Goal: Information Seeking & Learning: Learn about a topic

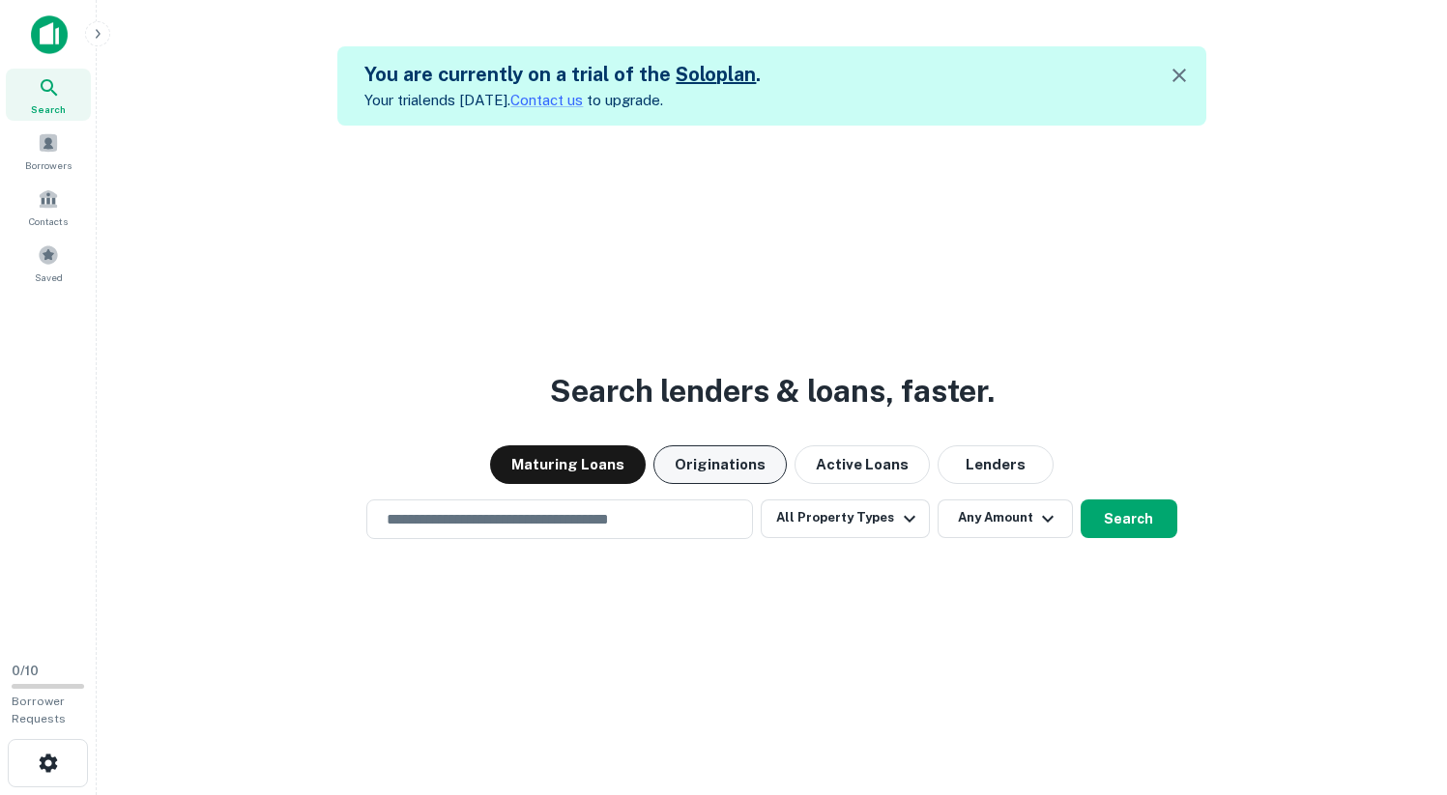
click at [704, 466] on button "Originations" at bounding box center [719, 464] width 133 height 39
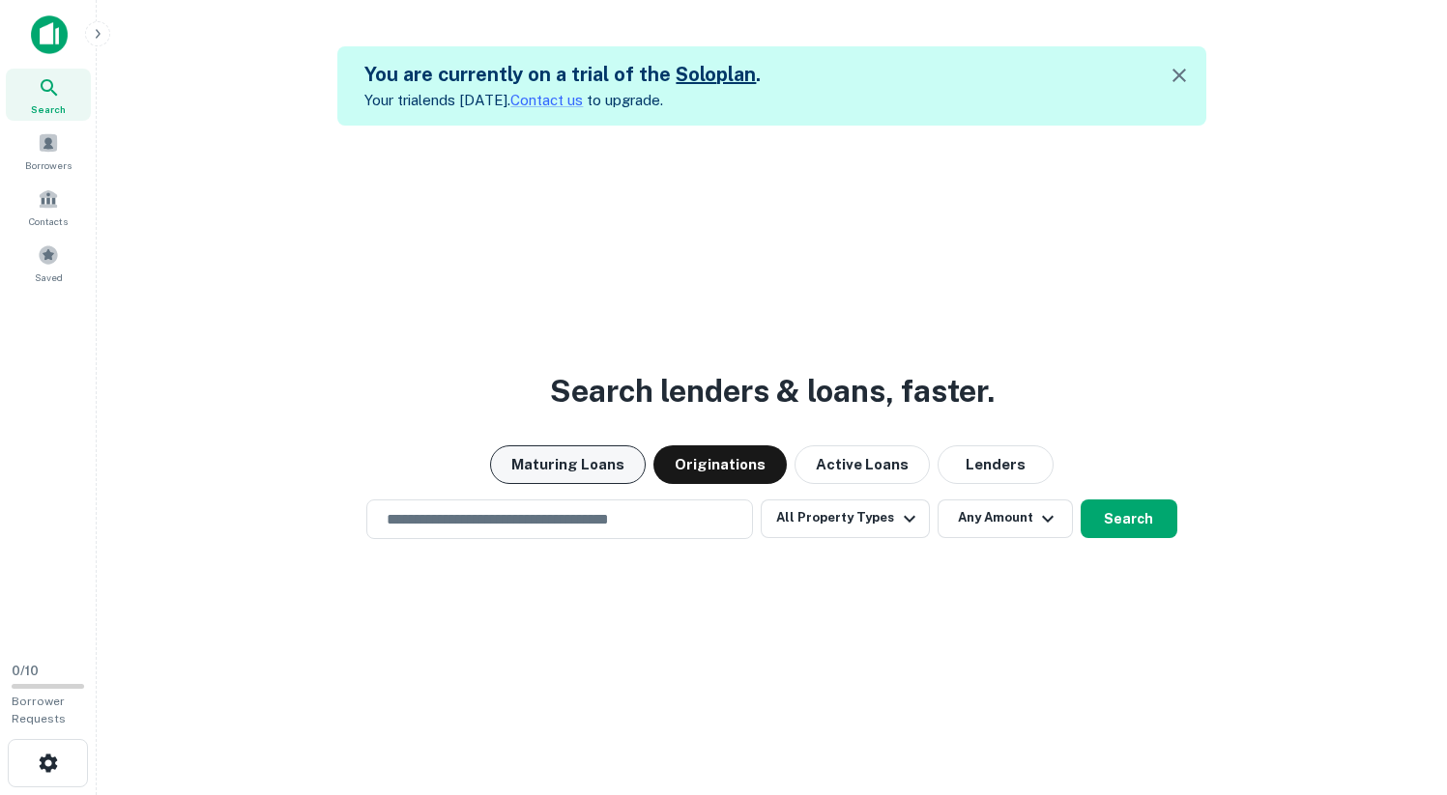
click at [598, 480] on button "Maturing Loans" at bounding box center [568, 464] width 156 height 39
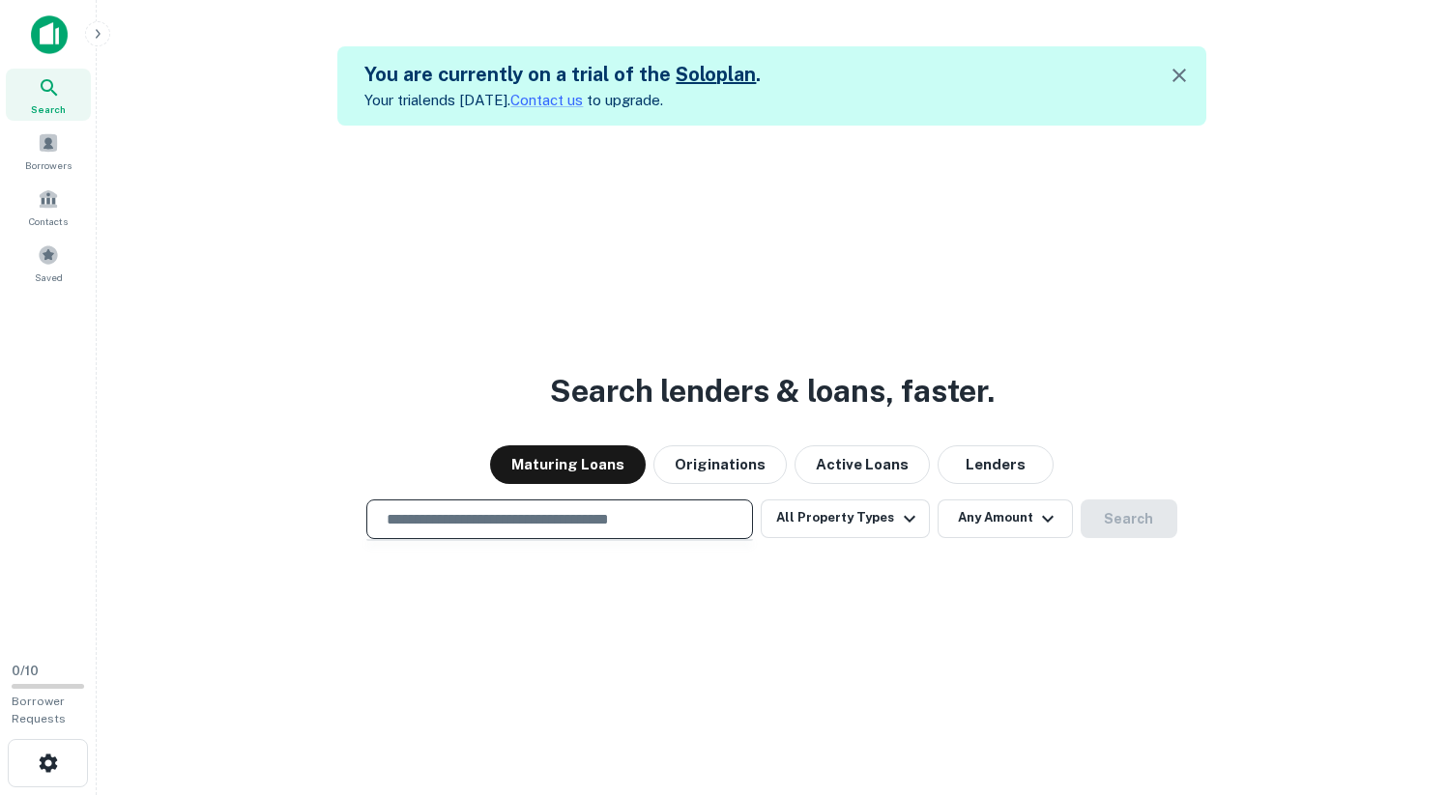
click at [686, 519] on input "text" at bounding box center [559, 519] width 369 height 22
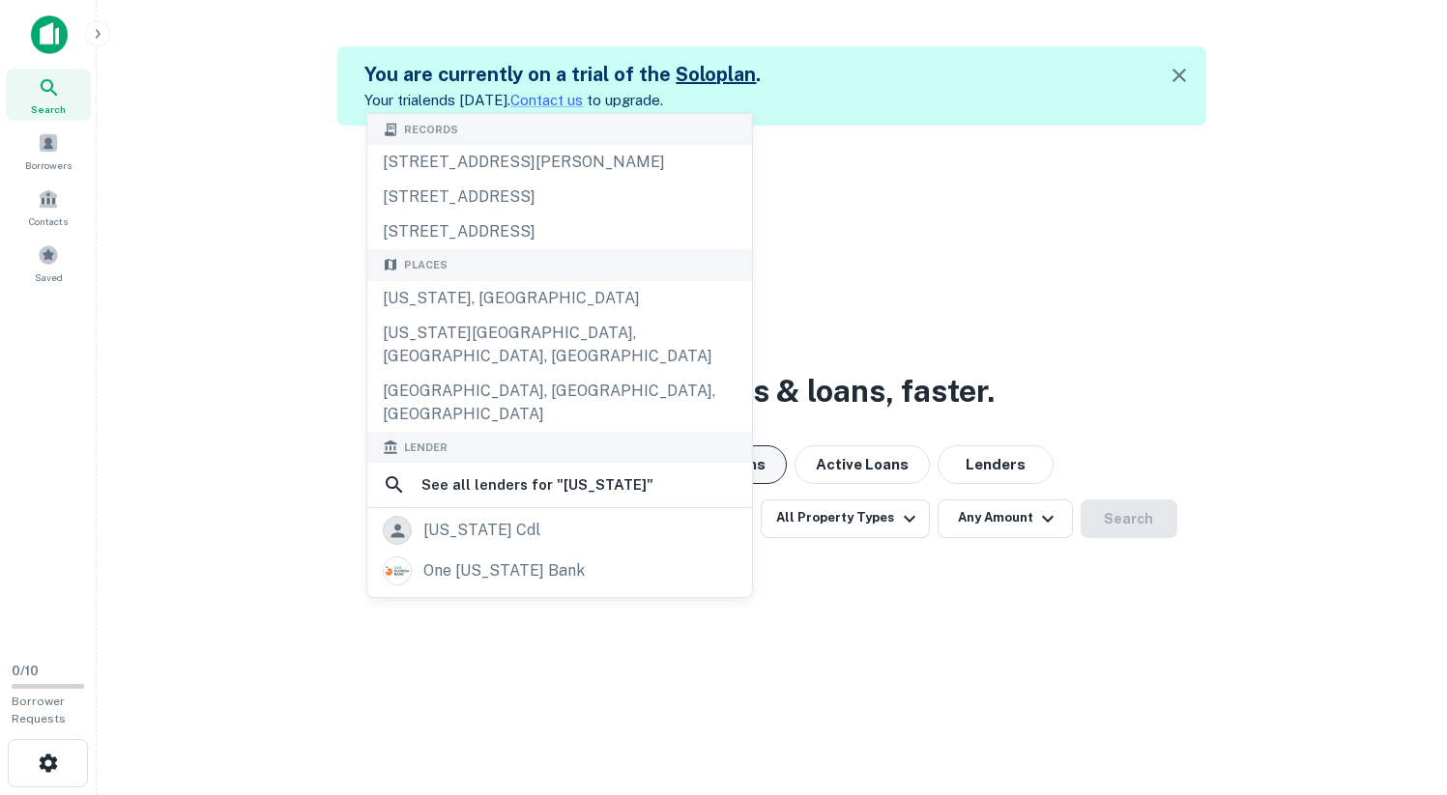
type input "**********"
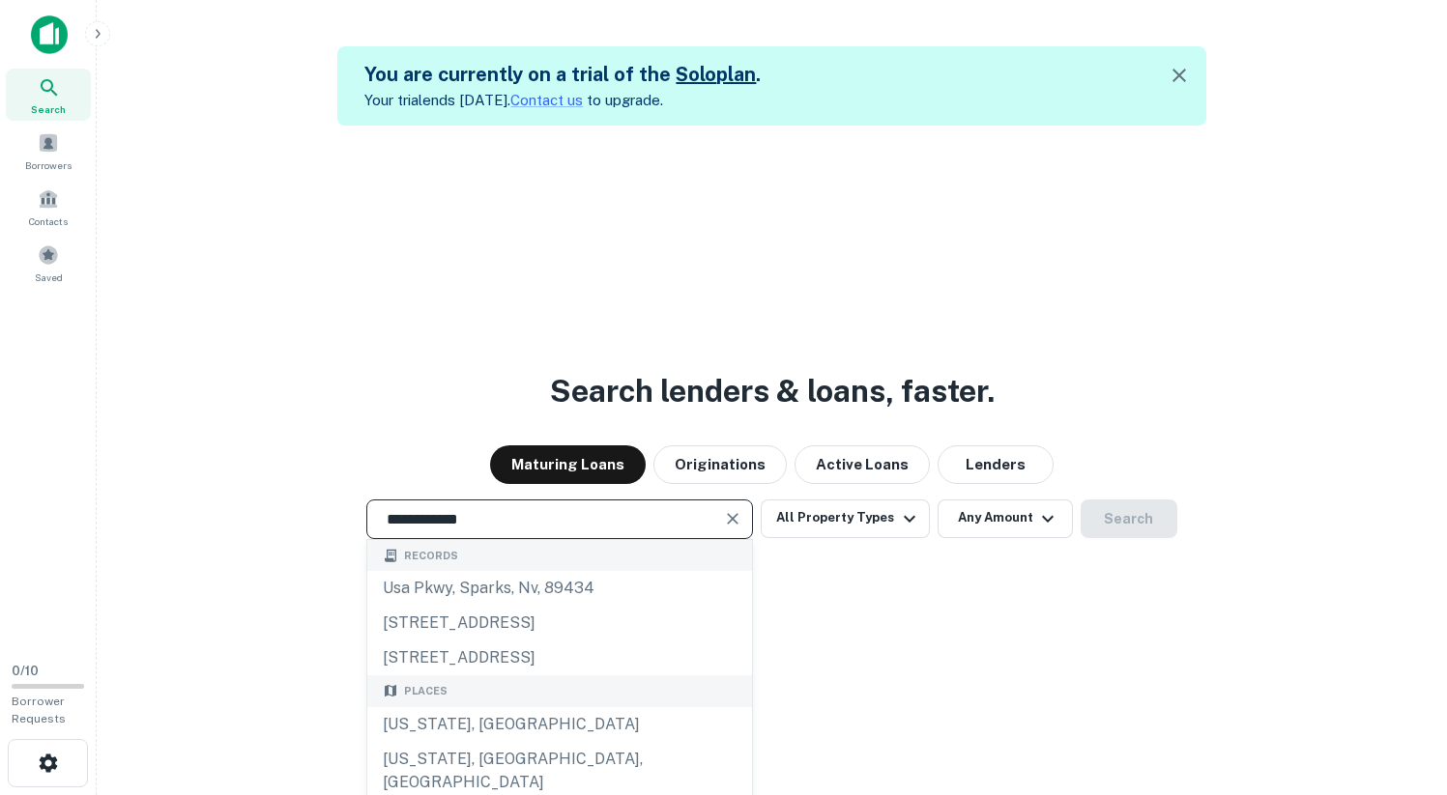
click at [808, 564] on div "**********" at bounding box center [771, 523] width 1319 height 795
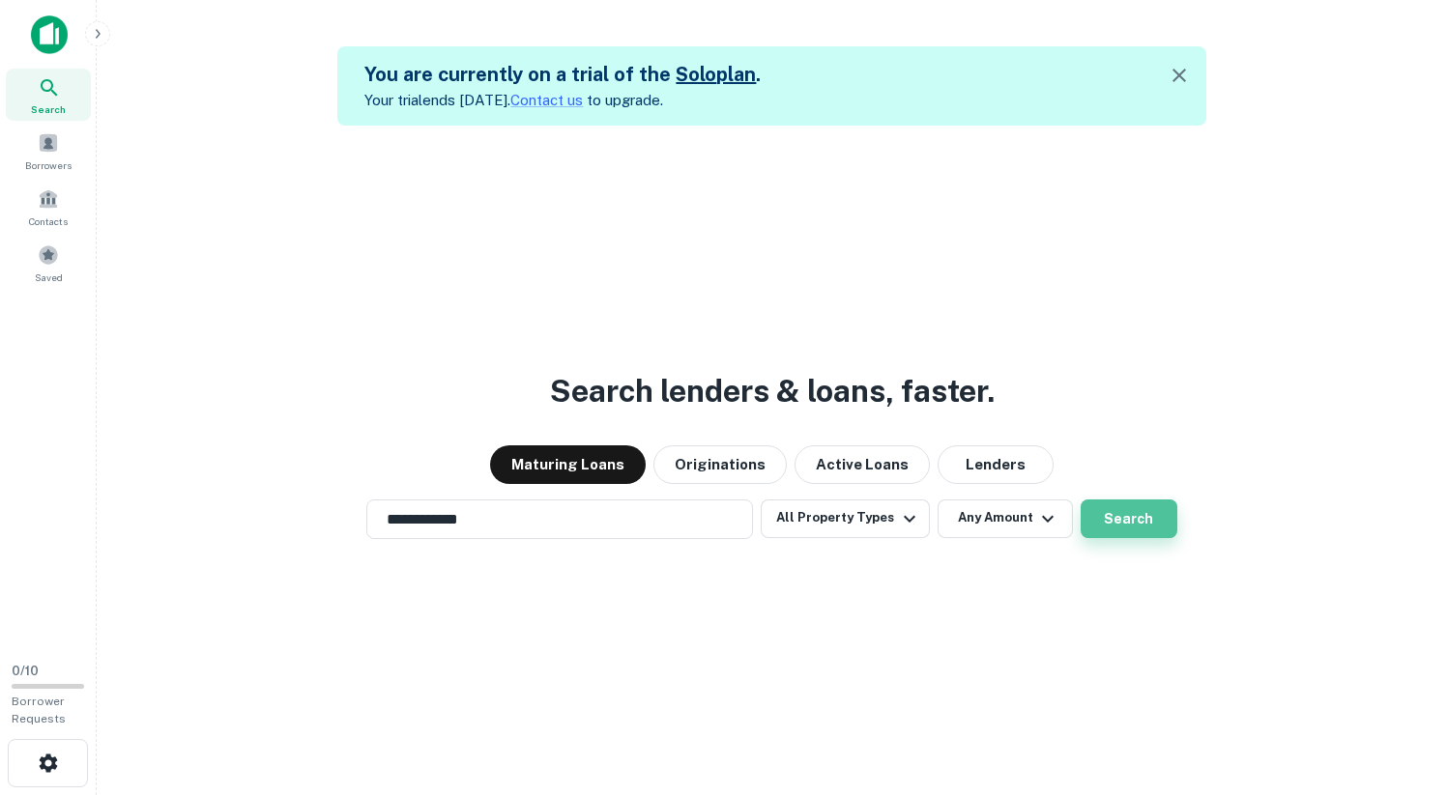
click at [1115, 532] on button "Search" at bounding box center [1128, 519] width 97 height 39
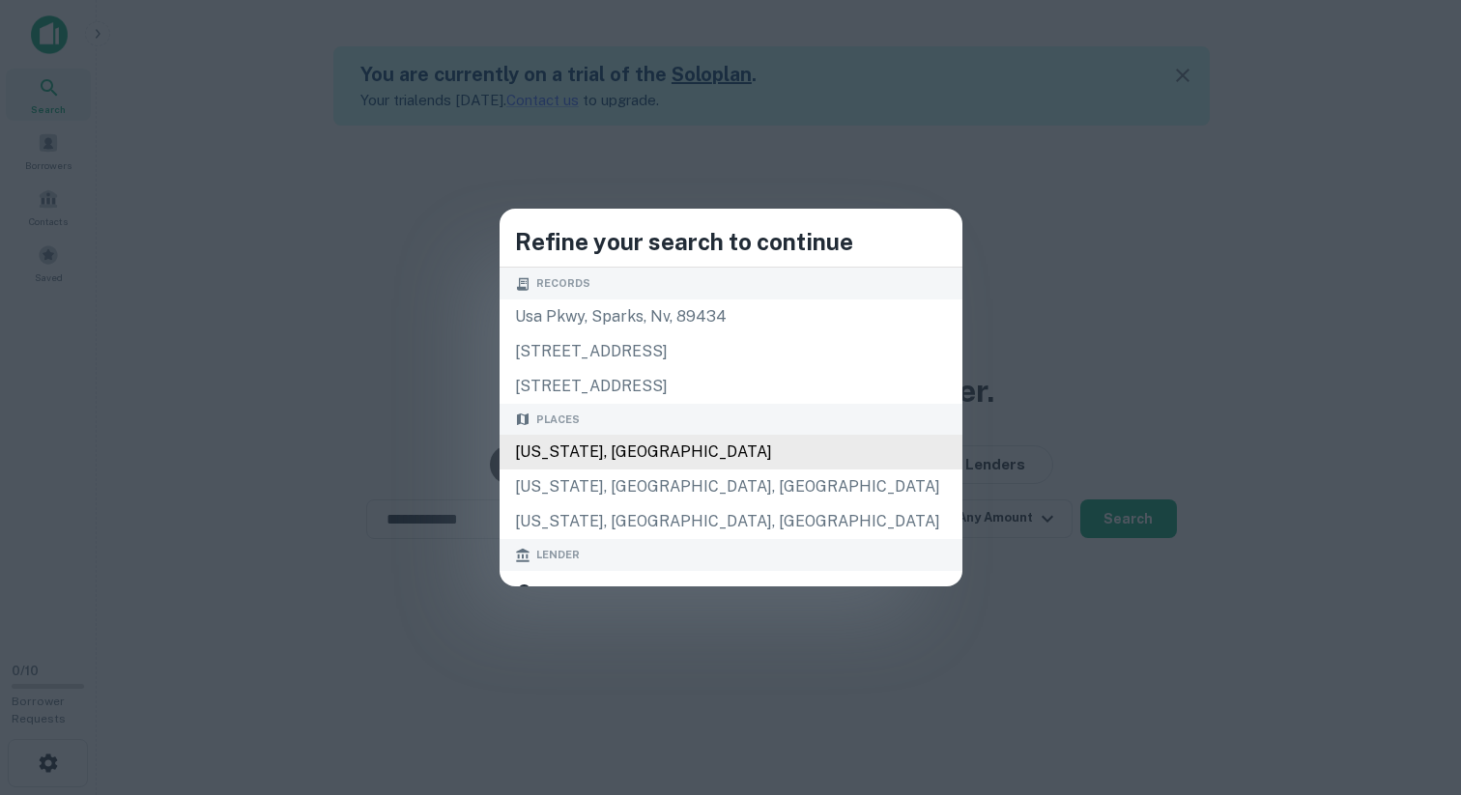
click at [686, 447] on div "Florida, USA" at bounding box center [731, 452] width 463 height 35
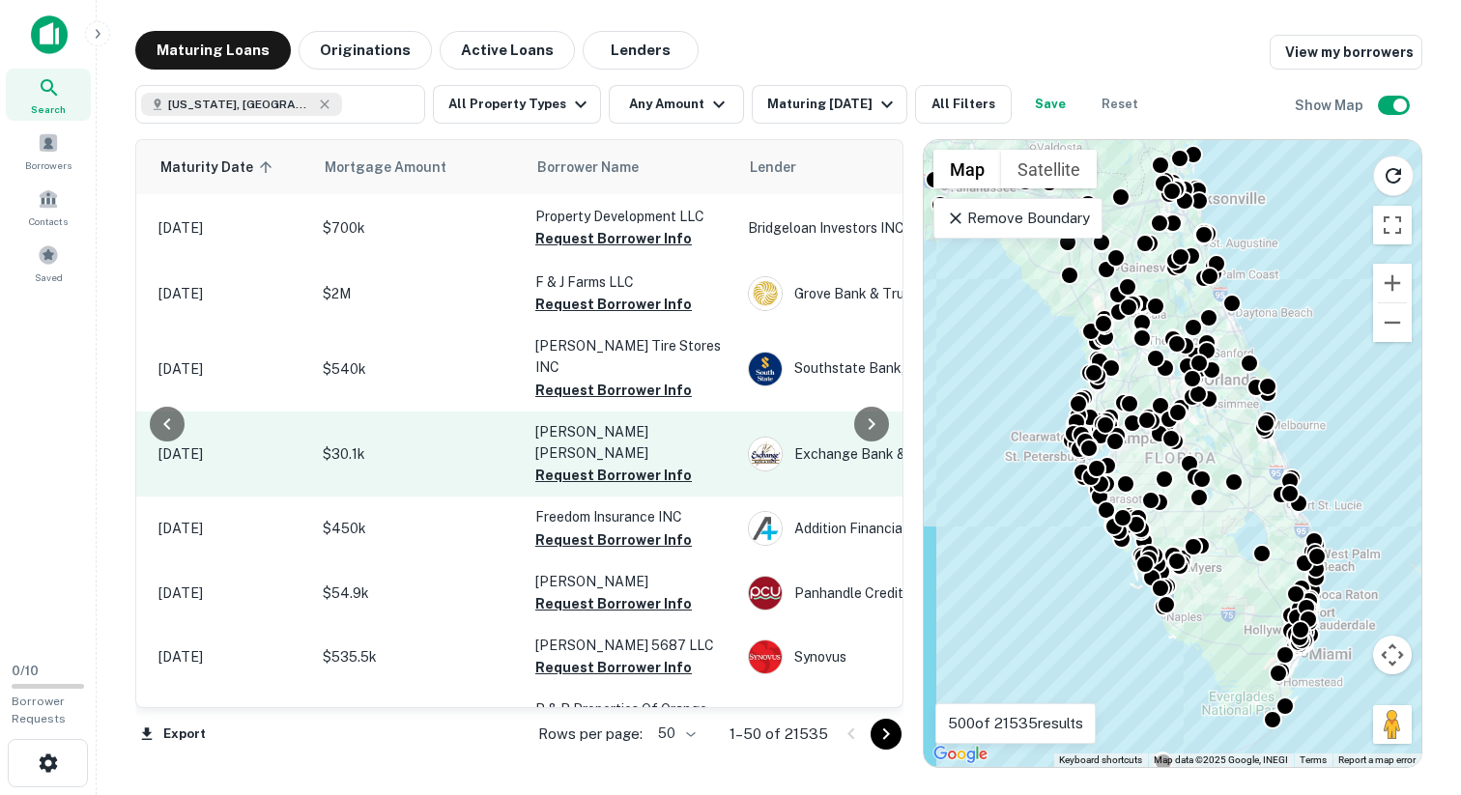
scroll to position [0, 302]
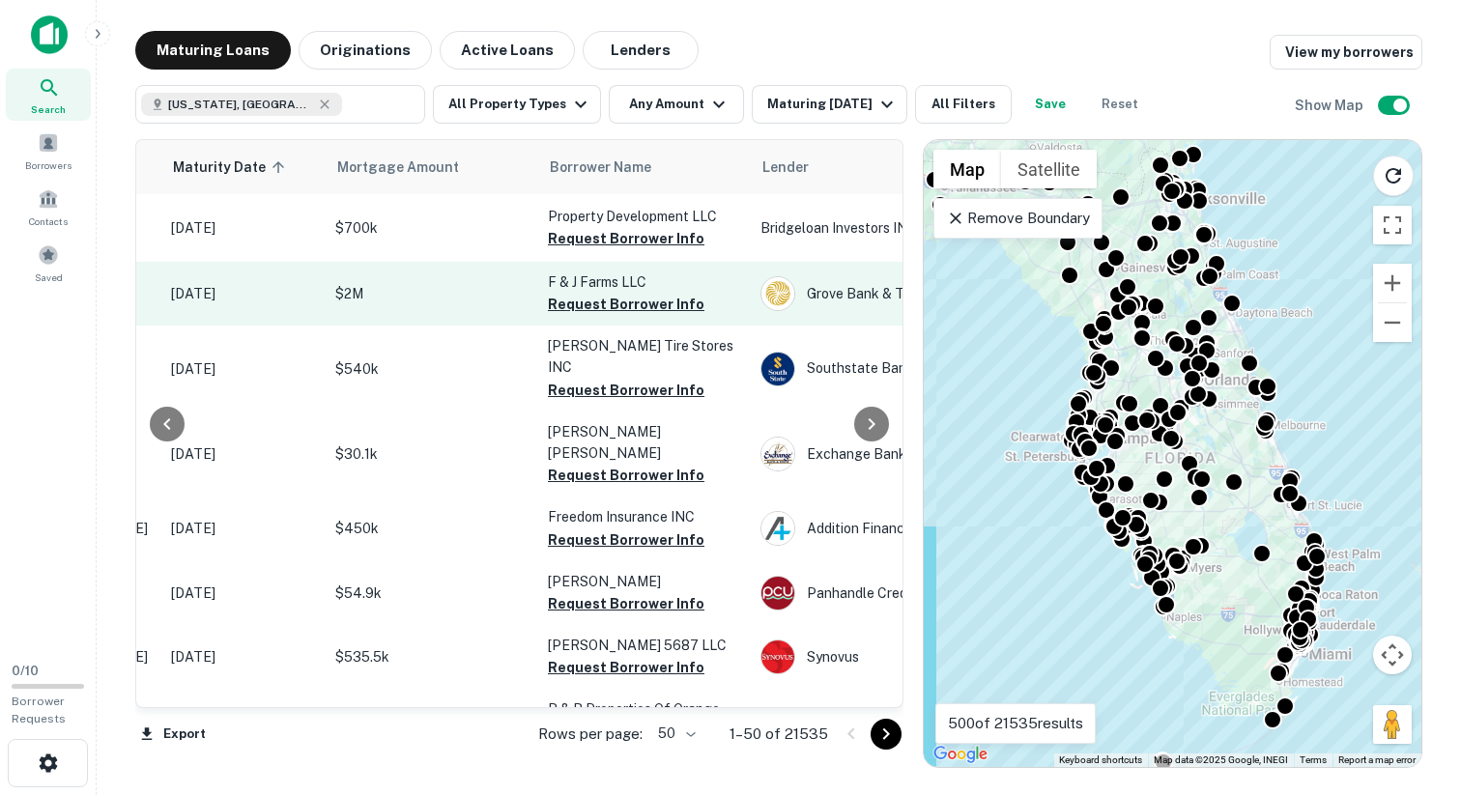
click at [423, 286] on p "$2M" at bounding box center [431, 293] width 193 height 21
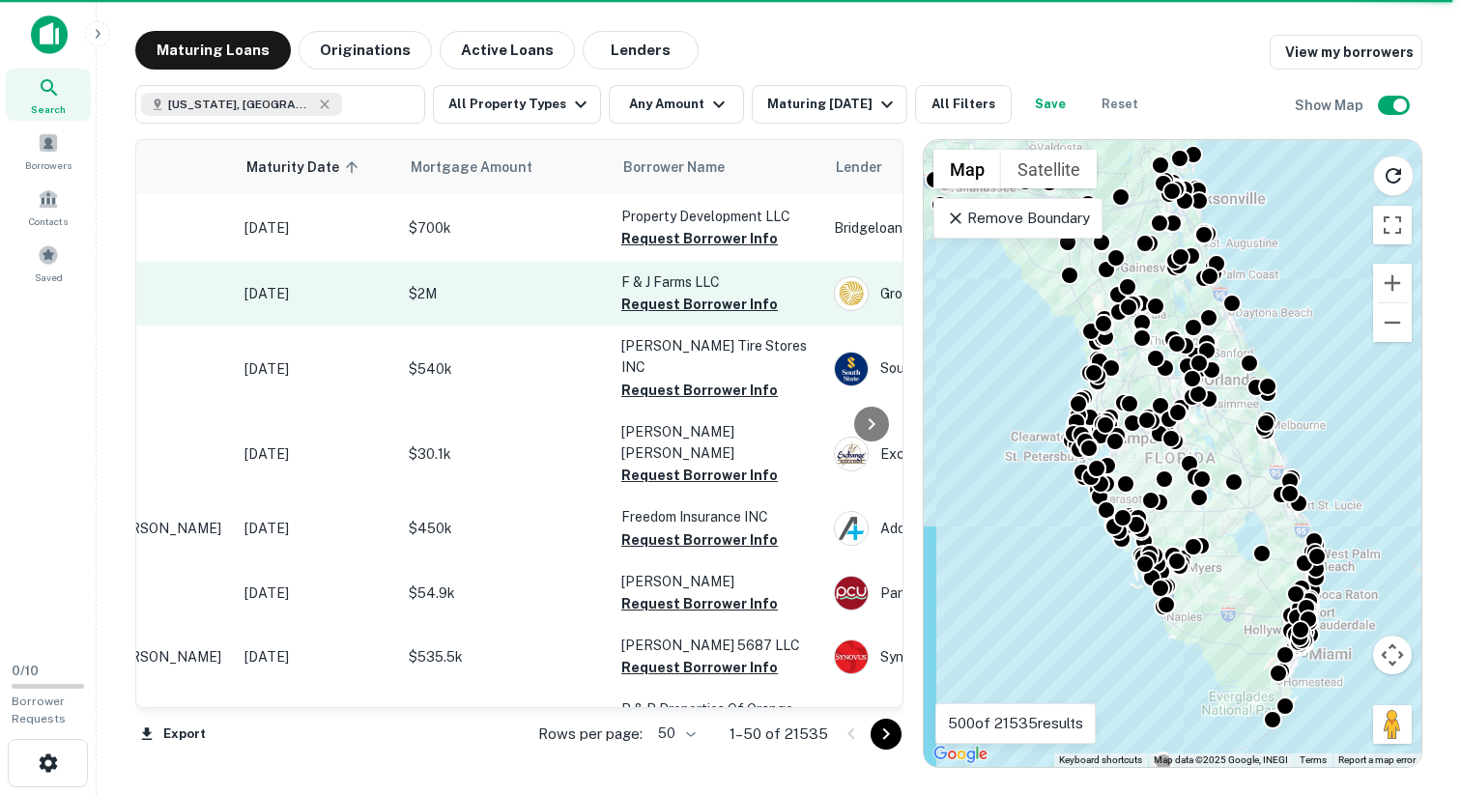
scroll to position [0, 31]
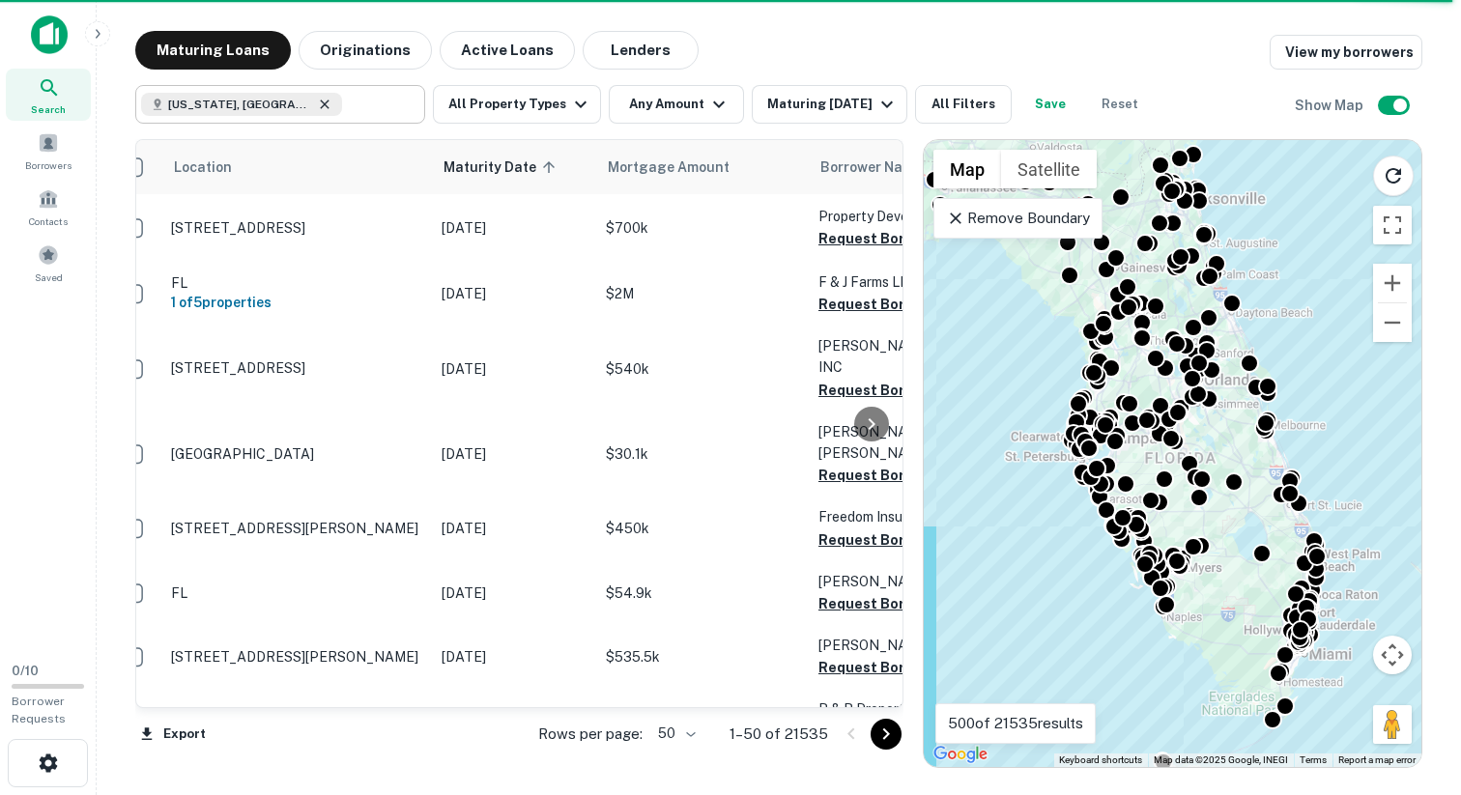
click at [317, 105] on icon at bounding box center [324, 104] width 15 height 15
type input "**********"
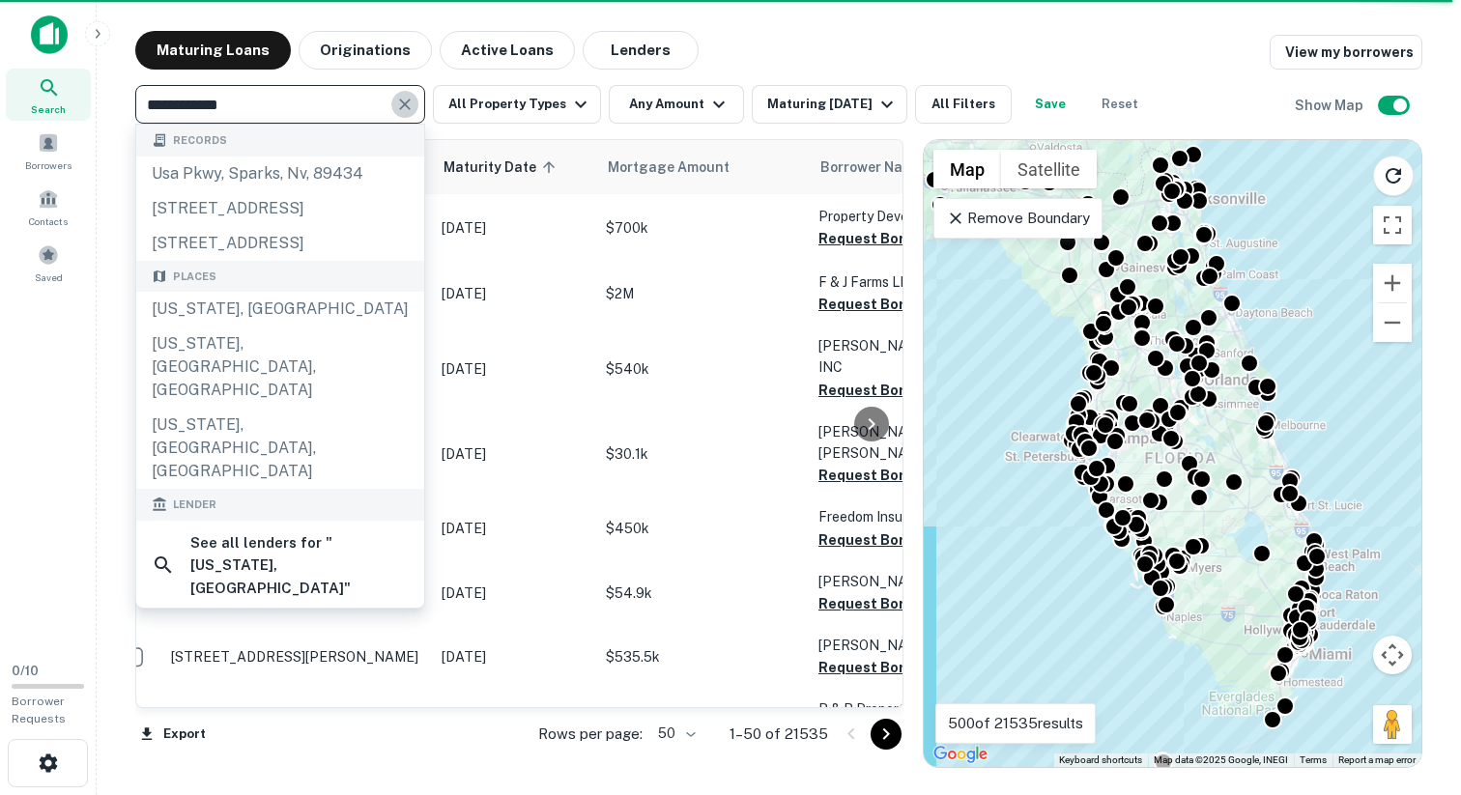
click at [413, 105] on icon "Clear" at bounding box center [404, 104] width 19 height 19
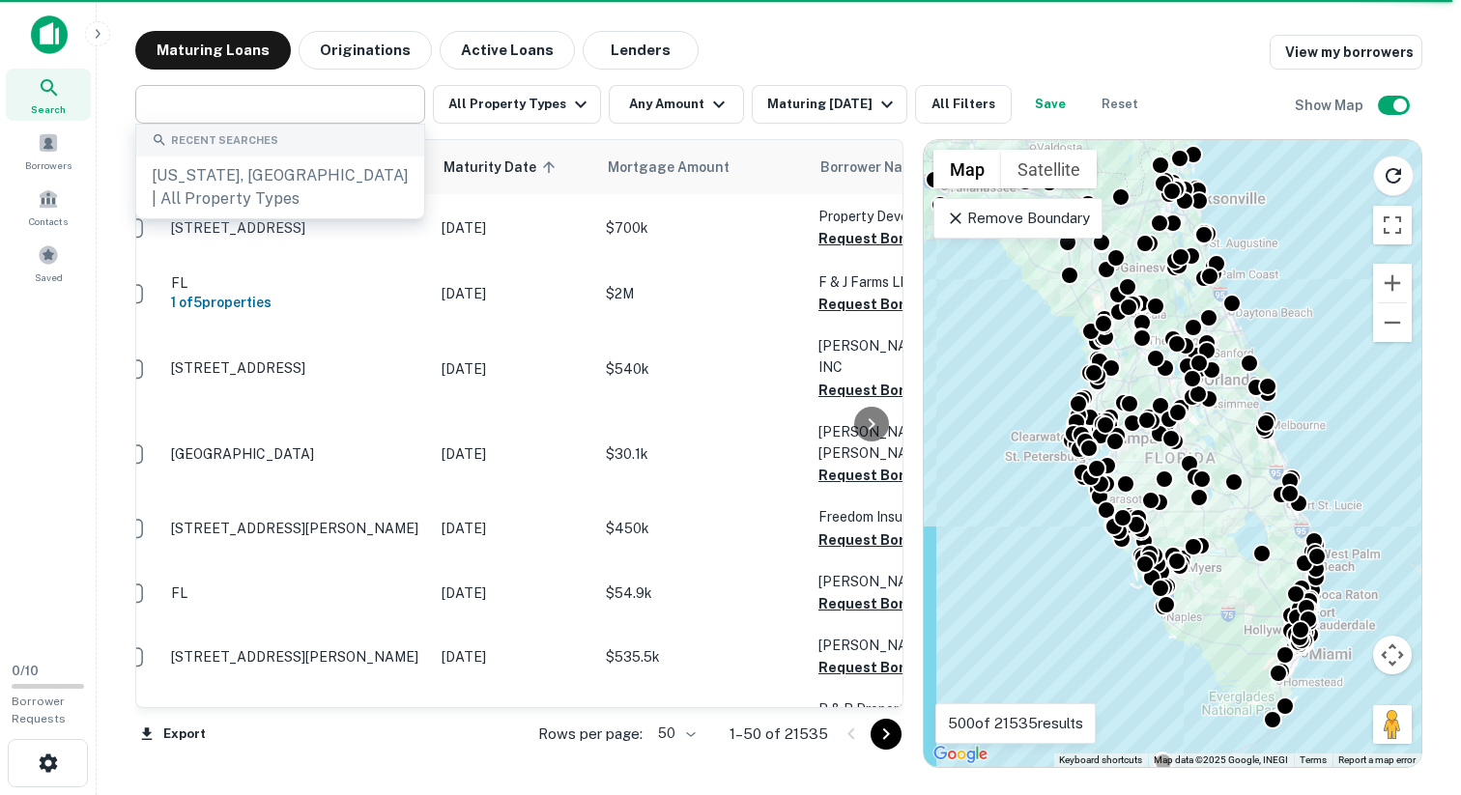
click at [52, 44] on img at bounding box center [49, 34] width 37 height 39
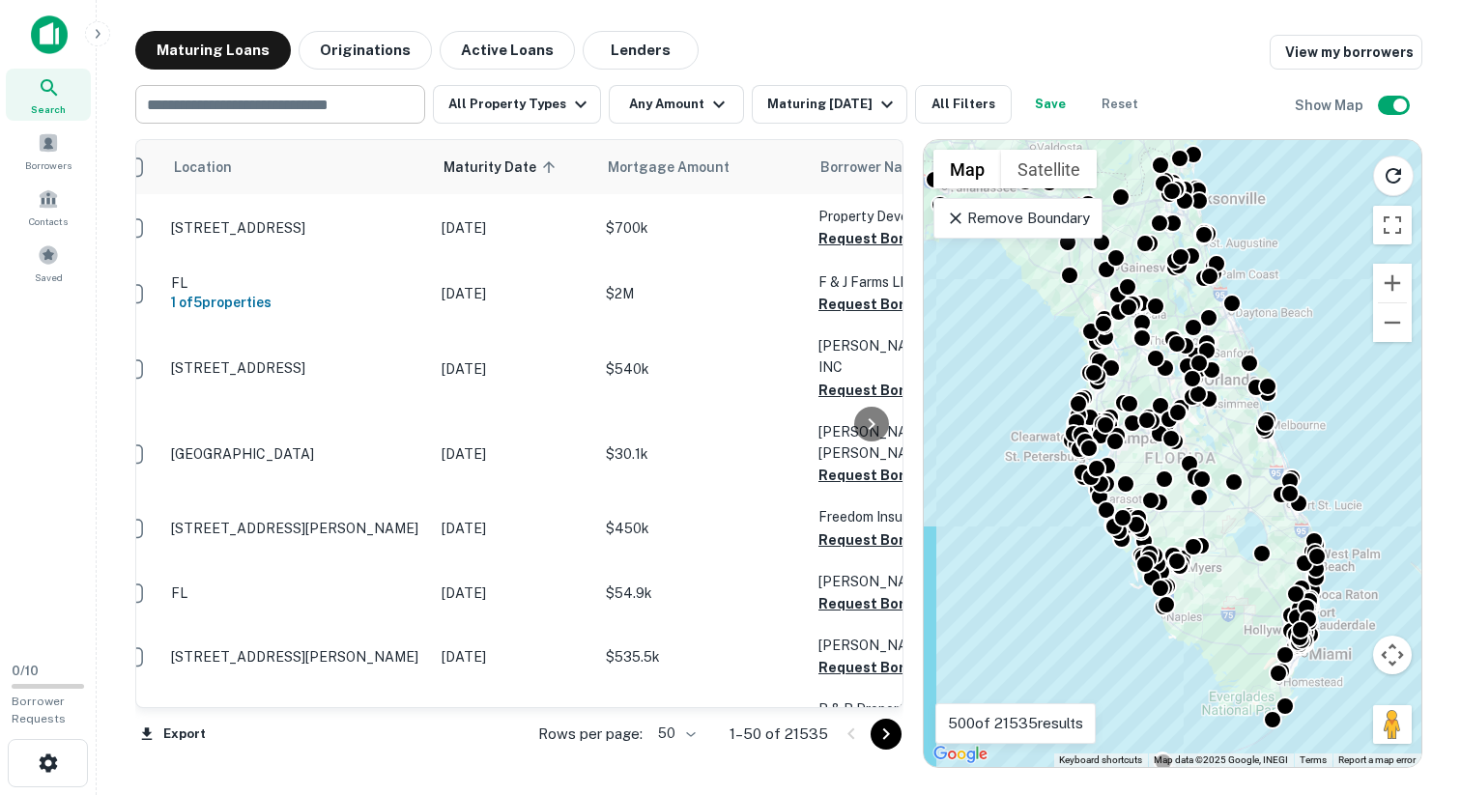
click at [70, 101] on div "Search" at bounding box center [48, 95] width 85 height 52
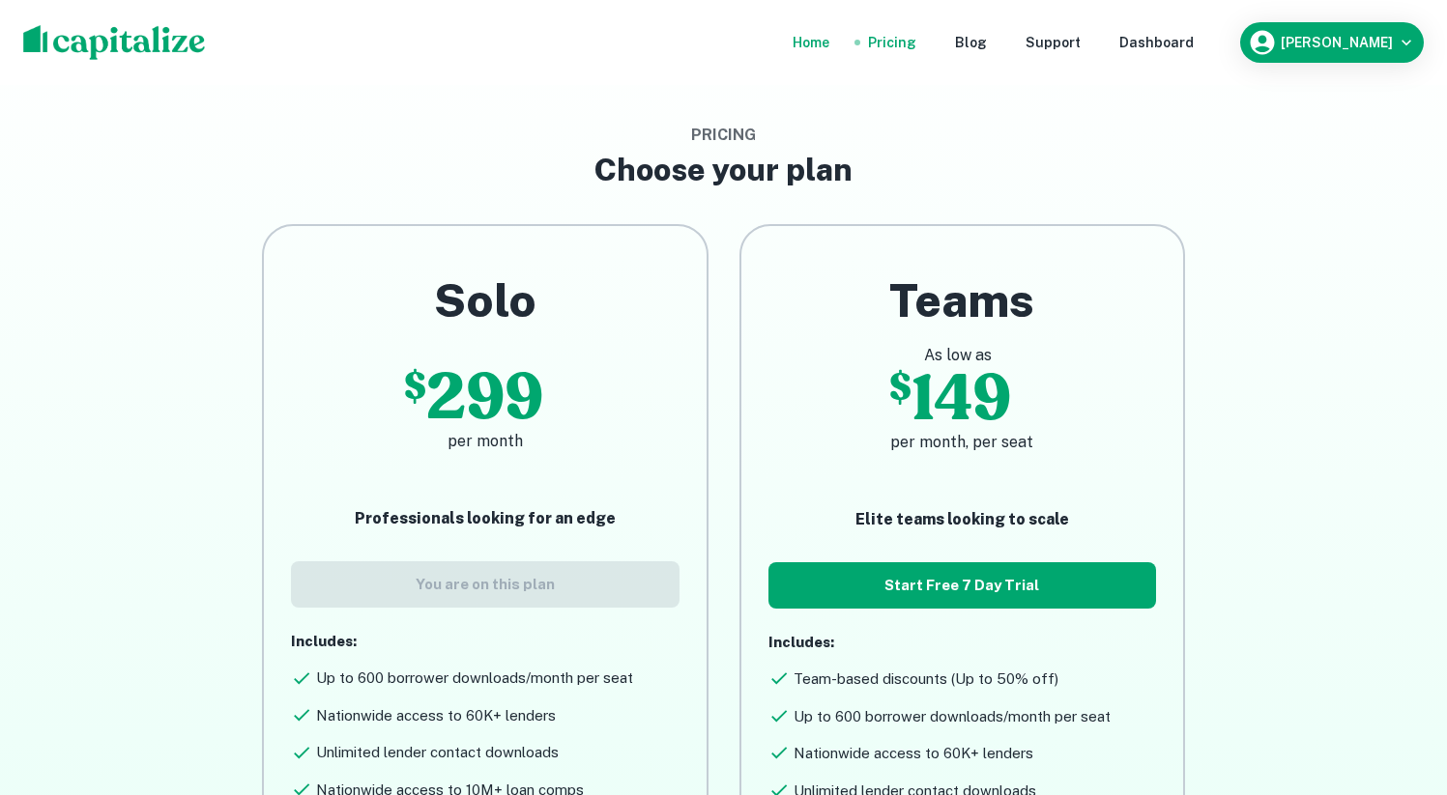
click at [829, 45] on div "Home" at bounding box center [810, 42] width 37 height 21
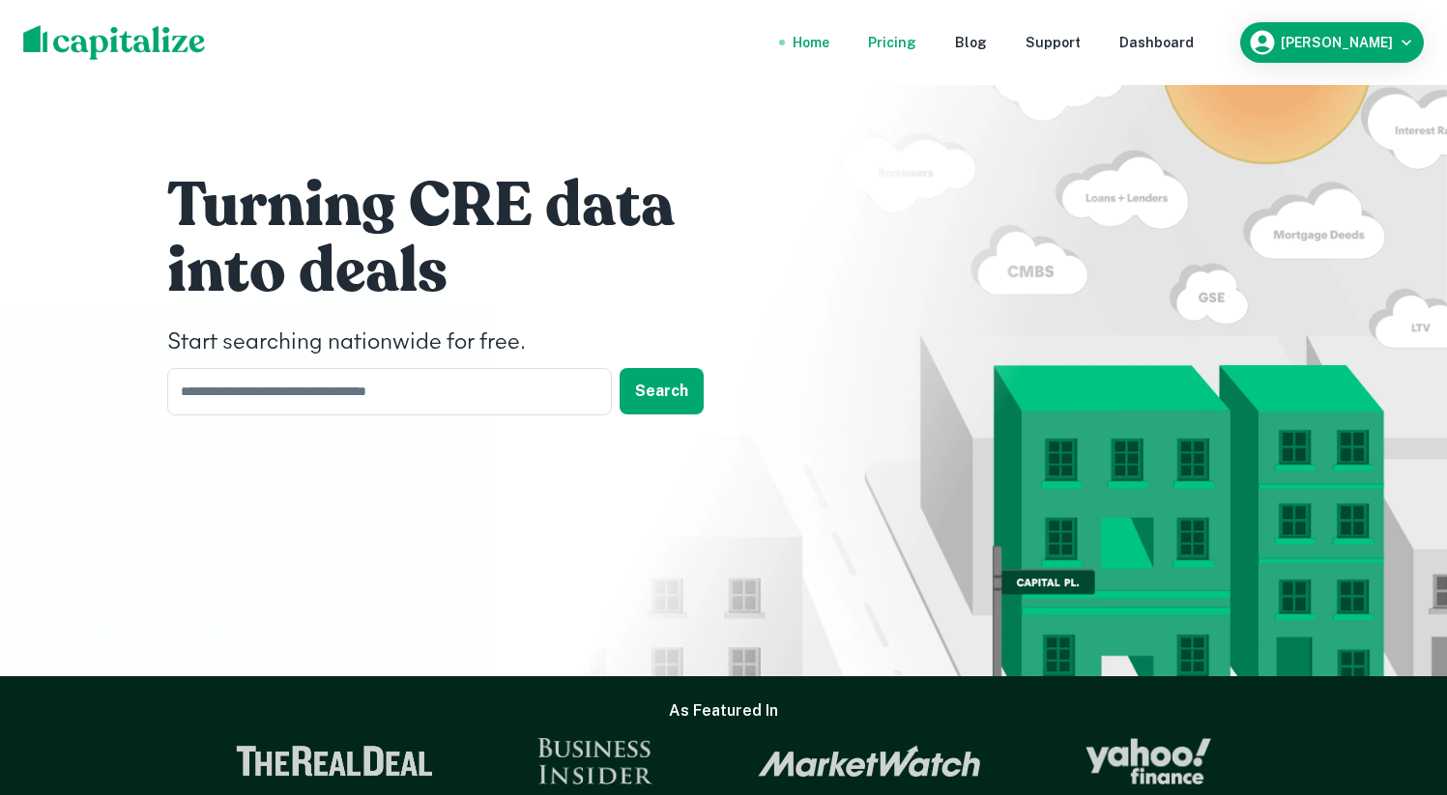
click at [916, 47] on div "Pricing" at bounding box center [892, 42] width 48 height 21
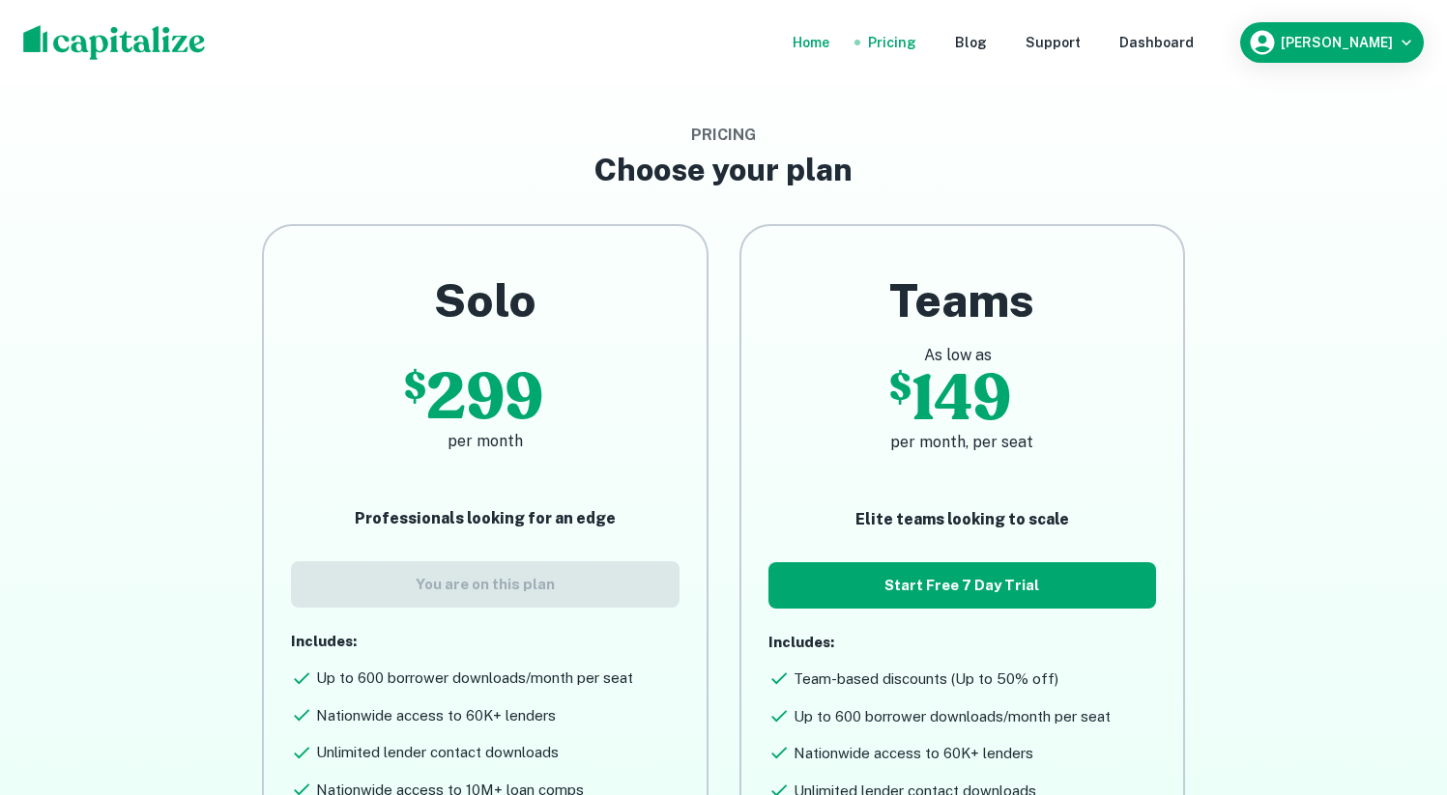
click at [829, 41] on div "Home" at bounding box center [810, 42] width 37 height 21
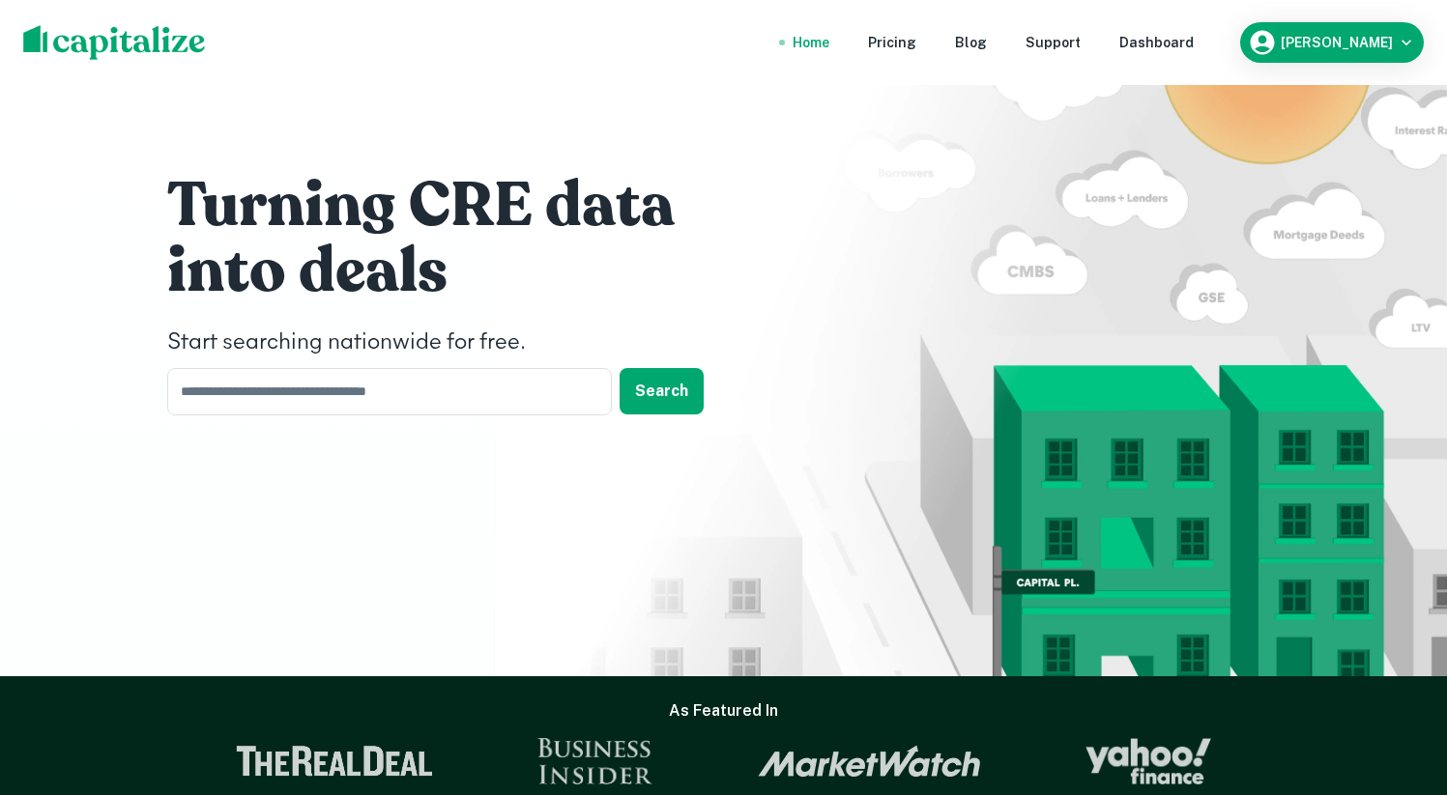
click at [1136, 34] on nav "Home Pricing Blog Support Dashboard" at bounding box center [993, 42] width 463 height 43
drag, startPoint x: 1221, startPoint y: 52, endPoint x: 1210, endPoint y: 51, distance: 11.6
click at [1219, 53] on nav "Home Pricing Blog Support Dashboard" at bounding box center [993, 42] width 463 height 43
click at [1193, 43] on div "Dashboard" at bounding box center [1156, 42] width 74 height 21
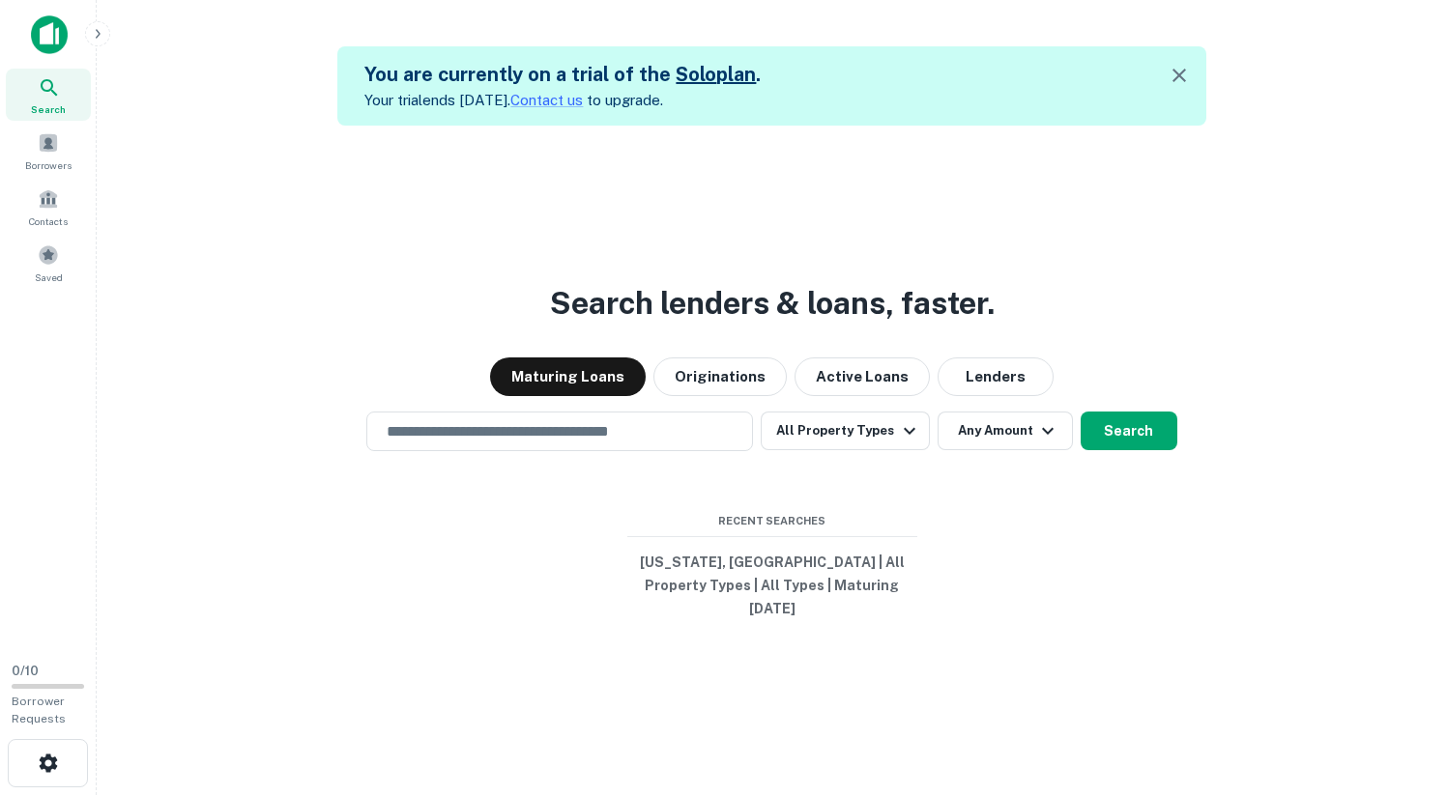
click at [1178, 72] on icon "button" at bounding box center [1179, 76] width 14 height 14
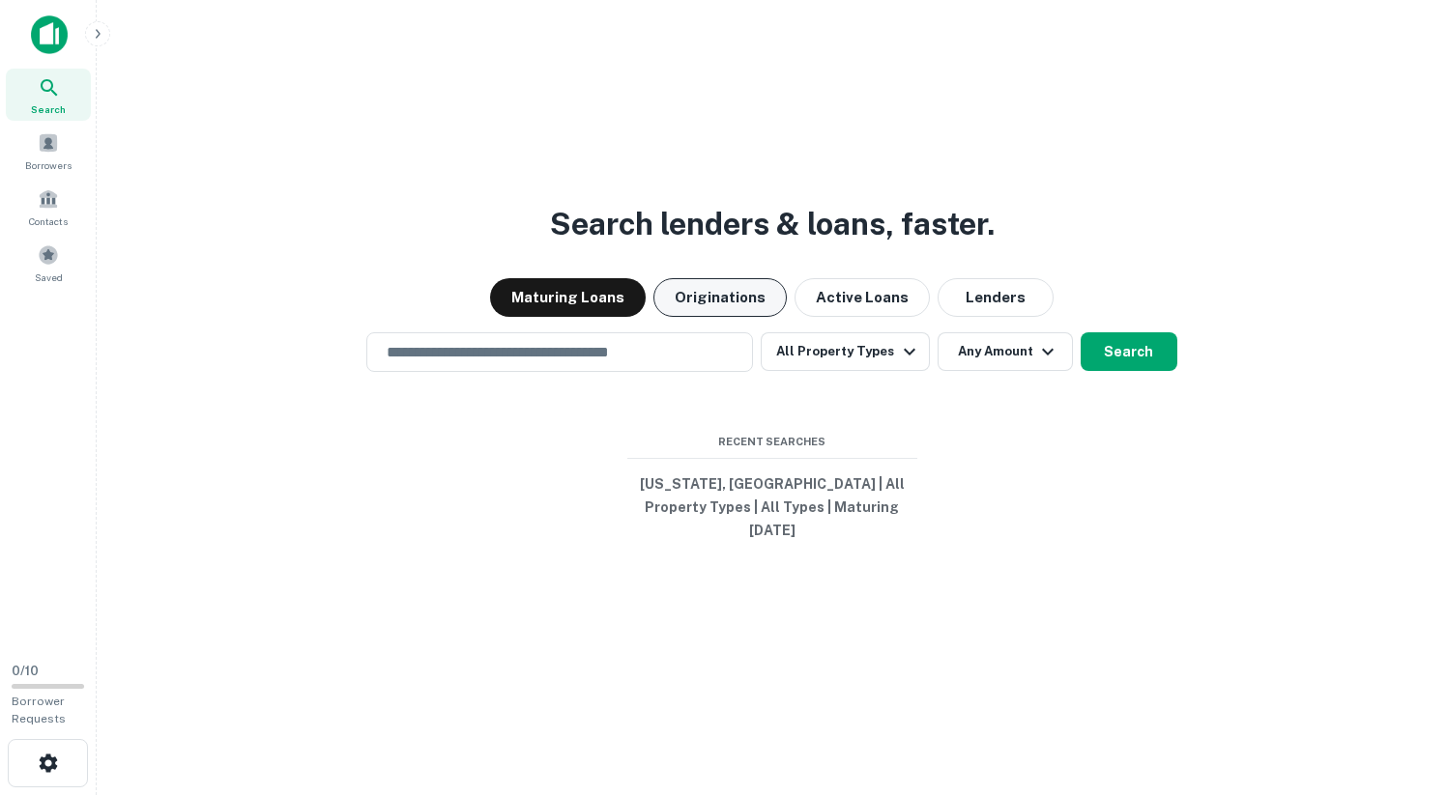
click at [709, 304] on button "Originations" at bounding box center [719, 297] width 133 height 39
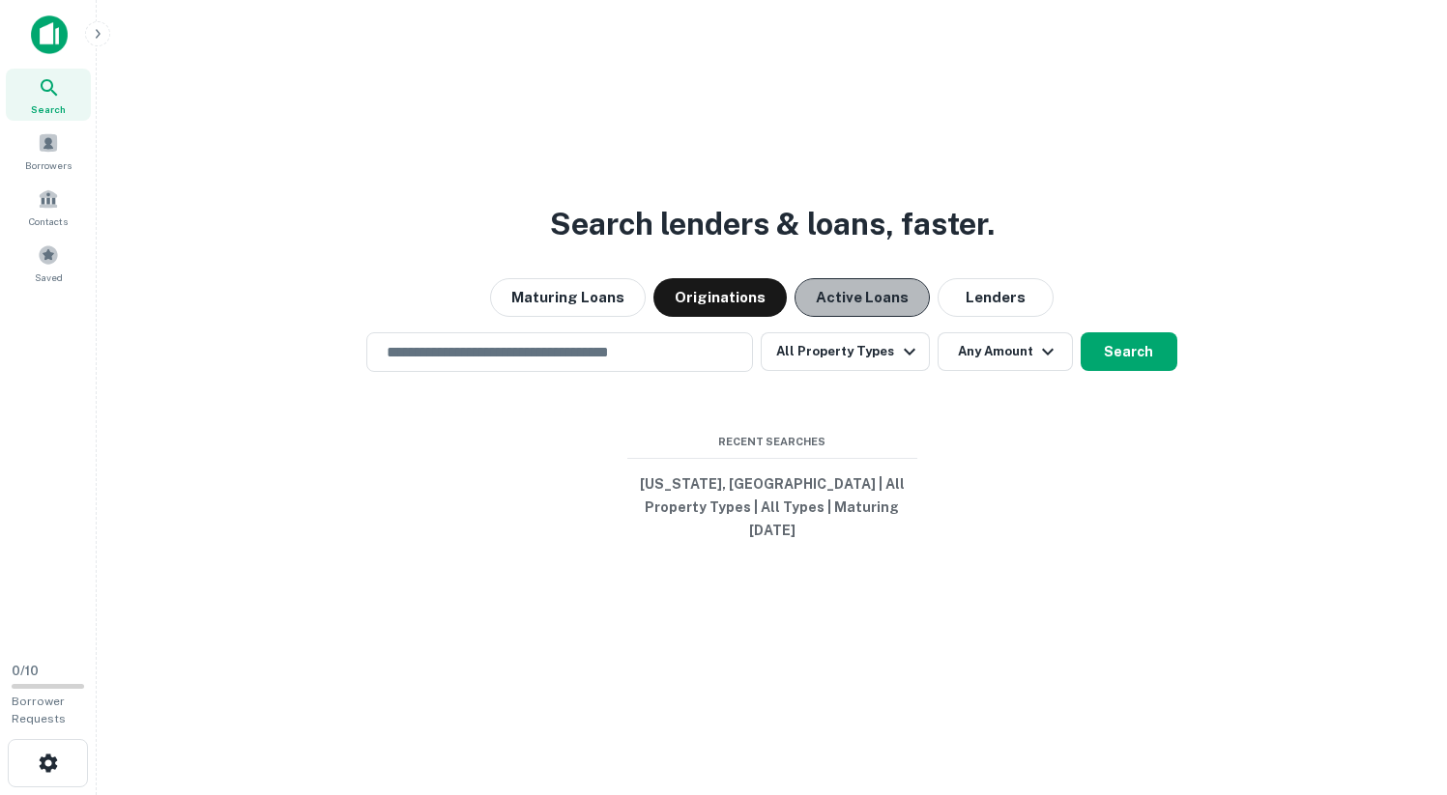
click at [858, 308] on button "Active Loans" at bounding box center [861, 297] width 135 height 39
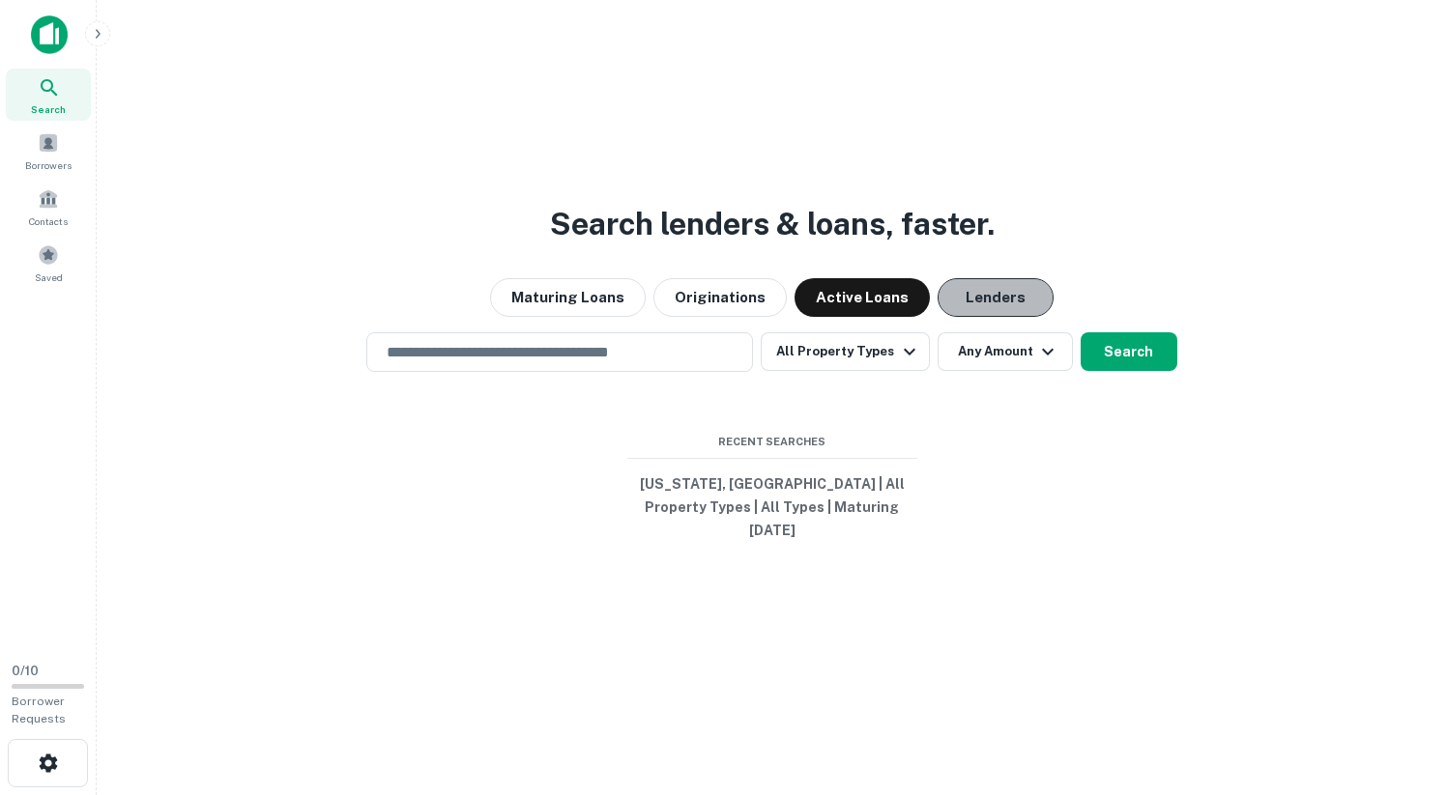
click at [956, 311] on button "Lenders" at bounding box center [995, 297] width 116 height 39
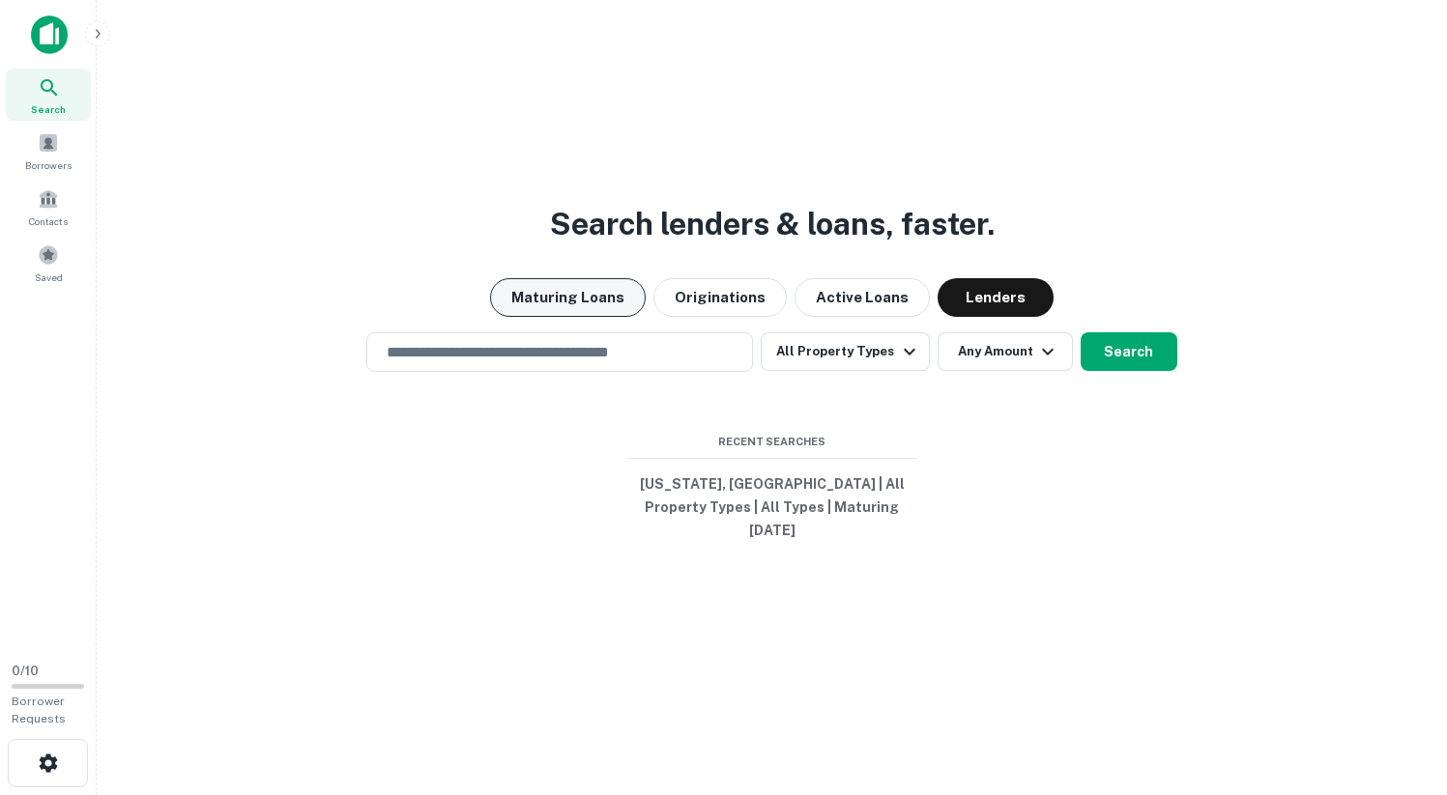
click at [533, 304] on button "Maturing Loans" at bounding box center [568, 297] width 156 height 39
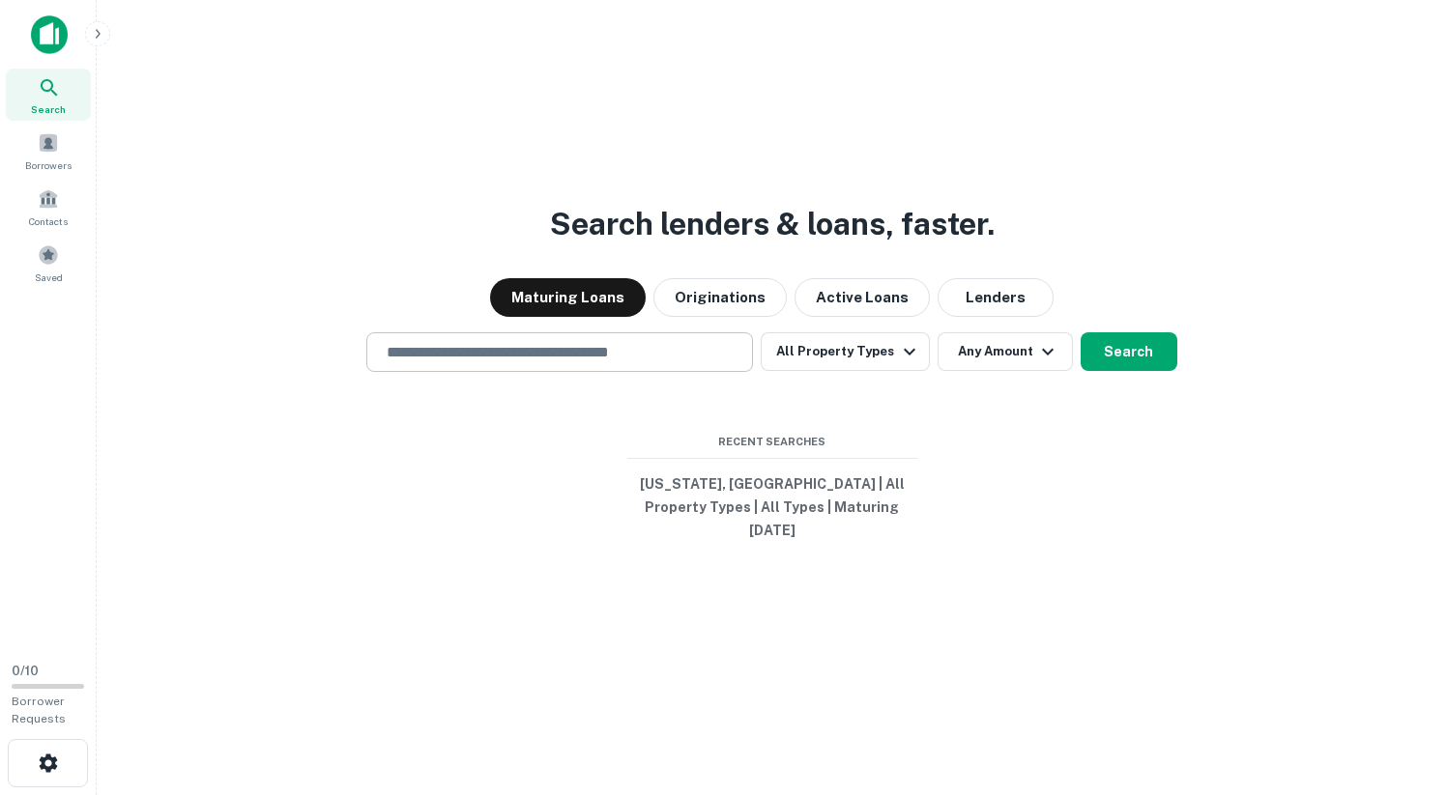
click at [554, 353] on input "text" at bounding box center [559, 352] width 369 height 22
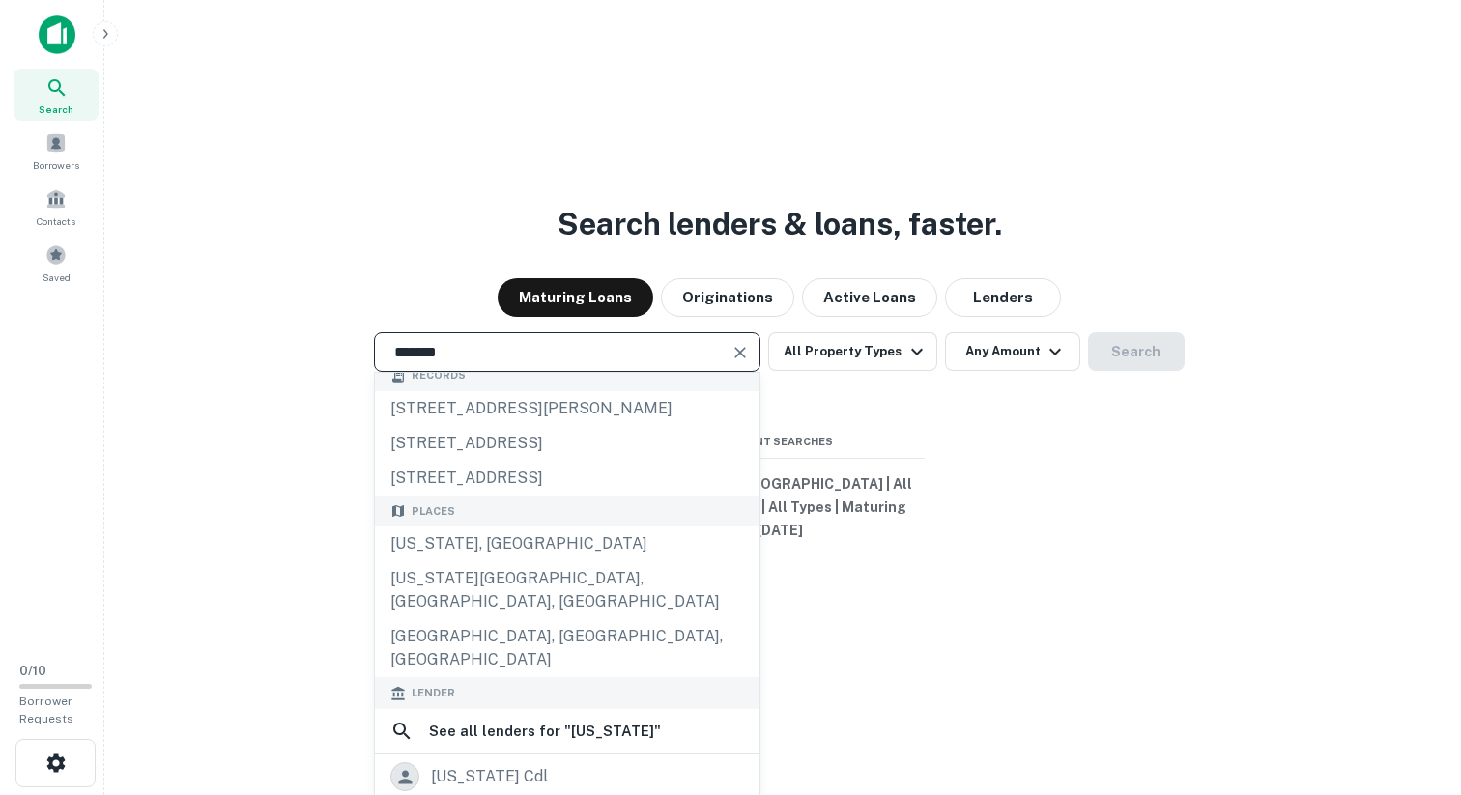
scroll to position [11, 0]
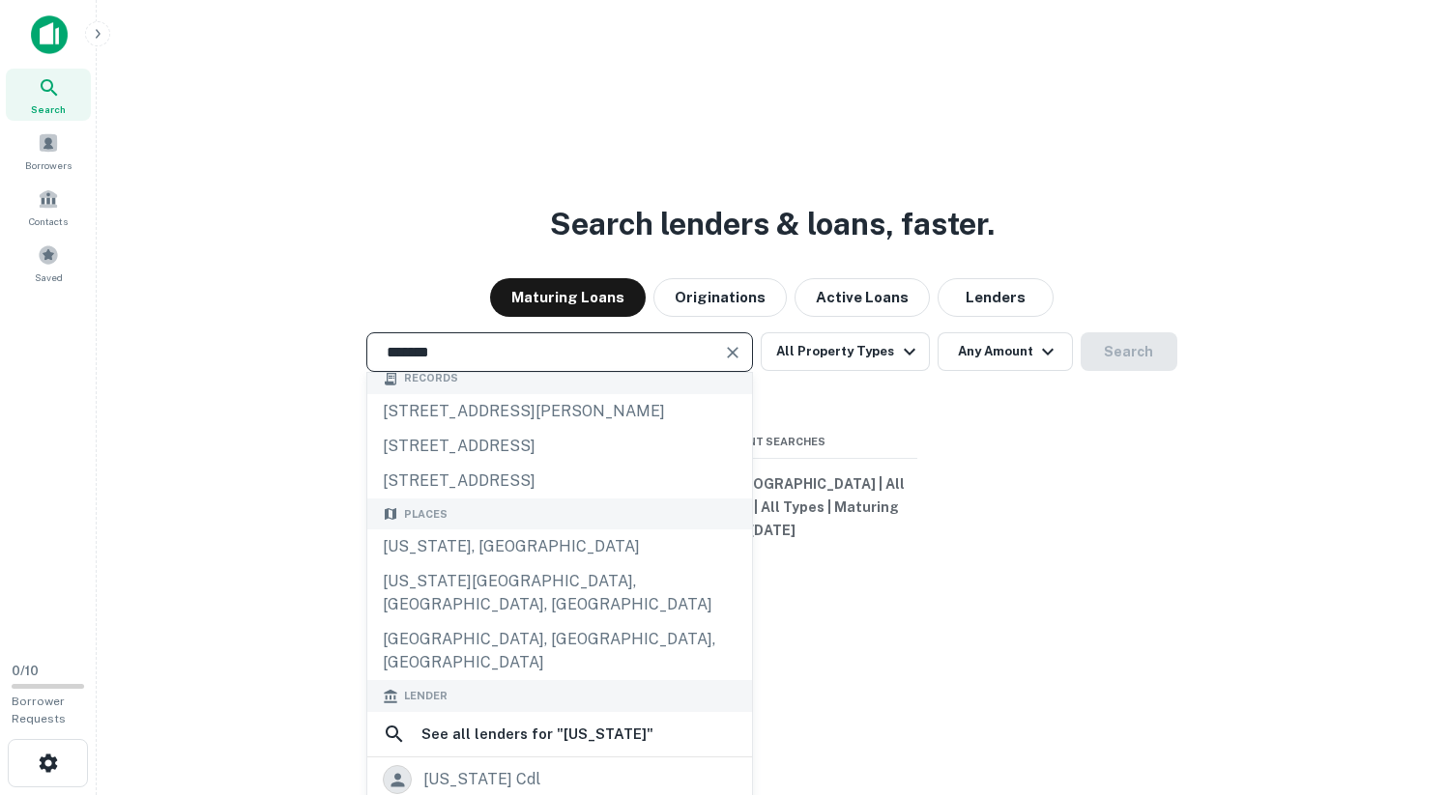
drag, startPoint x: 465, startPoint y: 373, endPoint x: 361, endPoint y: 364, distance: 103.8
click at [361, 364] on div "******* ​ Records 11437 floridale dr, milton, fl, 32583 63 floridaville rd, ful…" at bounding box center [771, 352] width 1319 height 40
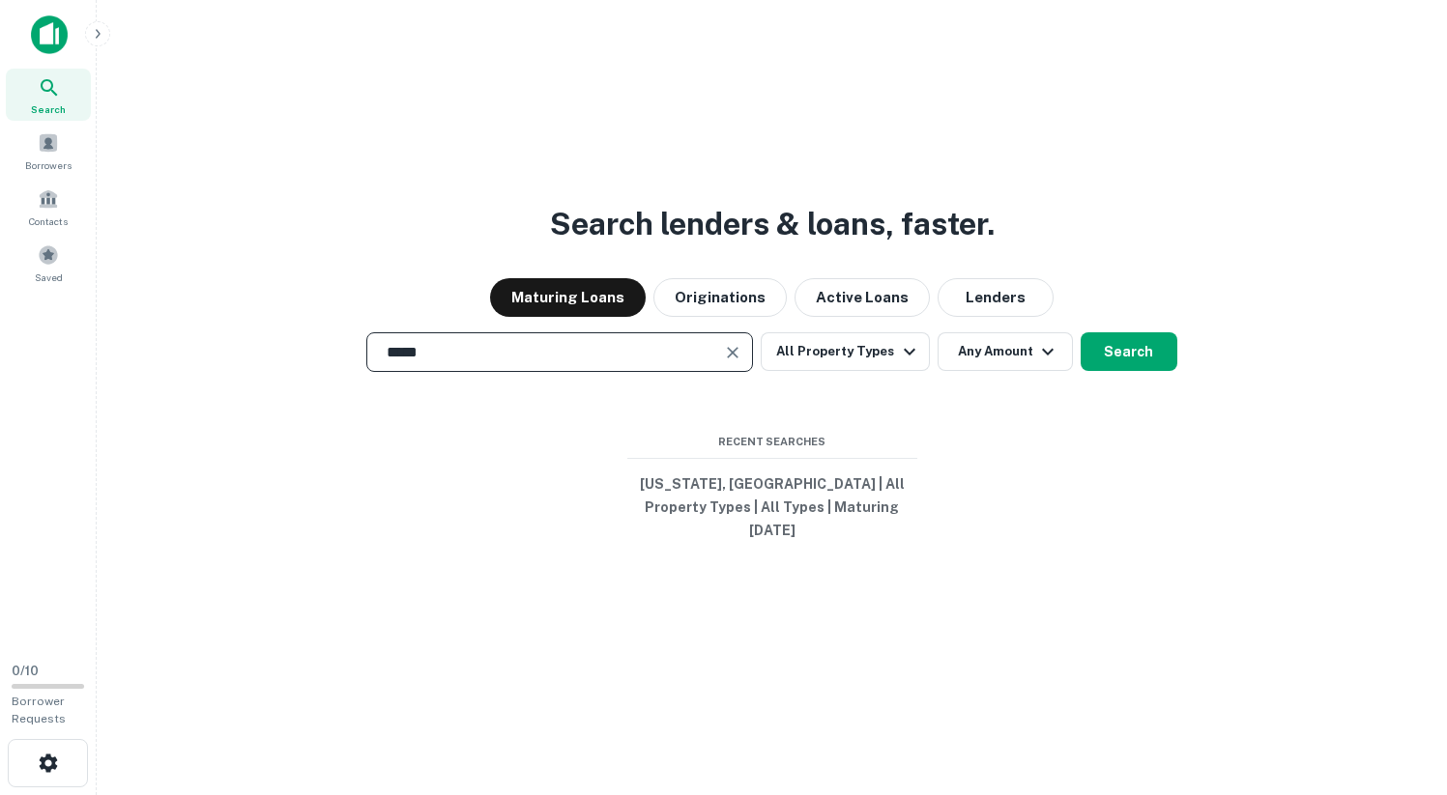
click at [560, 427] on div "Search lenders & loans, faster. Maturing Loans Originations Active Loans Lender…" at bounding box center [771, 443] width 1319 height 795
click at [568, 363] on input "*****" at bounding box center [545, 352] width 340 height 22
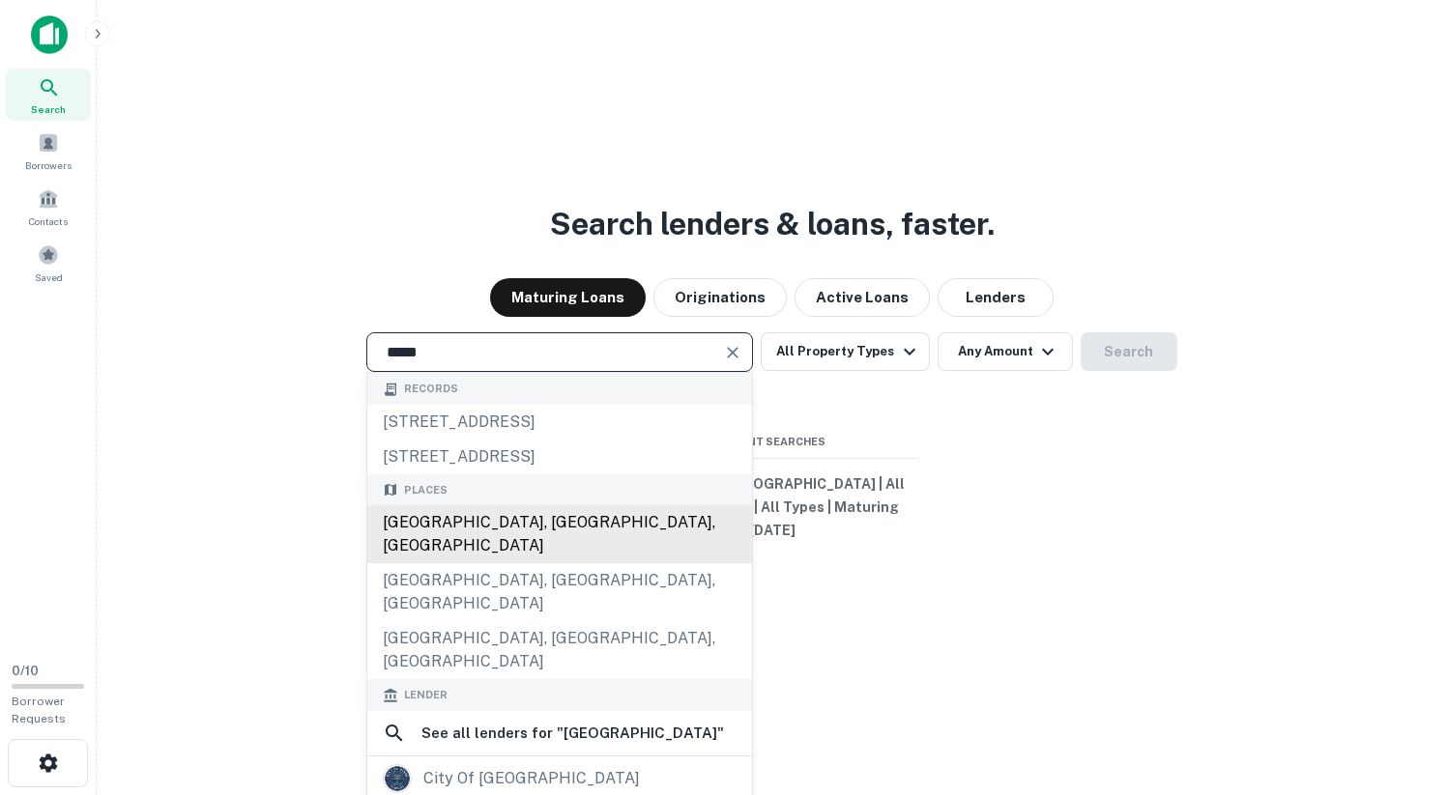
click at [499, 538] on div "Miami, FL, USA" at bounding box center [559, 534] width 385 height 58
type input "**********"
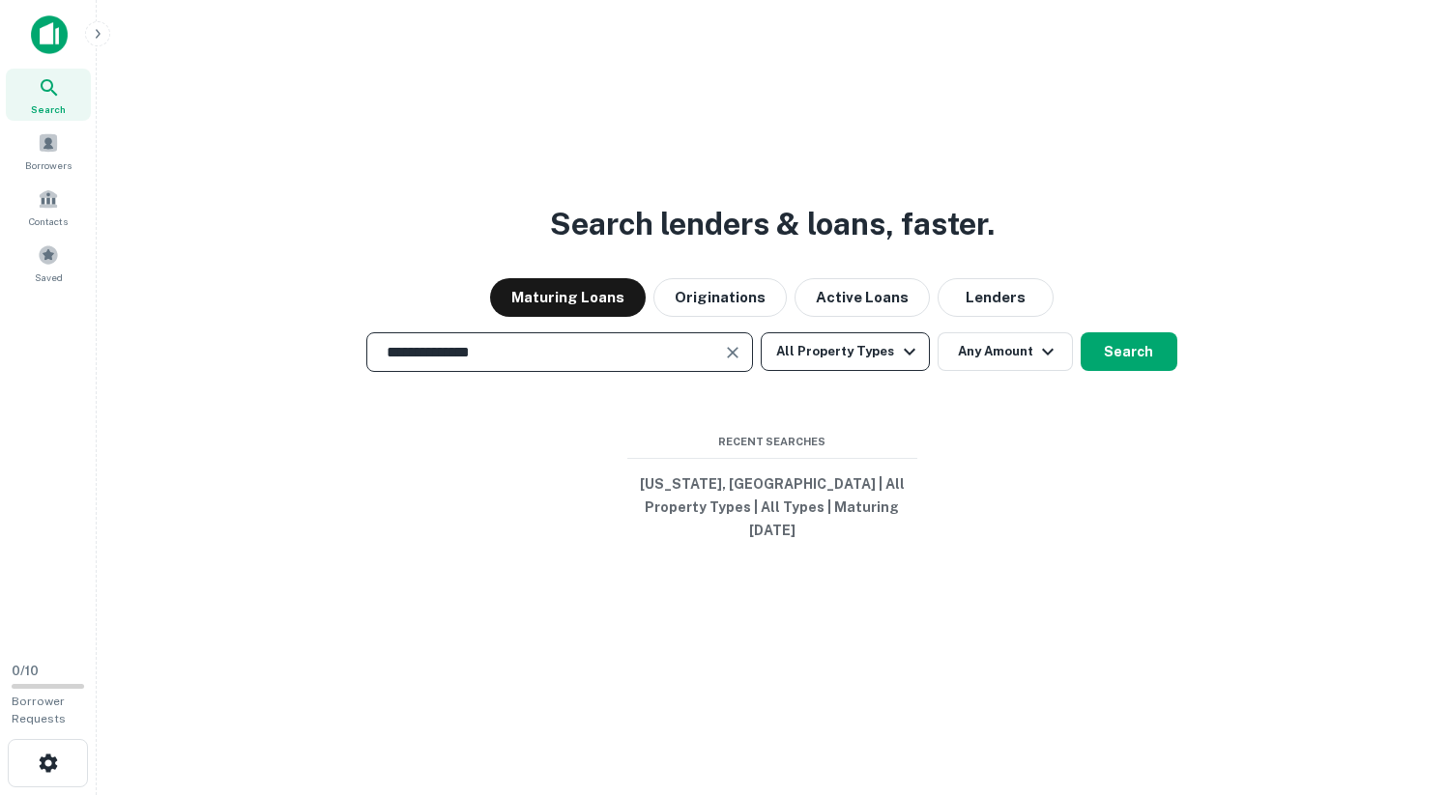
click at [841, 363] on button "All Property Types" at bounding box center [845, 351] width 168 height 39
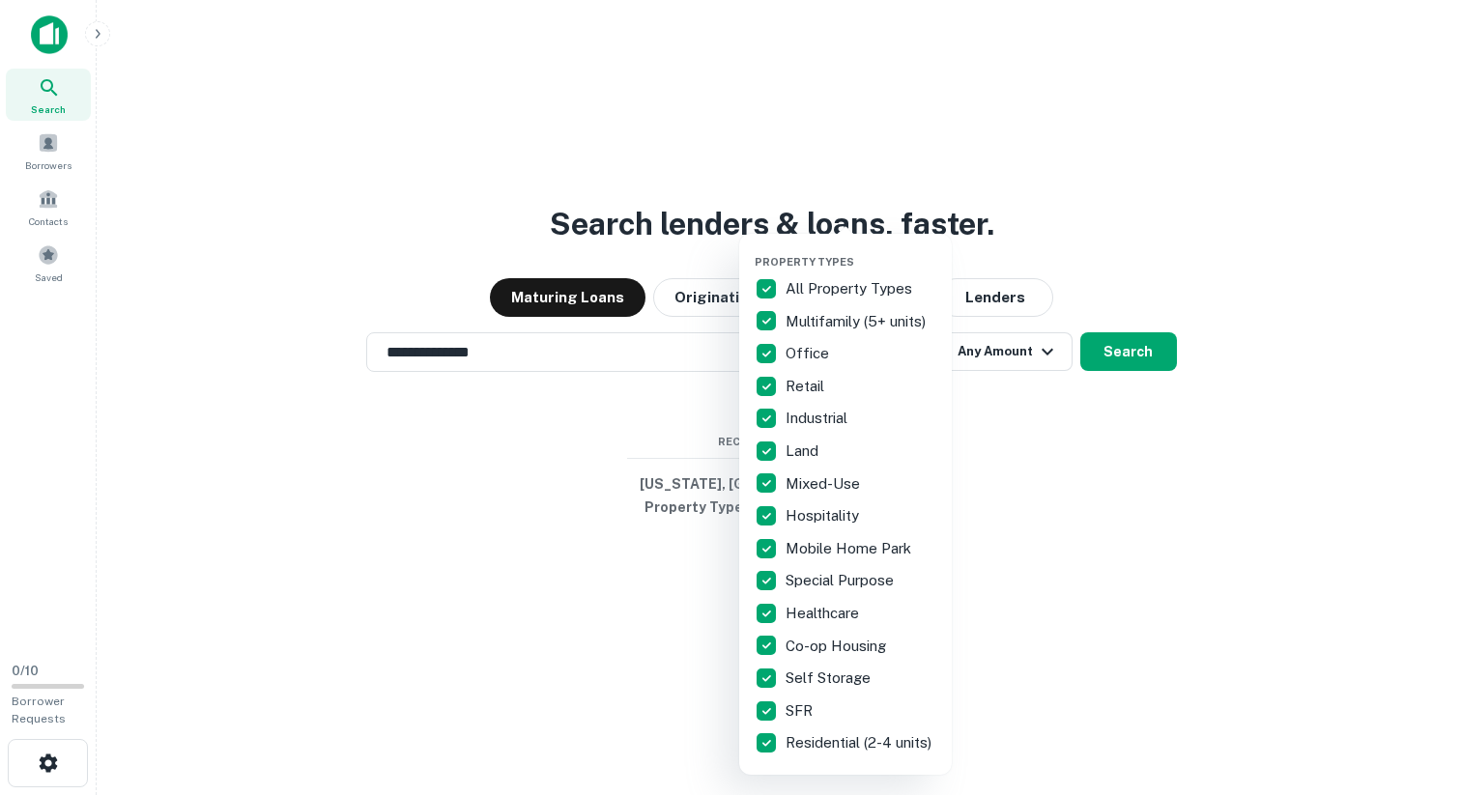
click at [1002, 445] on div at bounding box center [730, 397] width 1461 height 795
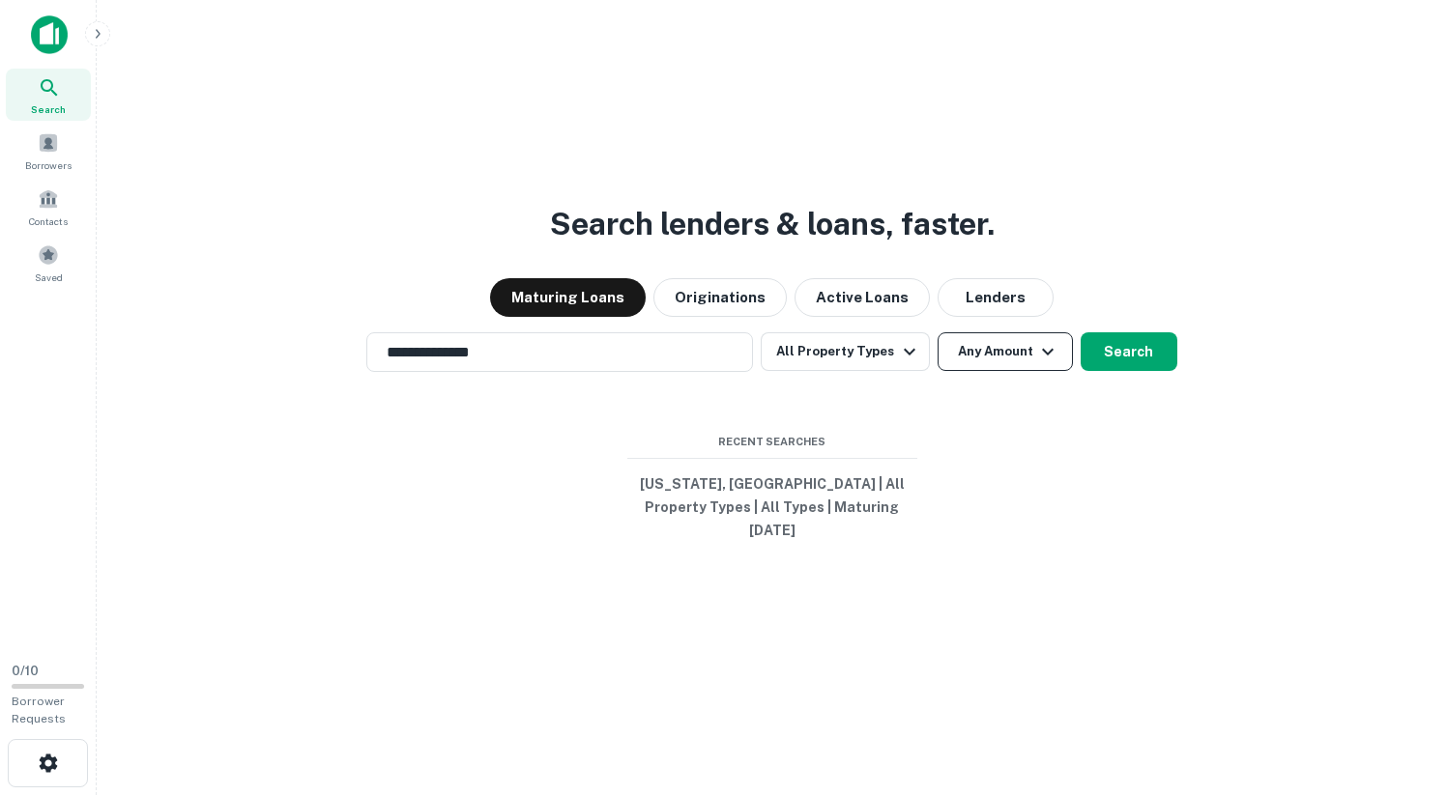
click at [1026, 371] on button "Any Amount" at bounding box center [1004, 351] width 135 height 39
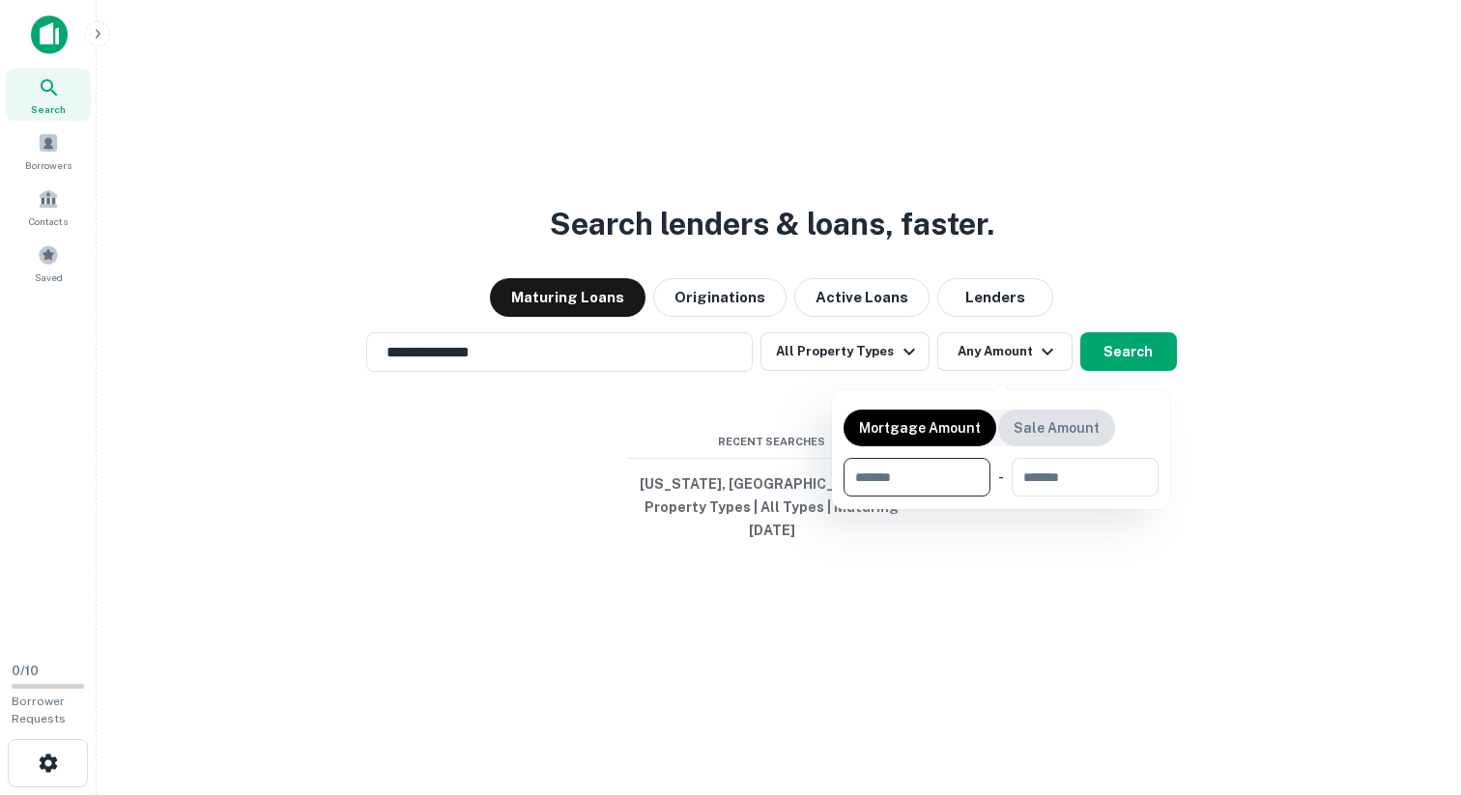
click at [1063, 440] on div "Sale Amount" at bounding box center [1056, 428] width 117 height 37
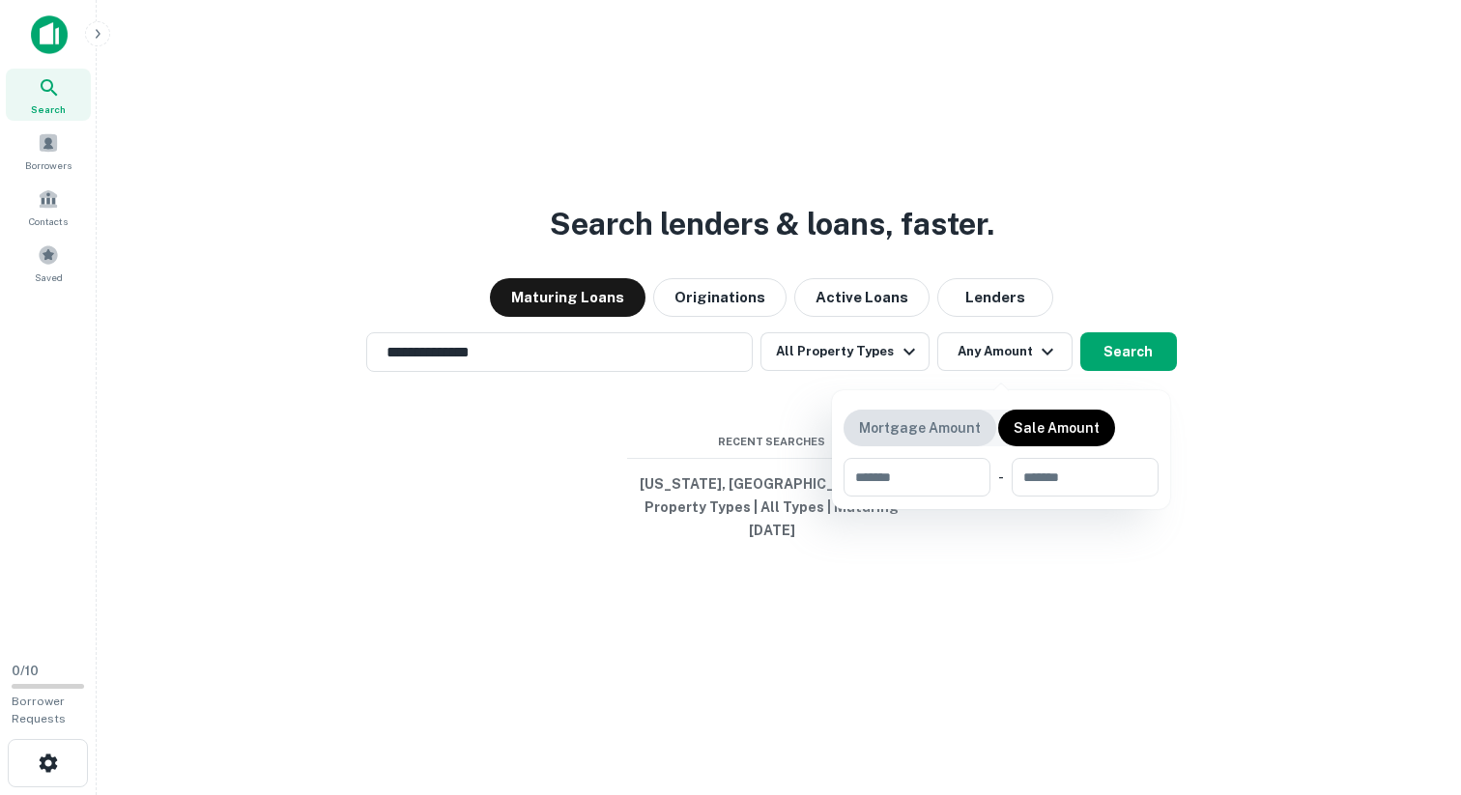
click at [951, 428] on p "Mortgage Amount" at bounding box center [920, 427] width 122 height 21
click at [1234, 413] on div at bounding box center [730, 397] width 1461 height 795
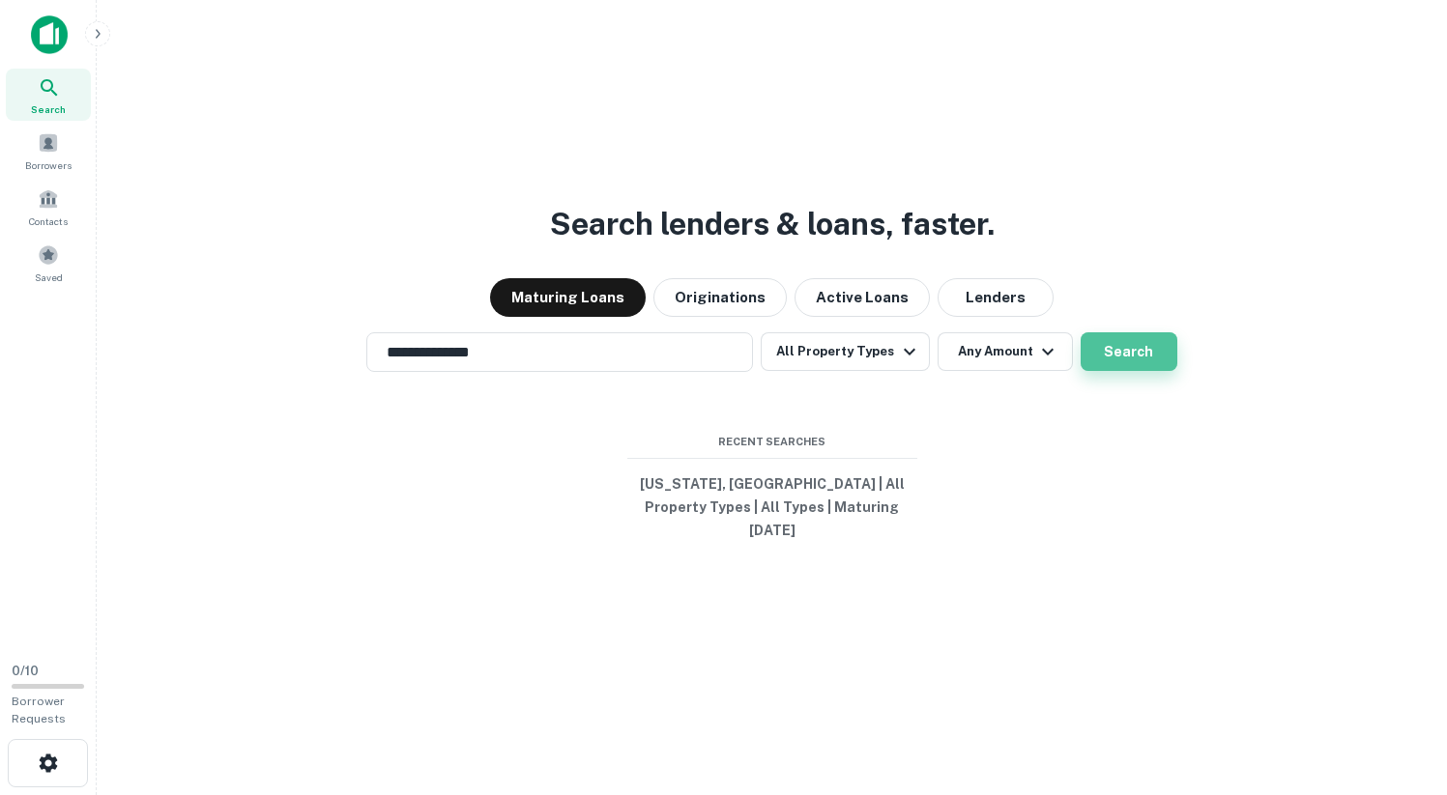
click at [1126, 359] on button "Search" at bounding box center [1128, 351] width 97 height 39
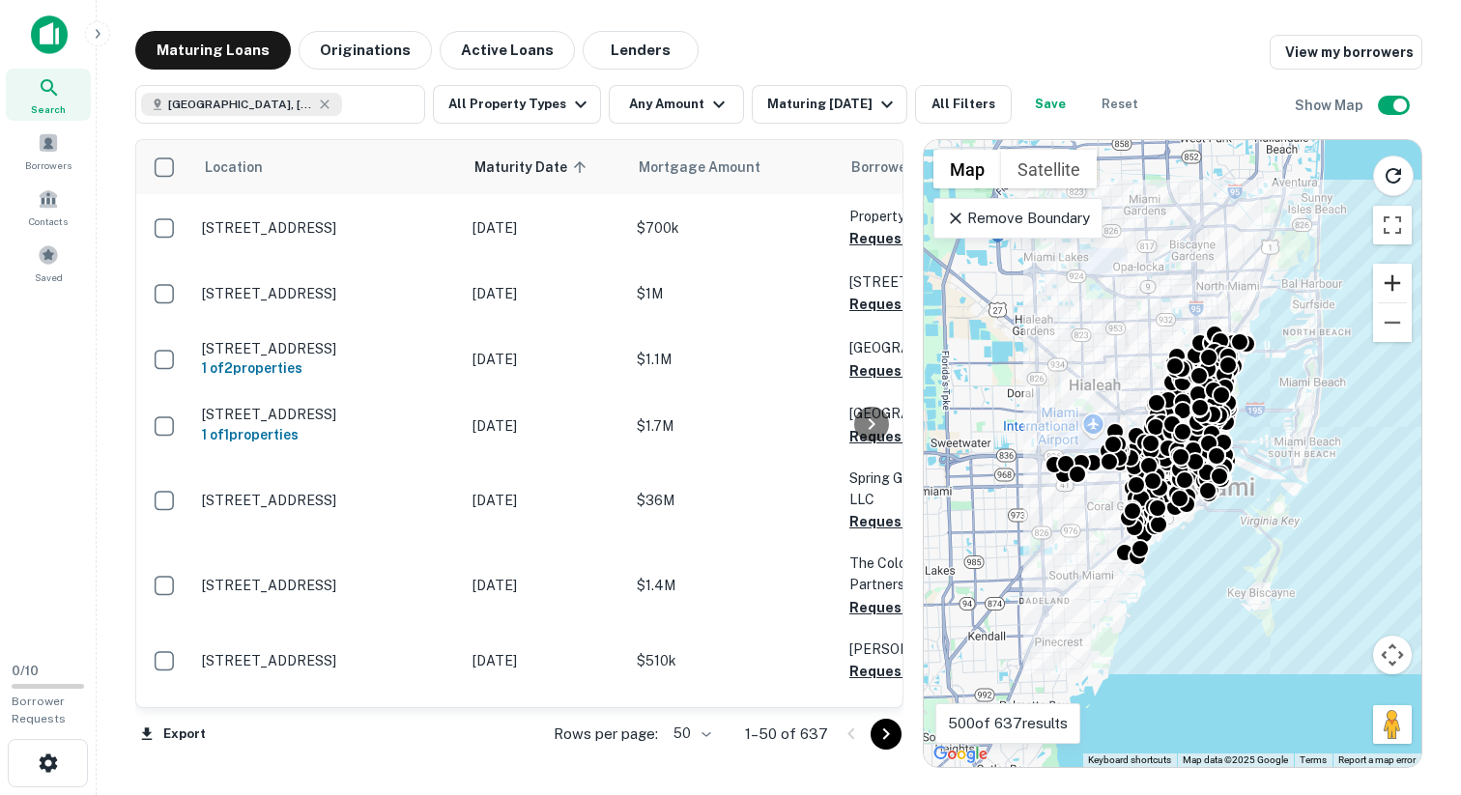
click at [1399, 281] on button "Zoom in" at bounding box center [1392, 283] width 39 height 39
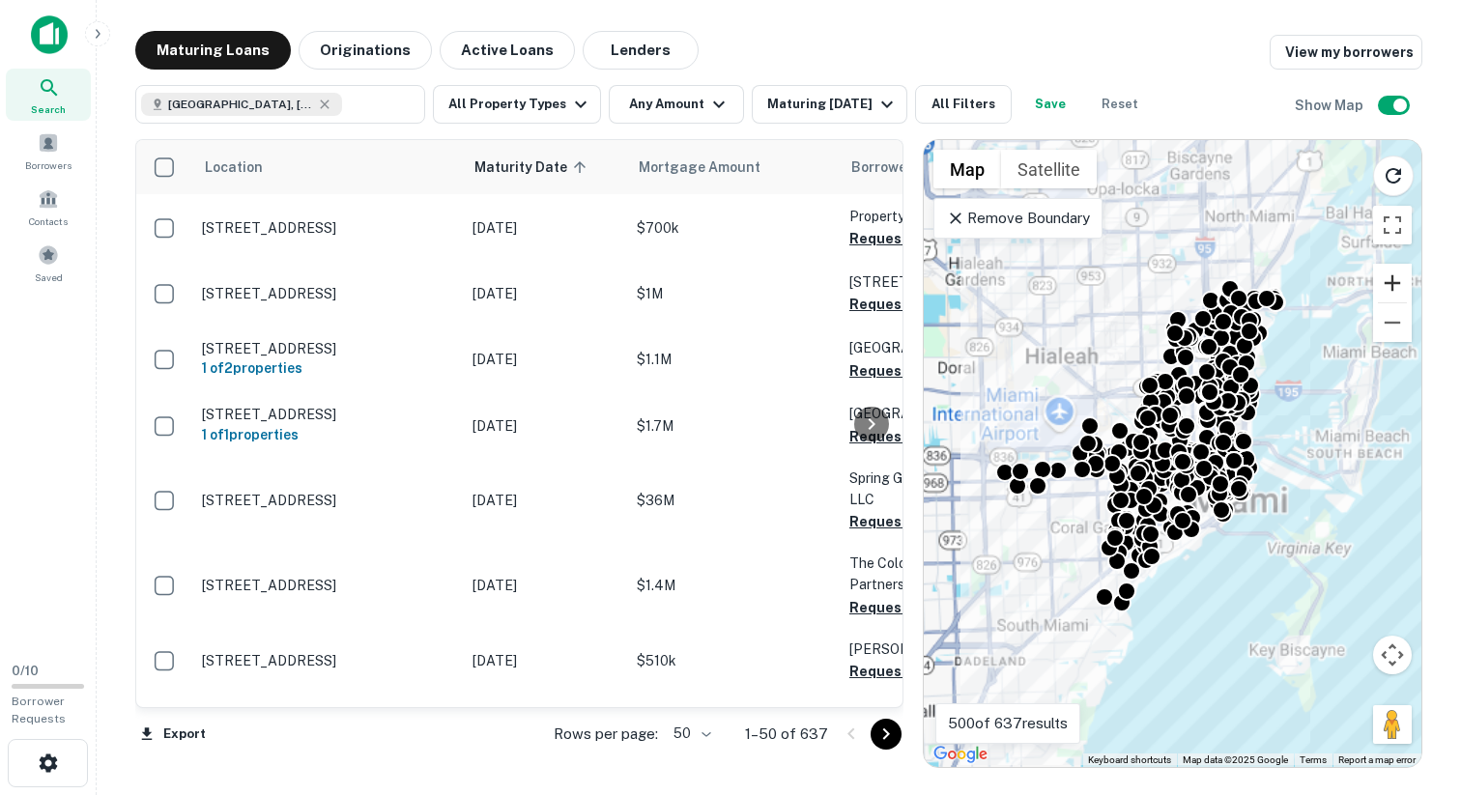
click at [1399, 281] on button "Zoom in" at bounding box center [1392, 283] width 39 height 39
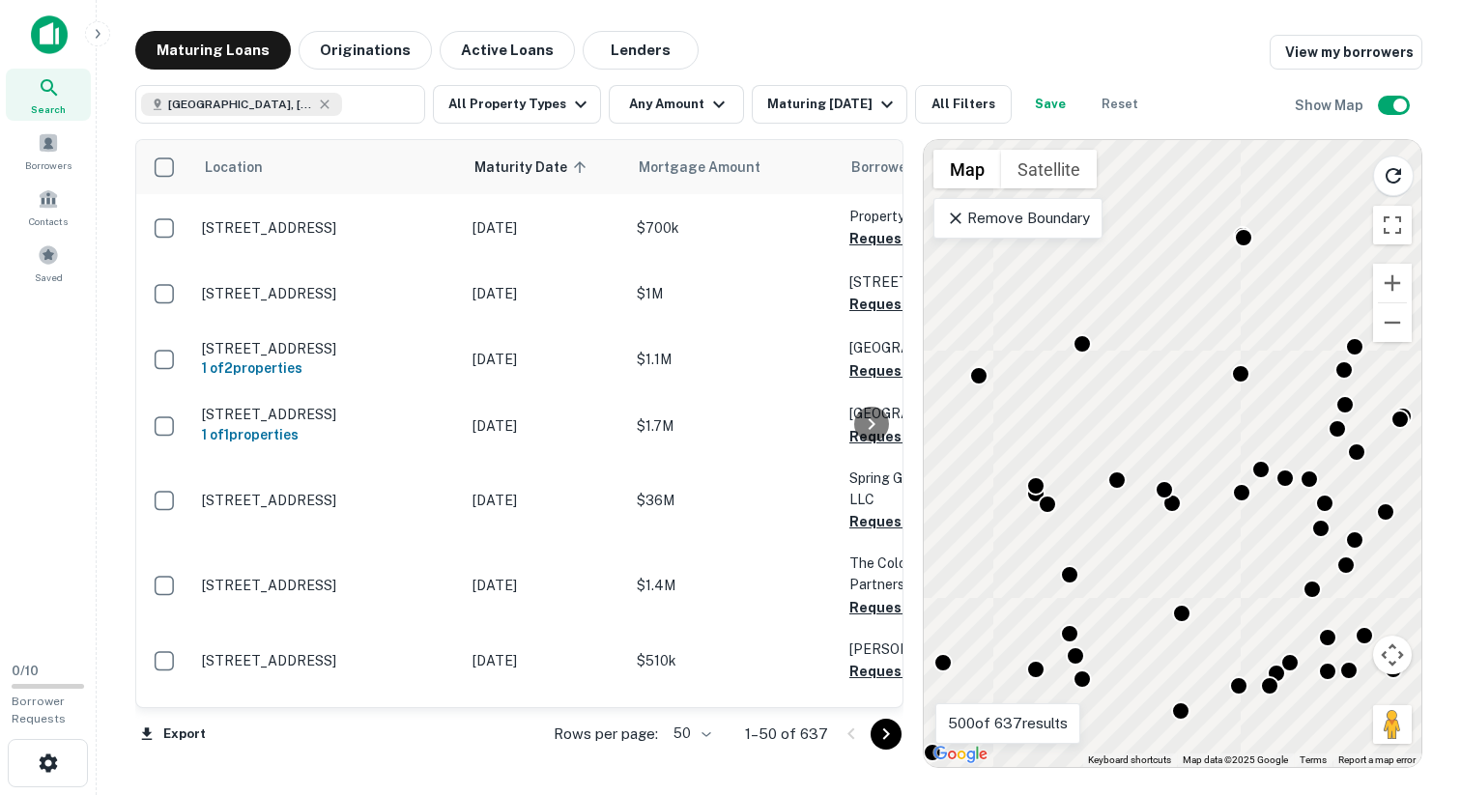
drag, startPoint x: 1272, startPoint y: 460, endPoint x: 1267, endPoint y: 295, distance: 165.3
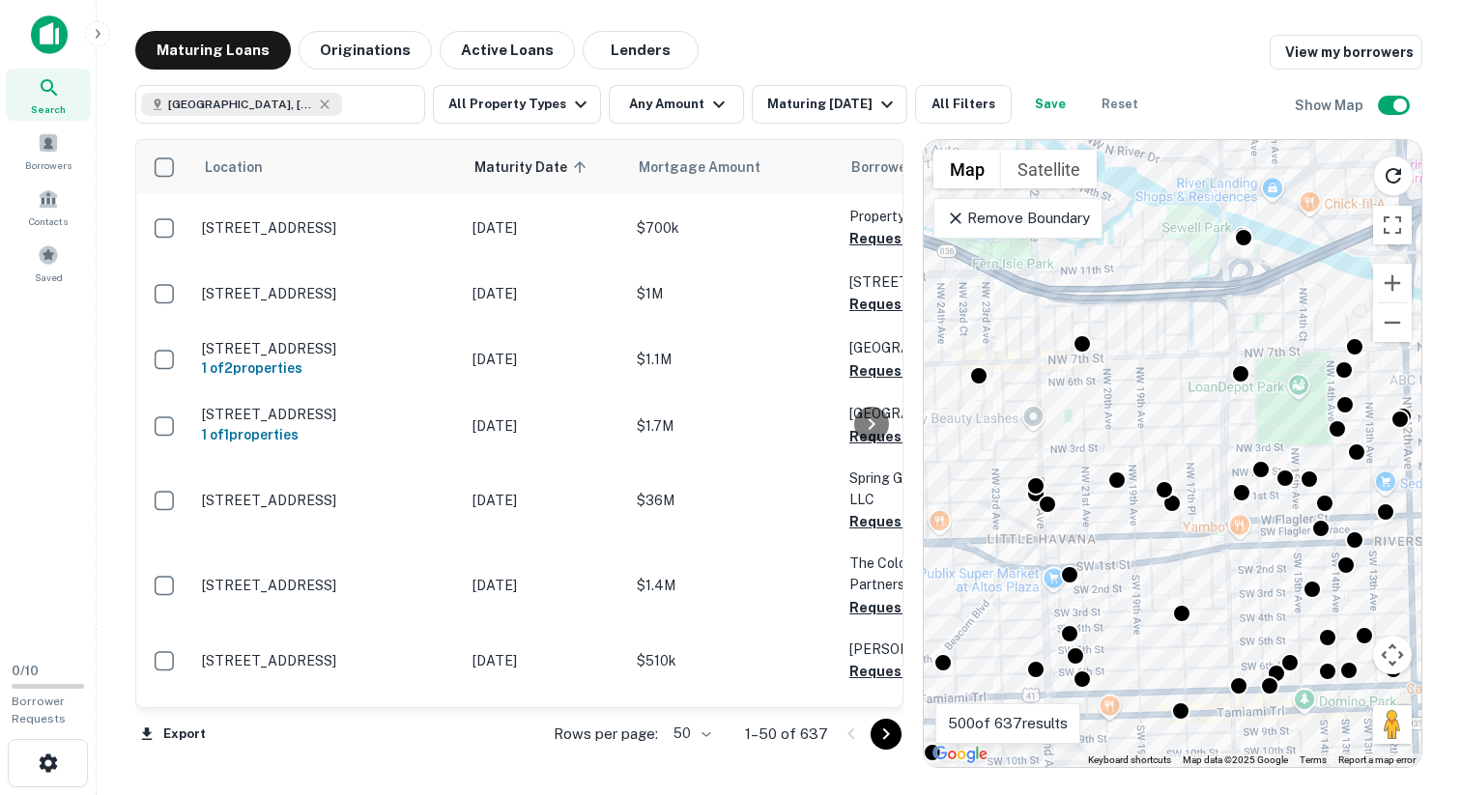
click at [1267, 295] on div "To activate drag with keyboard, press Alt + Enter. Once in keyboard drag state,…" at bounding box center [1173, 453] width 498 height 627
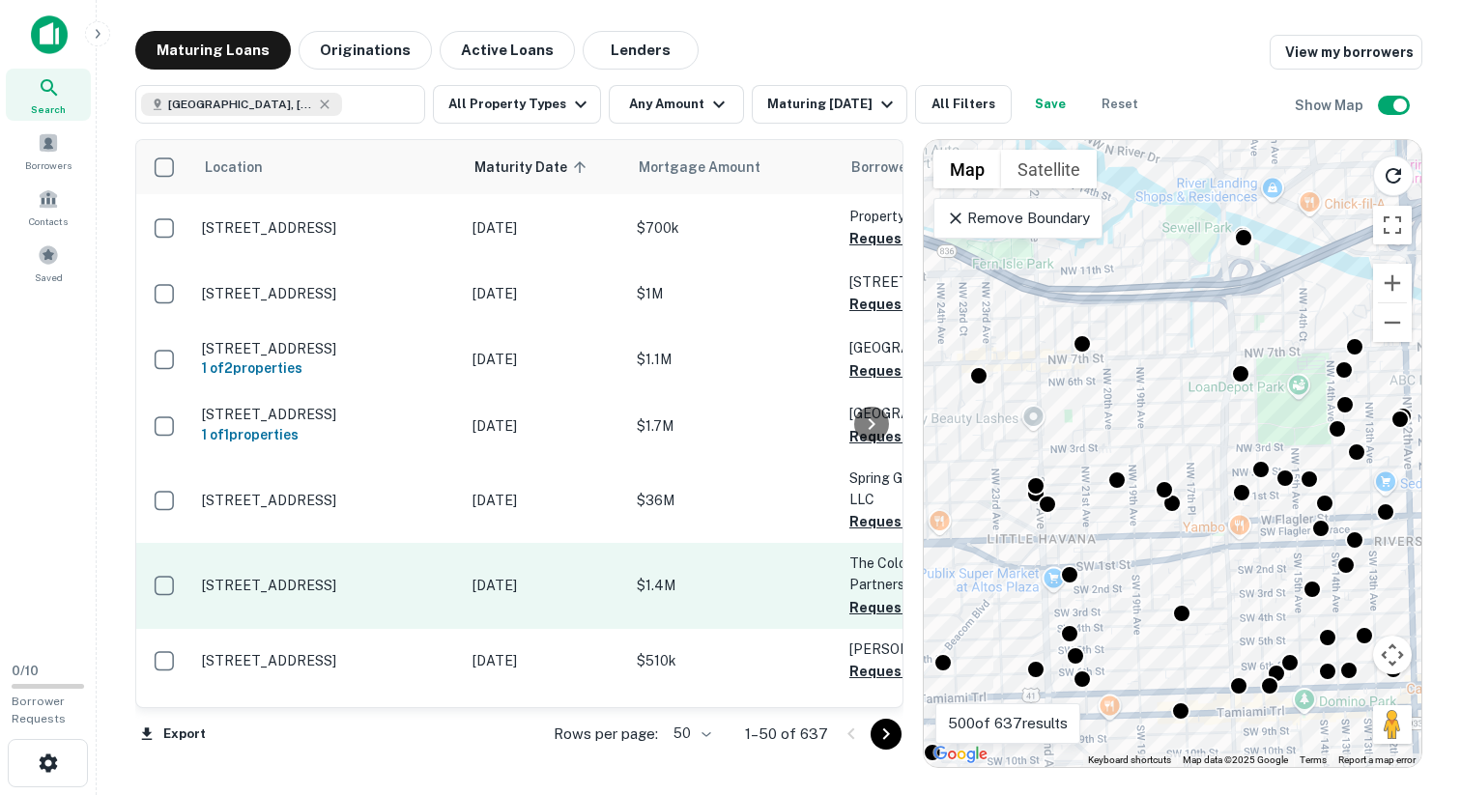
scroll to position [180, 0]
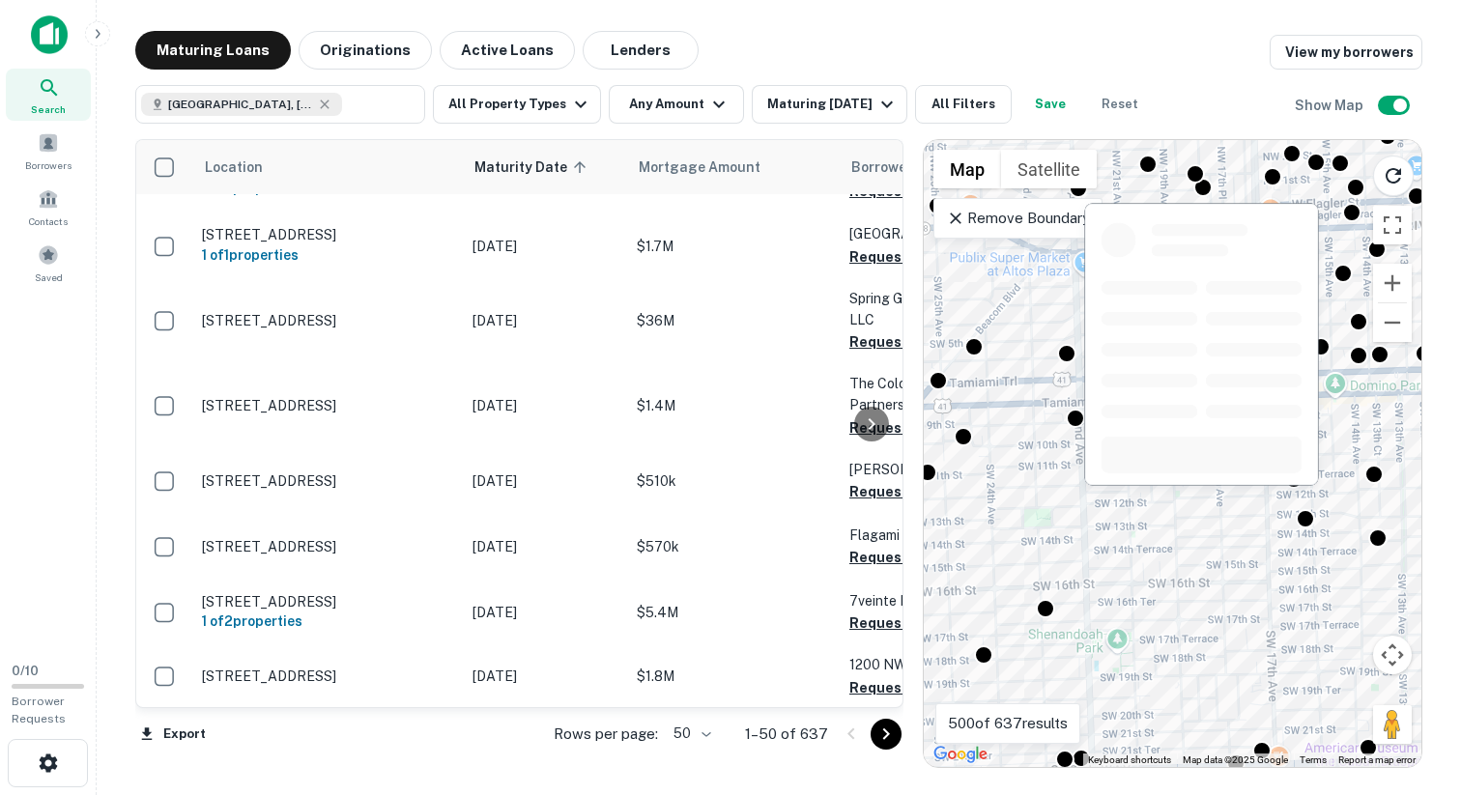
drag, startPoint x: 1168, startPoint y: 560, endPoint x: 1211, endPoint y: 224, distance: 338.0
click at [1211, 224] on body "Search Borrowers Contacts Saved 0 / 10 Borrower Requests Maturing Loans Origina…" at bounding box center [730, 397] width 1461 height 795
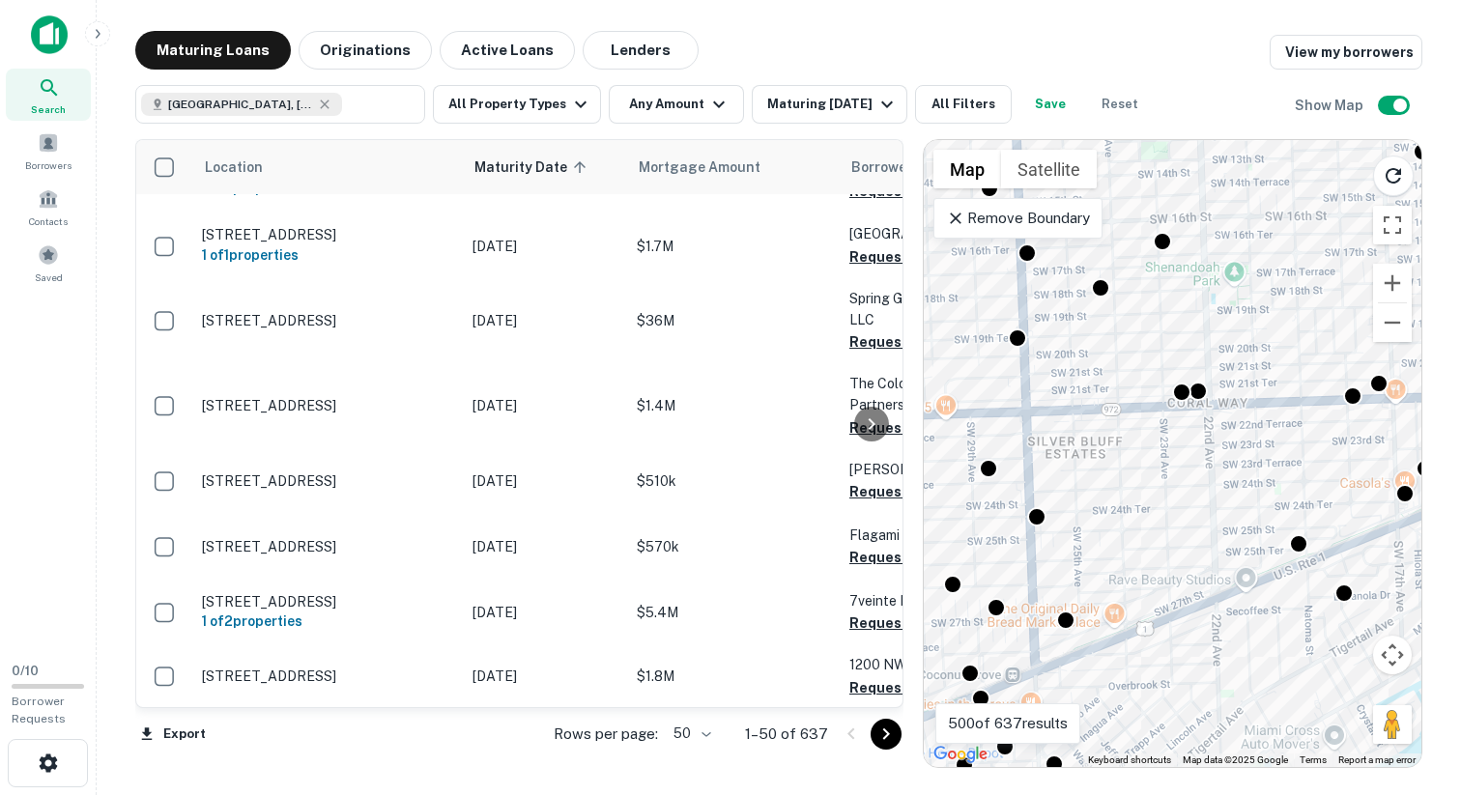
drag, startPoint x: 1147, startPoint y: 558, endPoint x: 1217, endPoint y: 305, distance: 261.6
click at [1254, 203] on div "To activate drag with keyboard, press Alt + Enter. Once in keyboard drag state,…" at bounding box center [1173, 453] width 498 height 627
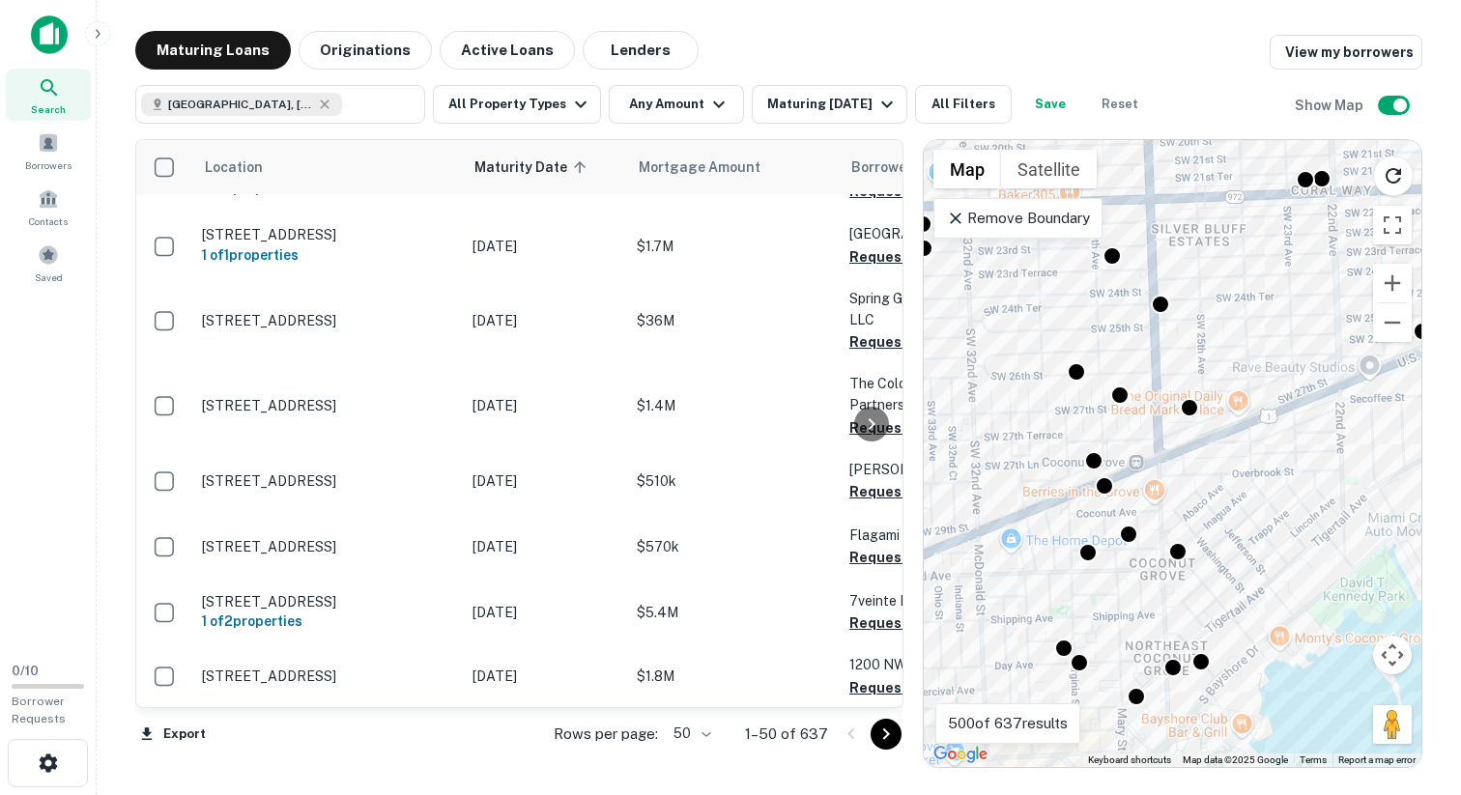
drag, startPoint x: 1117, startPoint y: 517, endPoint x: 1242, endPoint y: 310, distance: 241.5
click at [1242, 310] on div "To activate drag with keyboard, press Alt + Enter. Once in keyboard drag state,…" at bounding box center [1173, 453] width 498 height 627
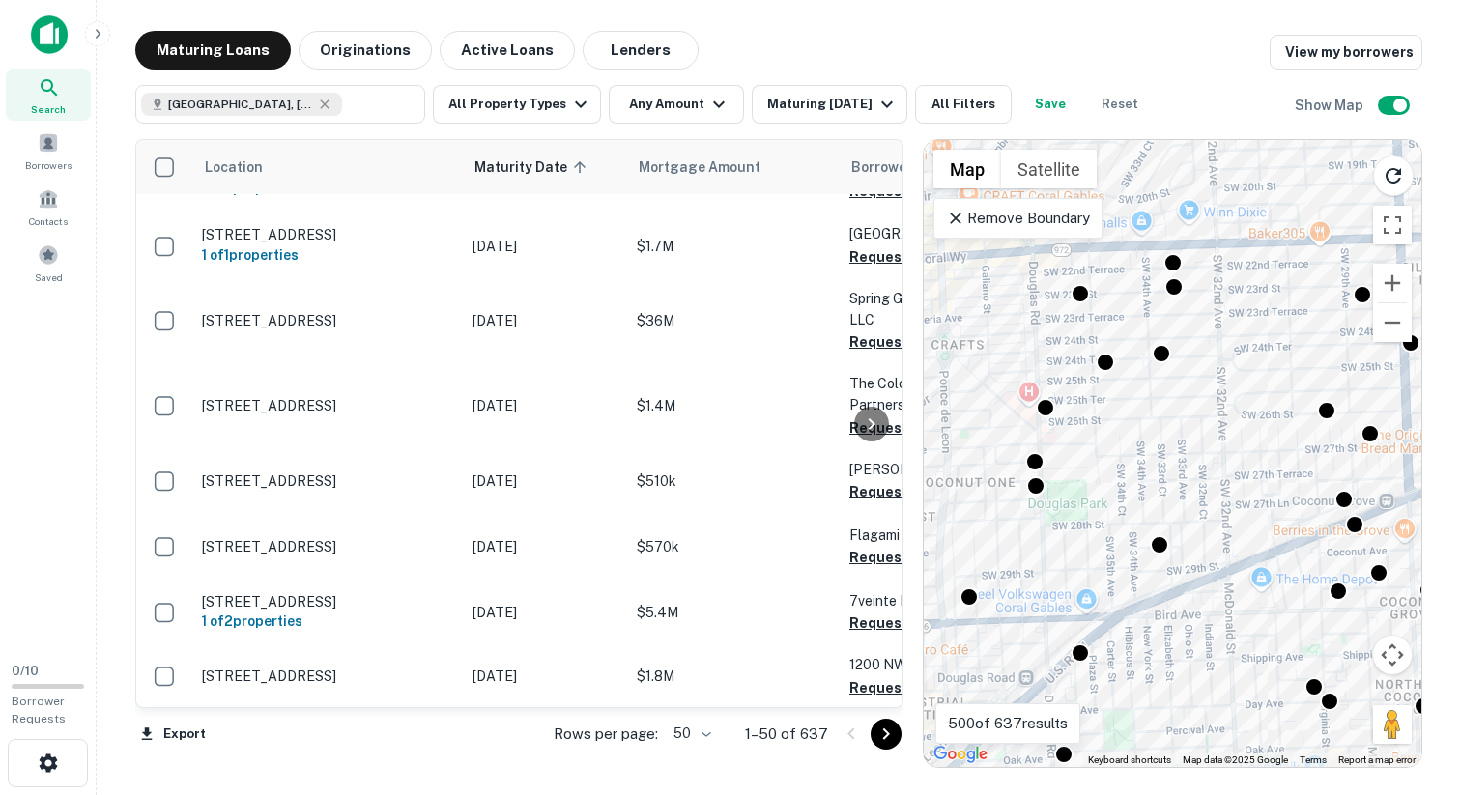
drag, startPoint x: 1050, startPoint y: 474, endPoint x: 1169, endPoint y: 501, distance: 121.9
click at [1304, 511] on div "To activate drag with keyboard, press Alt + Enter. Once in keyboard drag state,…" at bounding box center [1173, 453] width 498 height 627
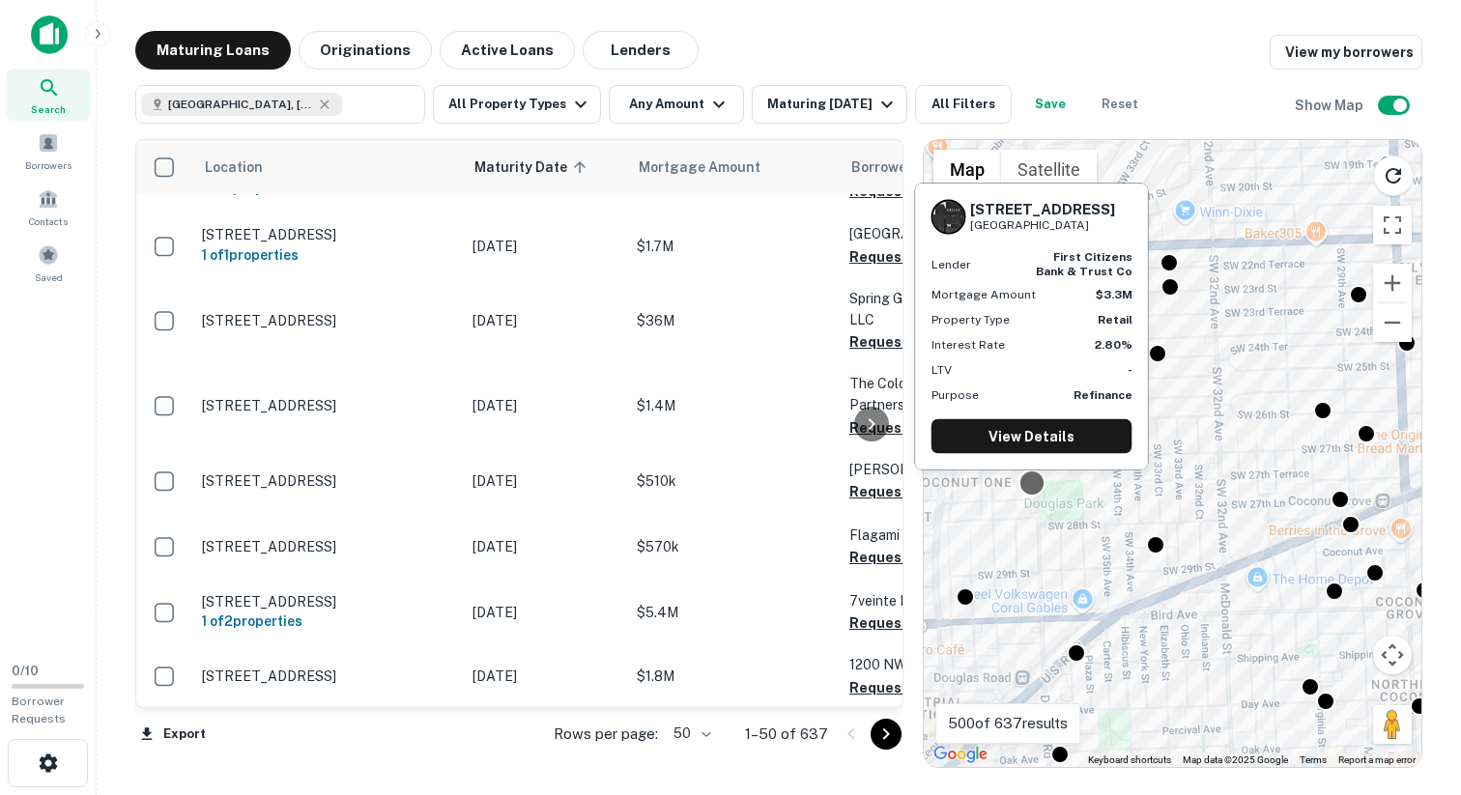
click at [1036, 488] on div at bounding box center [1032, 483] width 28 height 28
click at [1034, 437] on link "View Details" at bounding box center [1032, 436] width 201 height 35
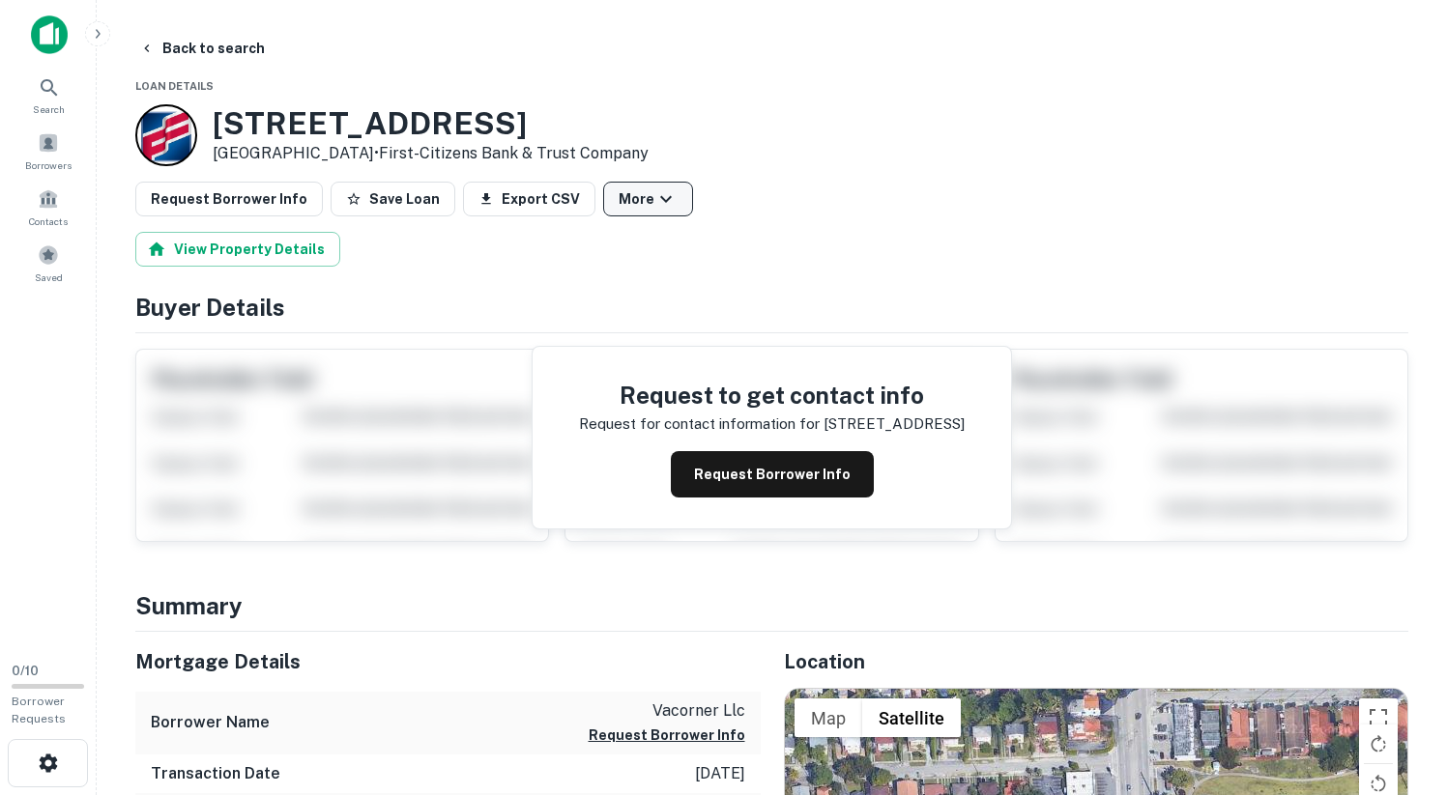
click at [654, 191] on icon "button" at bounding box center [665, 198] width 23 height 23
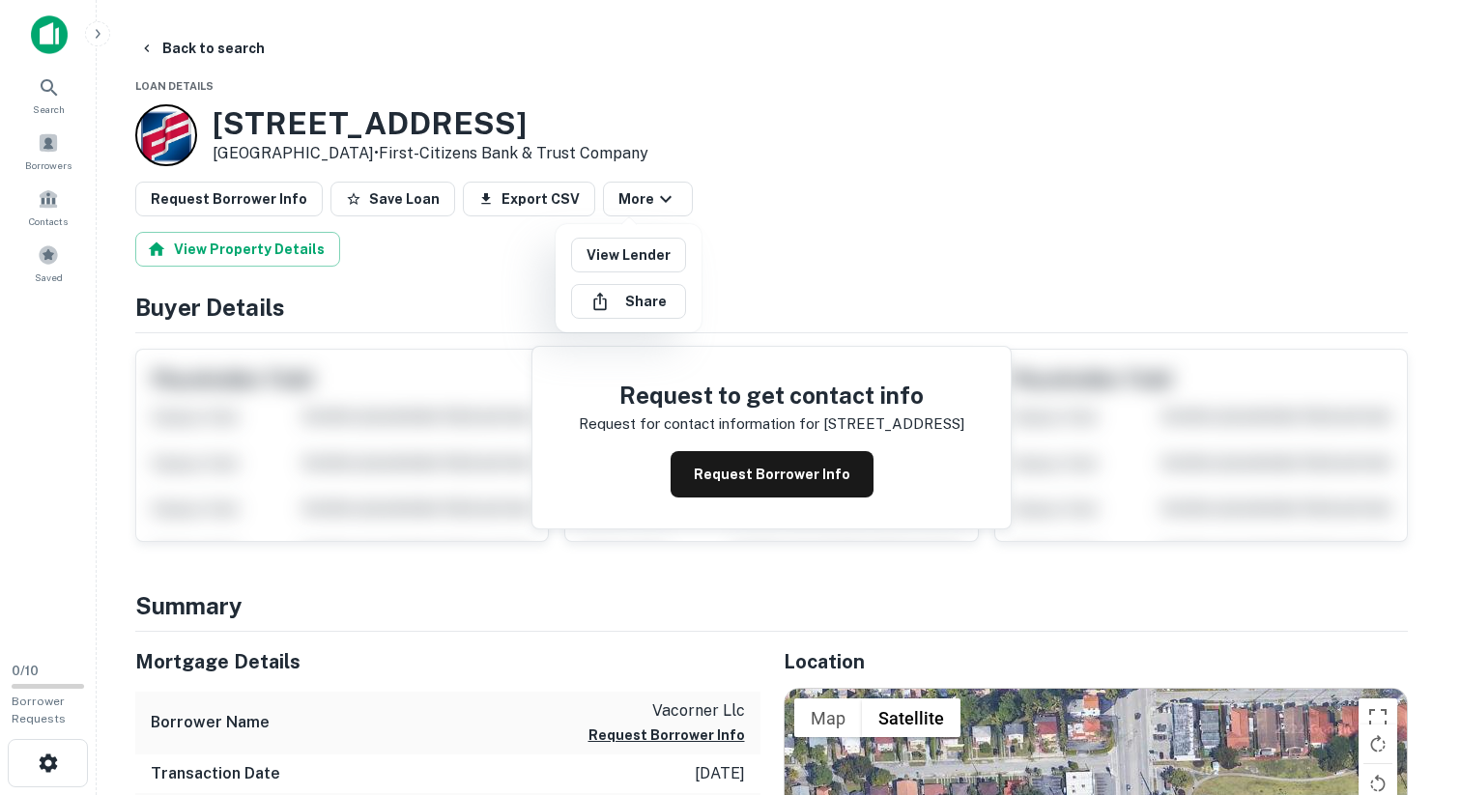
click at [1167, 192] on div at bounding box center [730, 397] width 1461 height 795
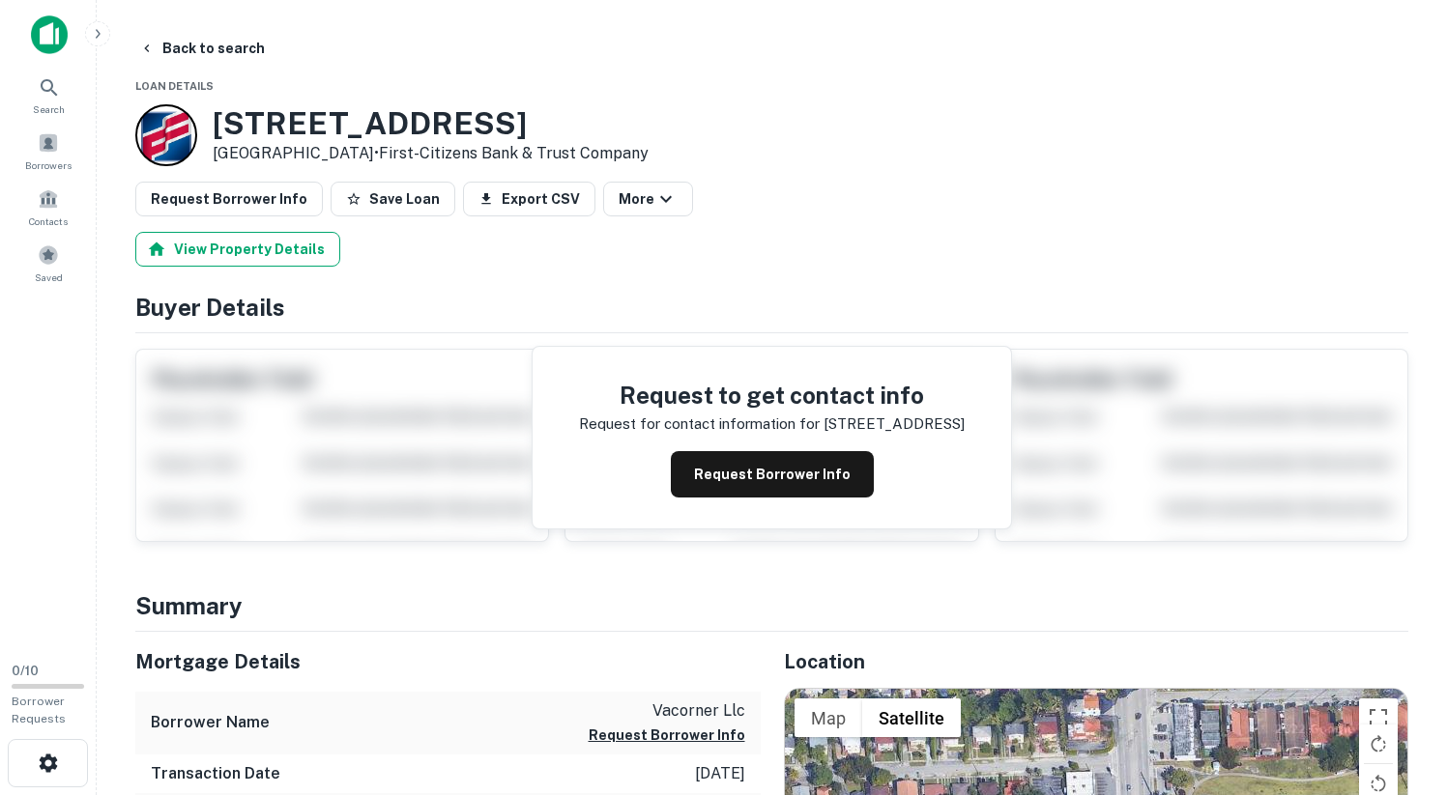
click at [262, 248] on button "View Property Details" at bounding box center [237, 249] width 205 height 35
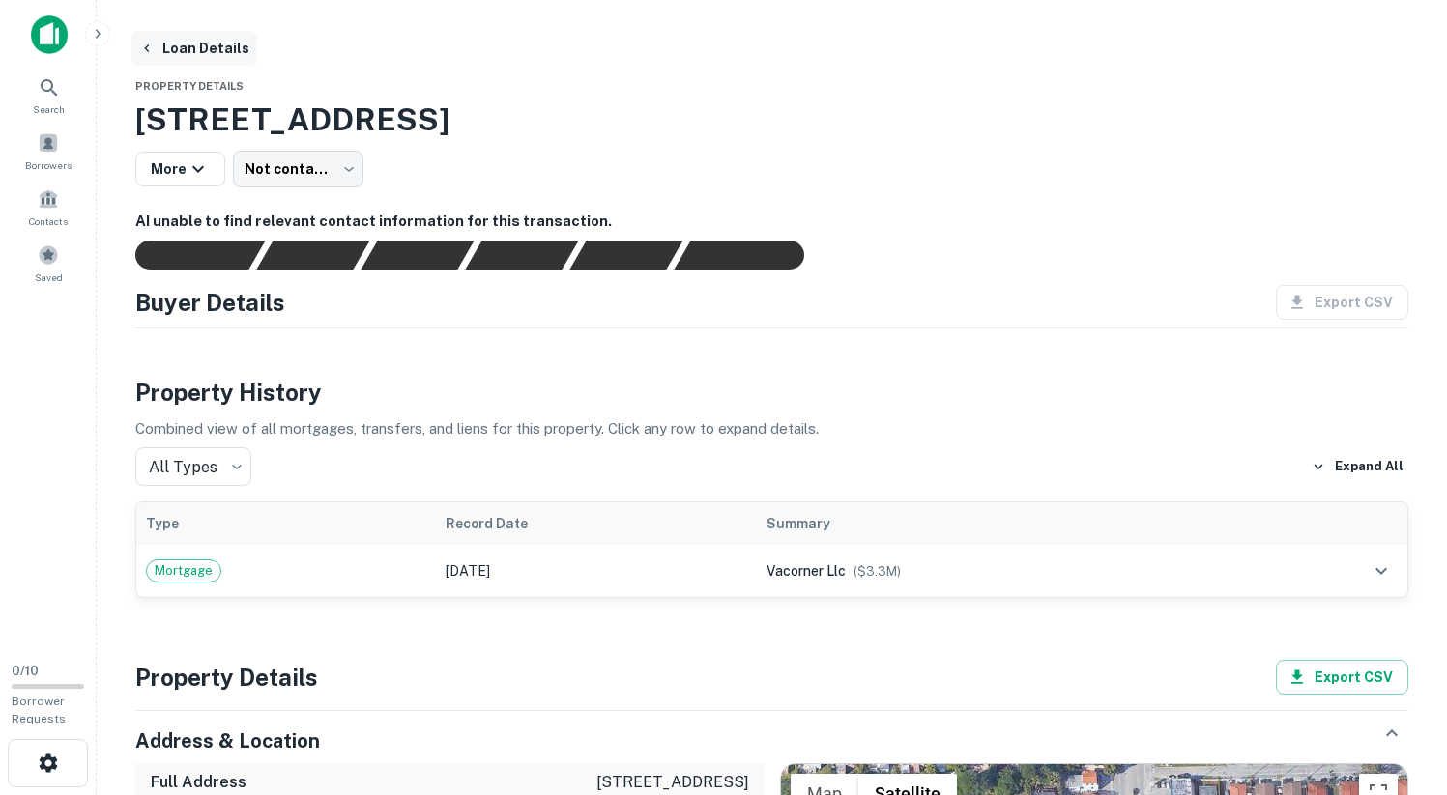
click at [158, 55] on button "Loan Details" at bounding box center [194, 48] width 126 height 35
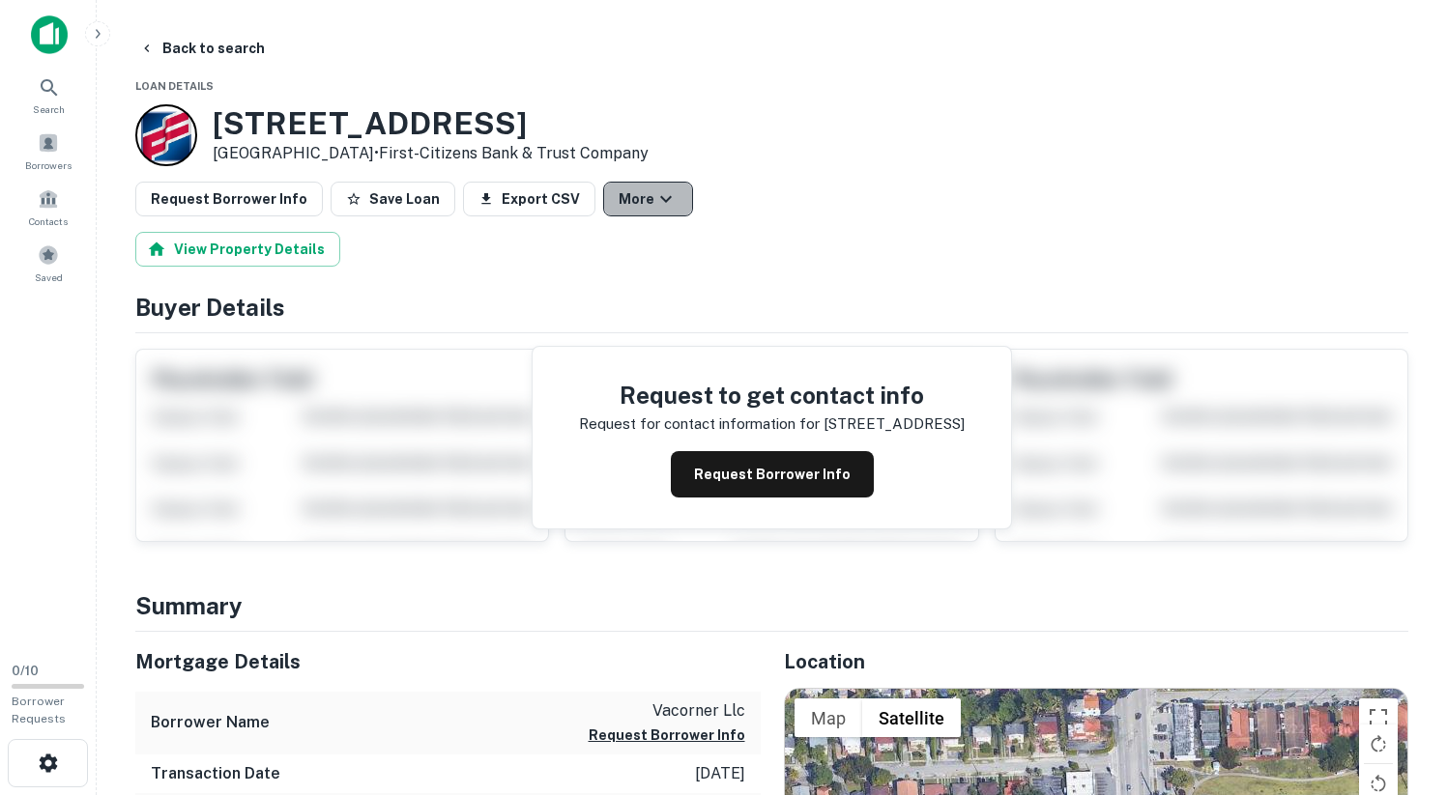
click at [654, 205] on icon "button" at bounding box center [665, 198] width 23 height 23
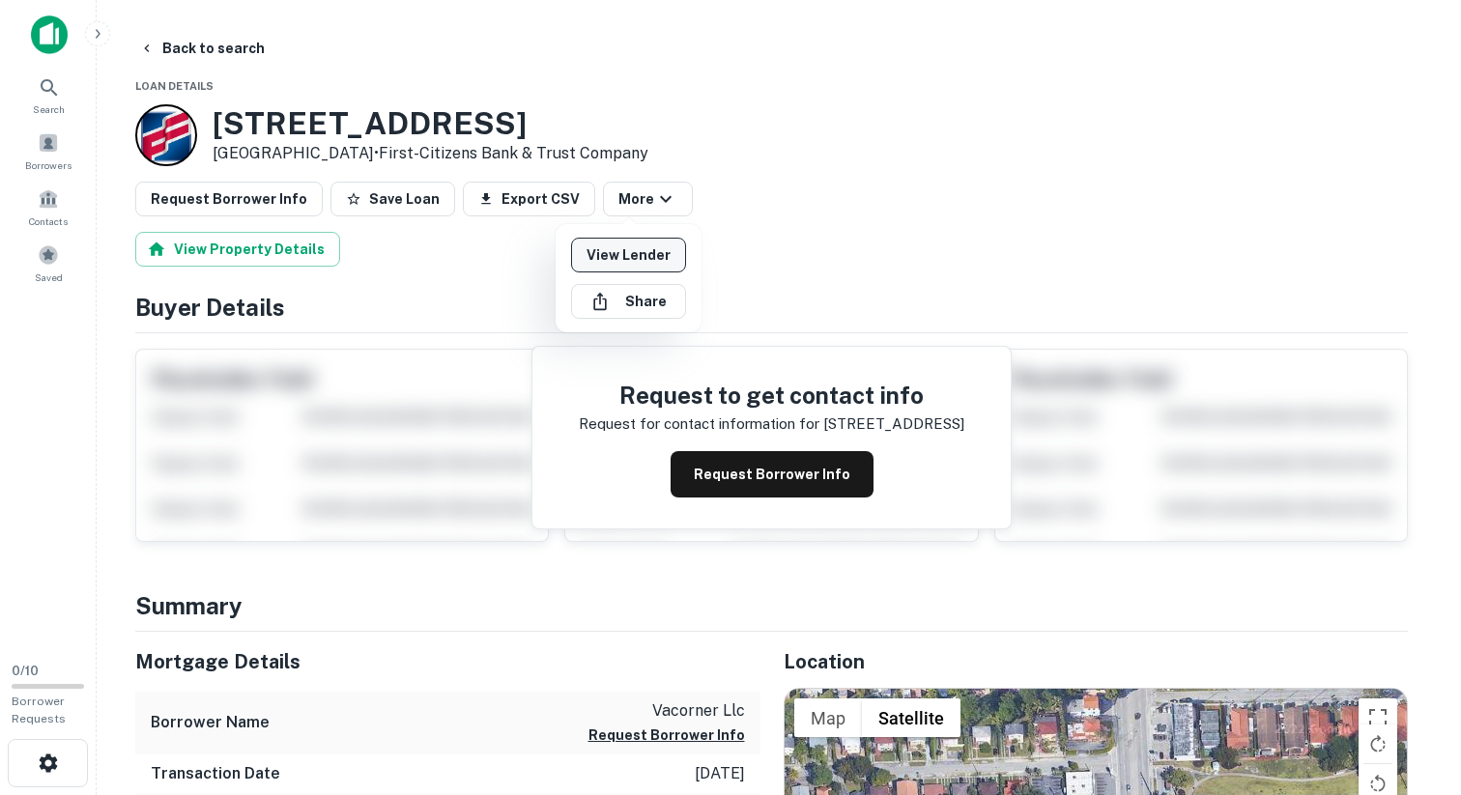
click at [631, 256] on link "View Lender" at bounding box center [628, 255] width 115 height 35
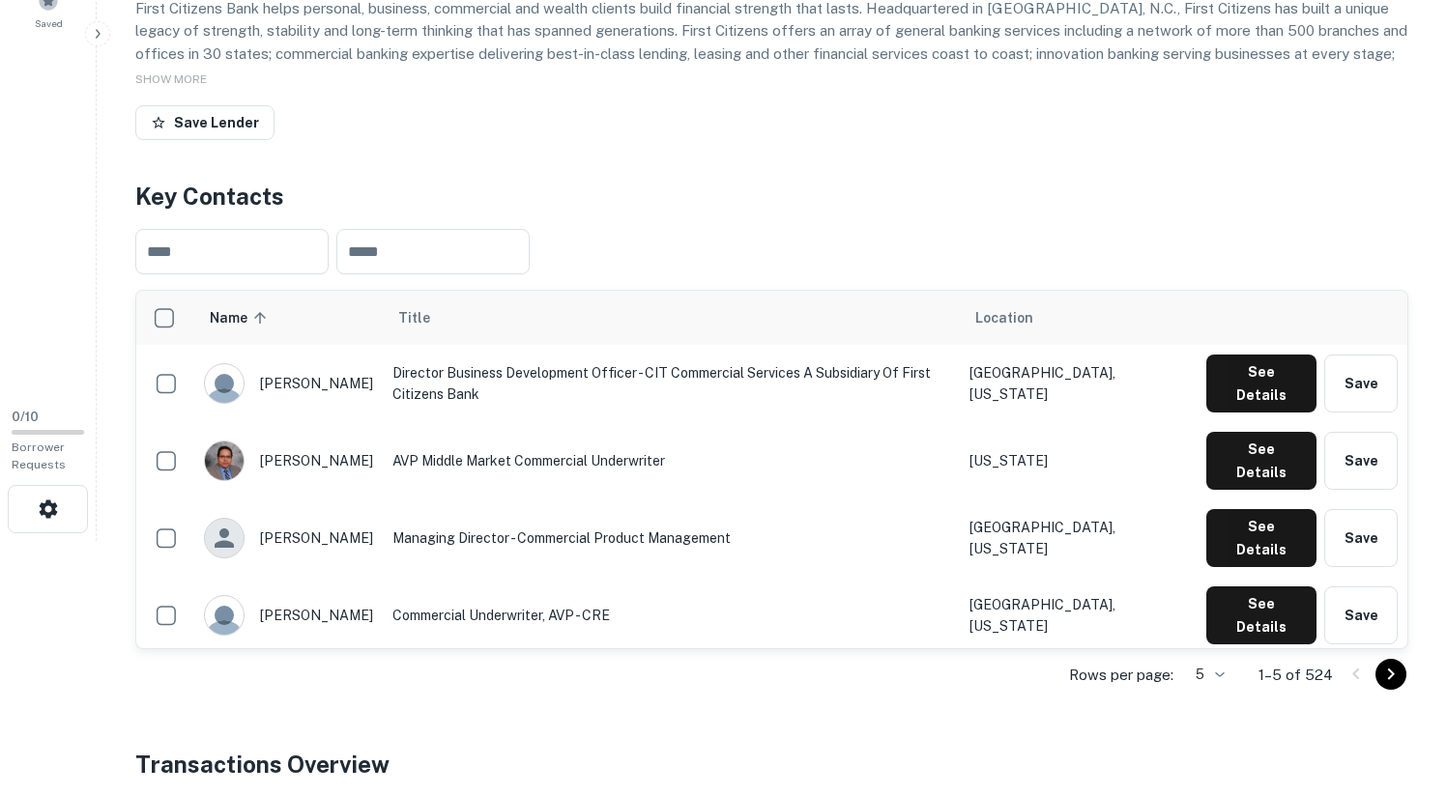
scroll to position [315, 0]
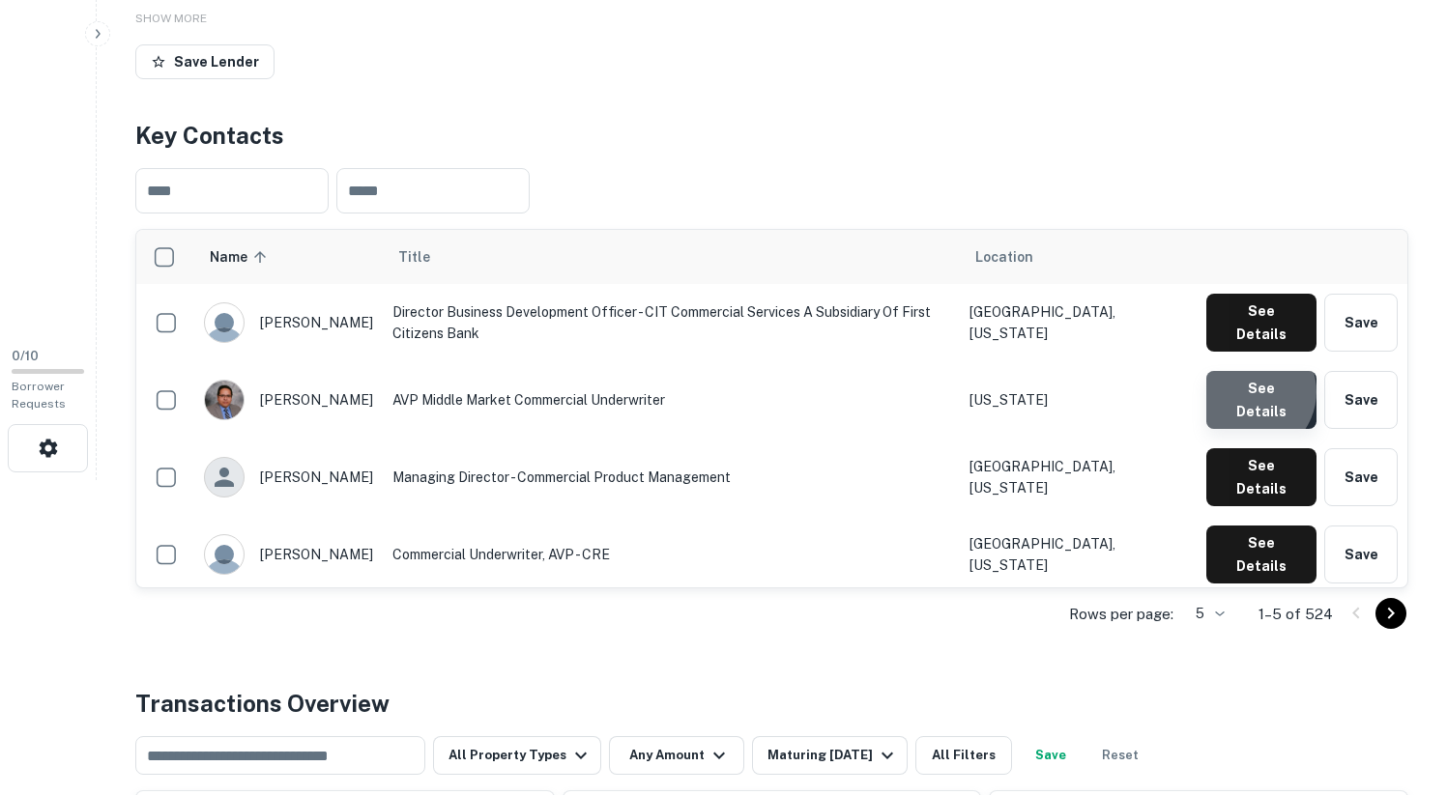
click at [1252, 380] on button "See Details" at bounding box center [1261, 400] width 110 height 58
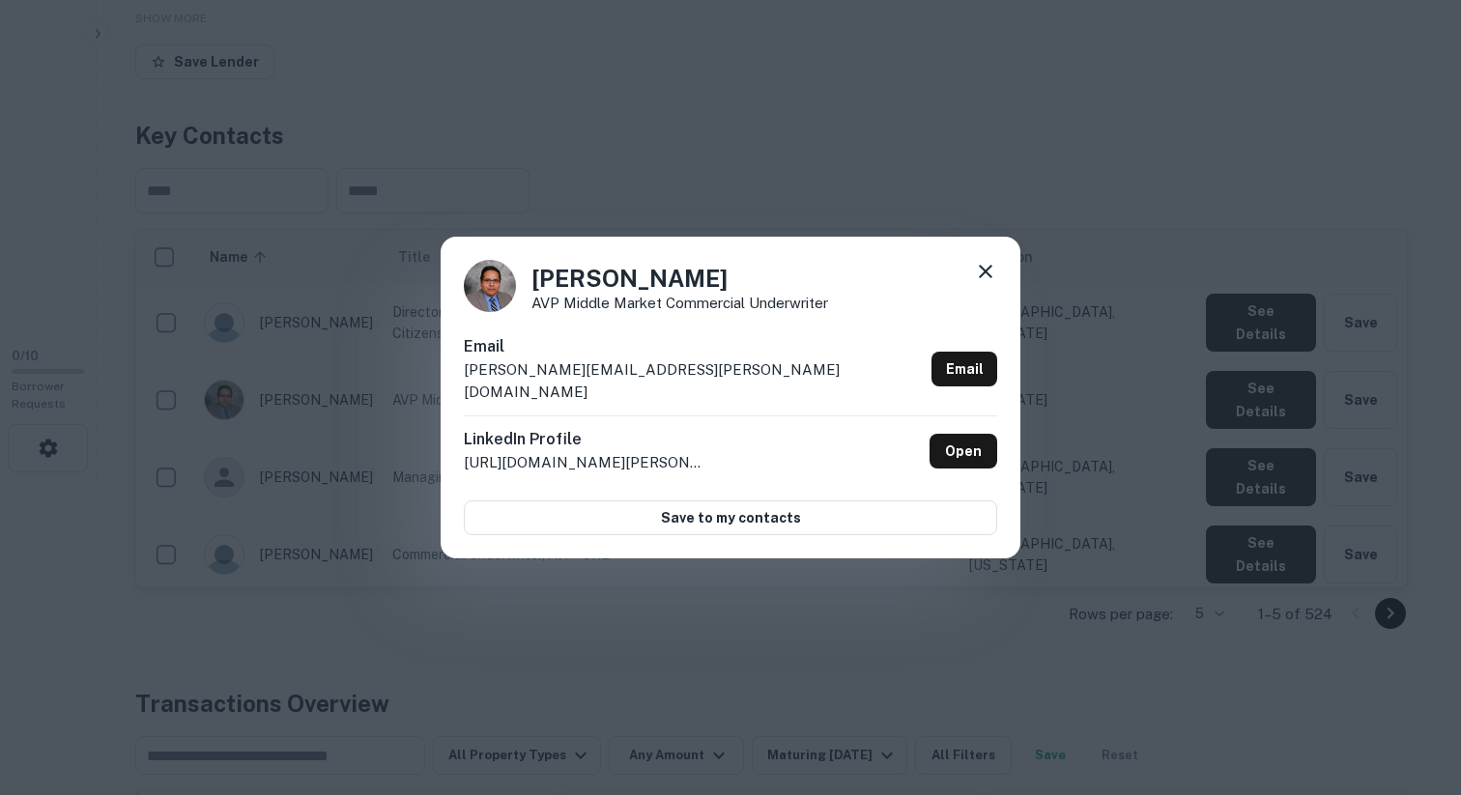
click at [991, 283] on icon at bounding box center [985, 271] width 23 height 23
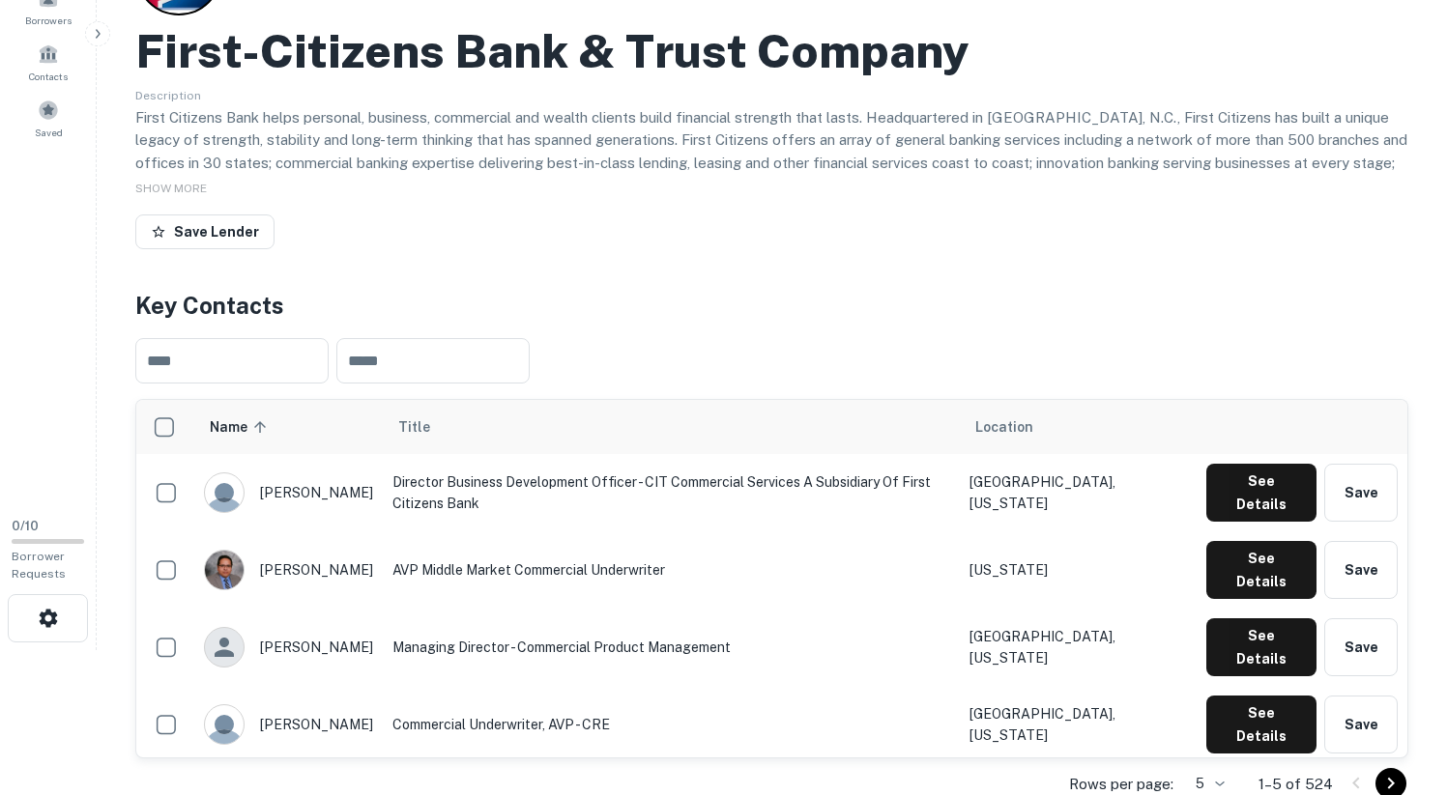
scroll to position [0, 0]
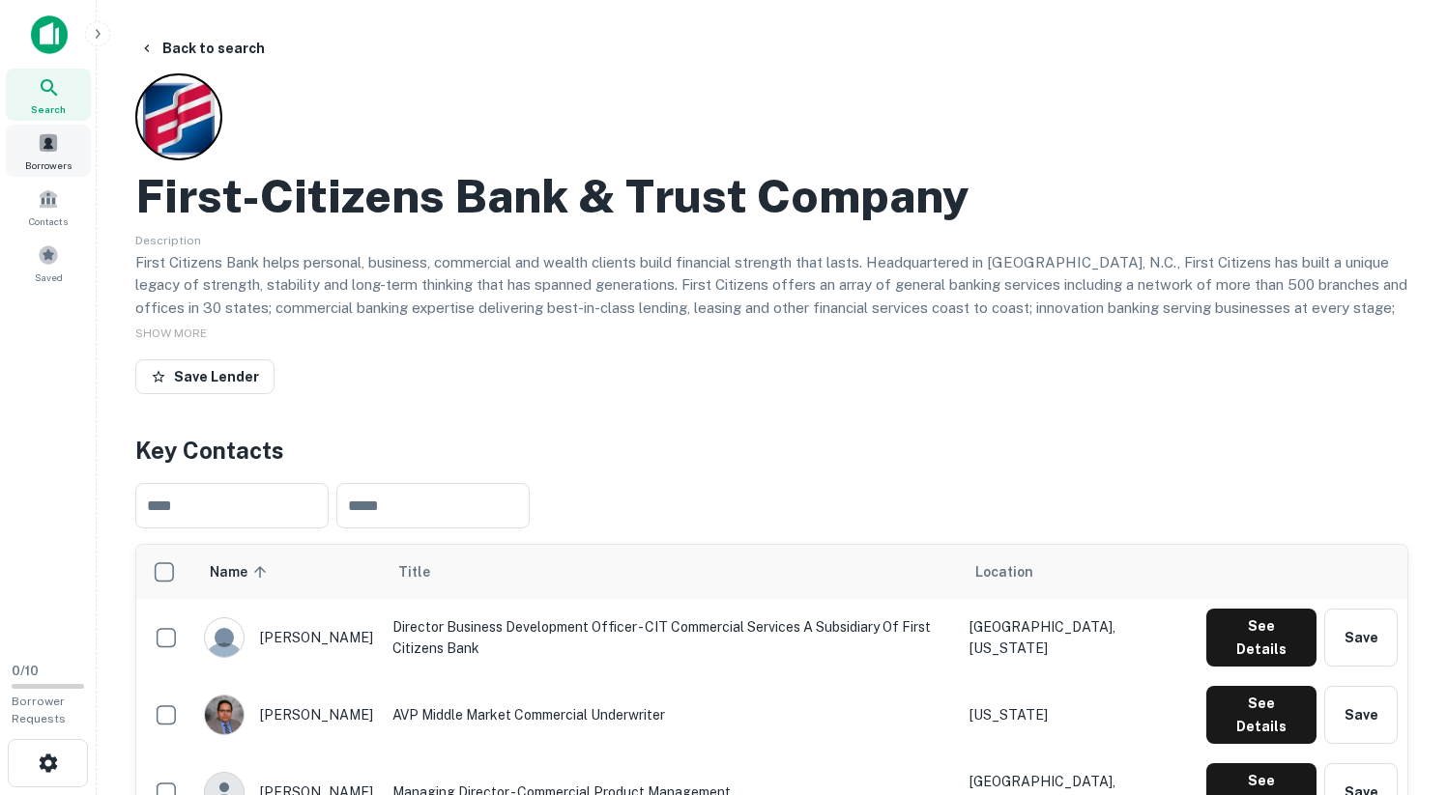
click at [53, 153] on div "Borrowers" at bounding box center [48, 151] width 85 height 52
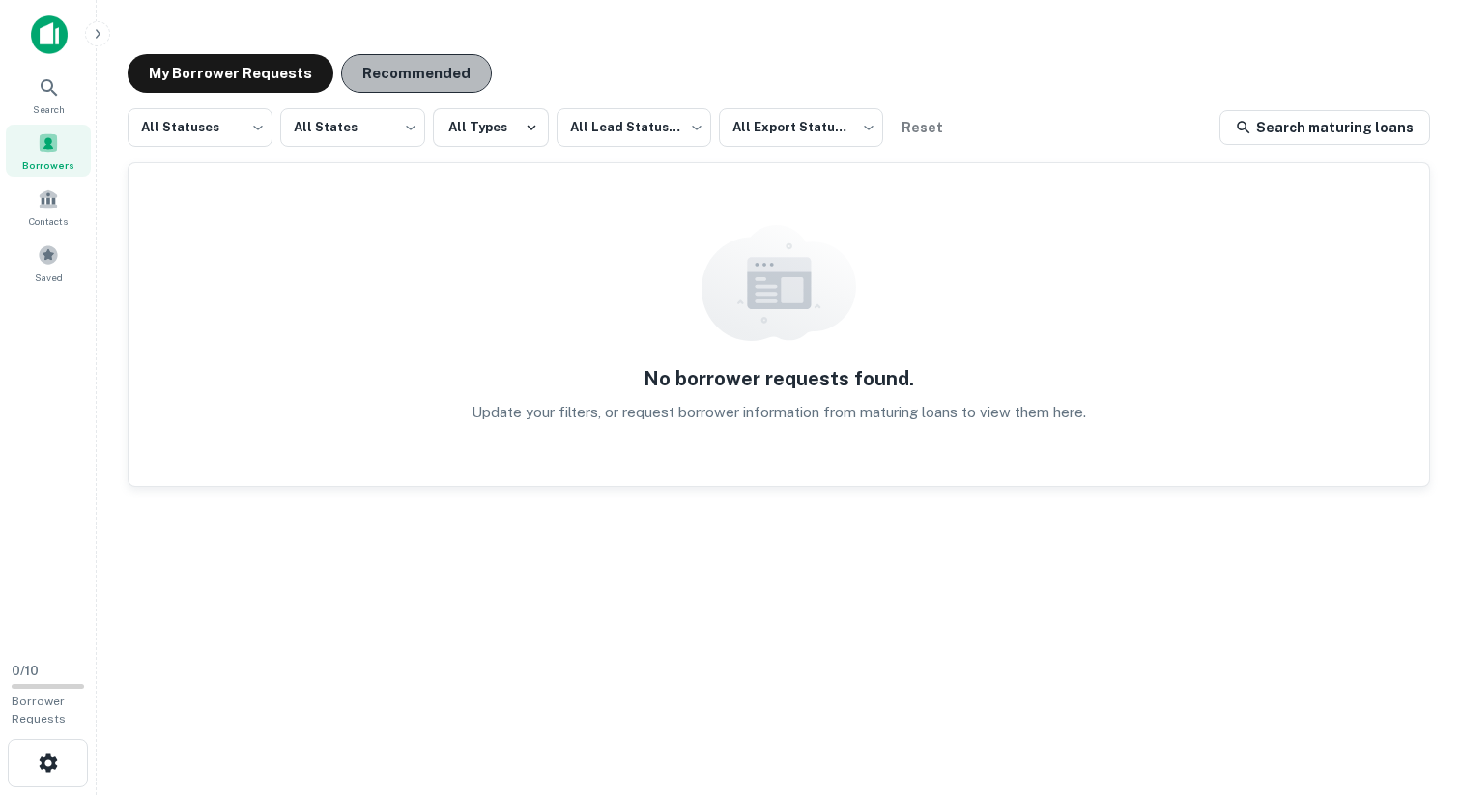
click at [426, 83] on button "Recommended" at bounding box center [416, 73] width 151 height 39
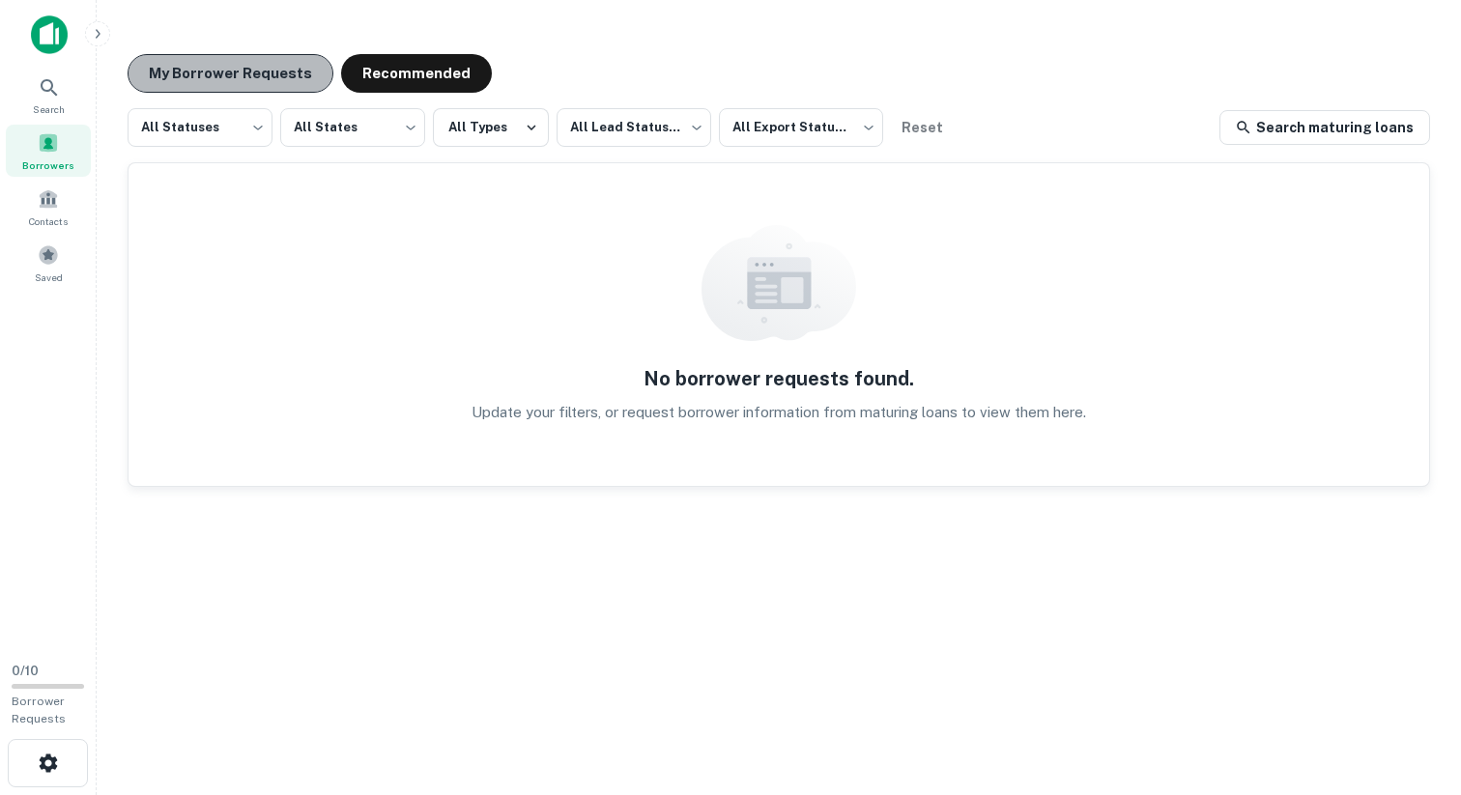
click at [261, 77] on button "My Borrower Requests" at bounding box center [231, 73] width 206 height 39
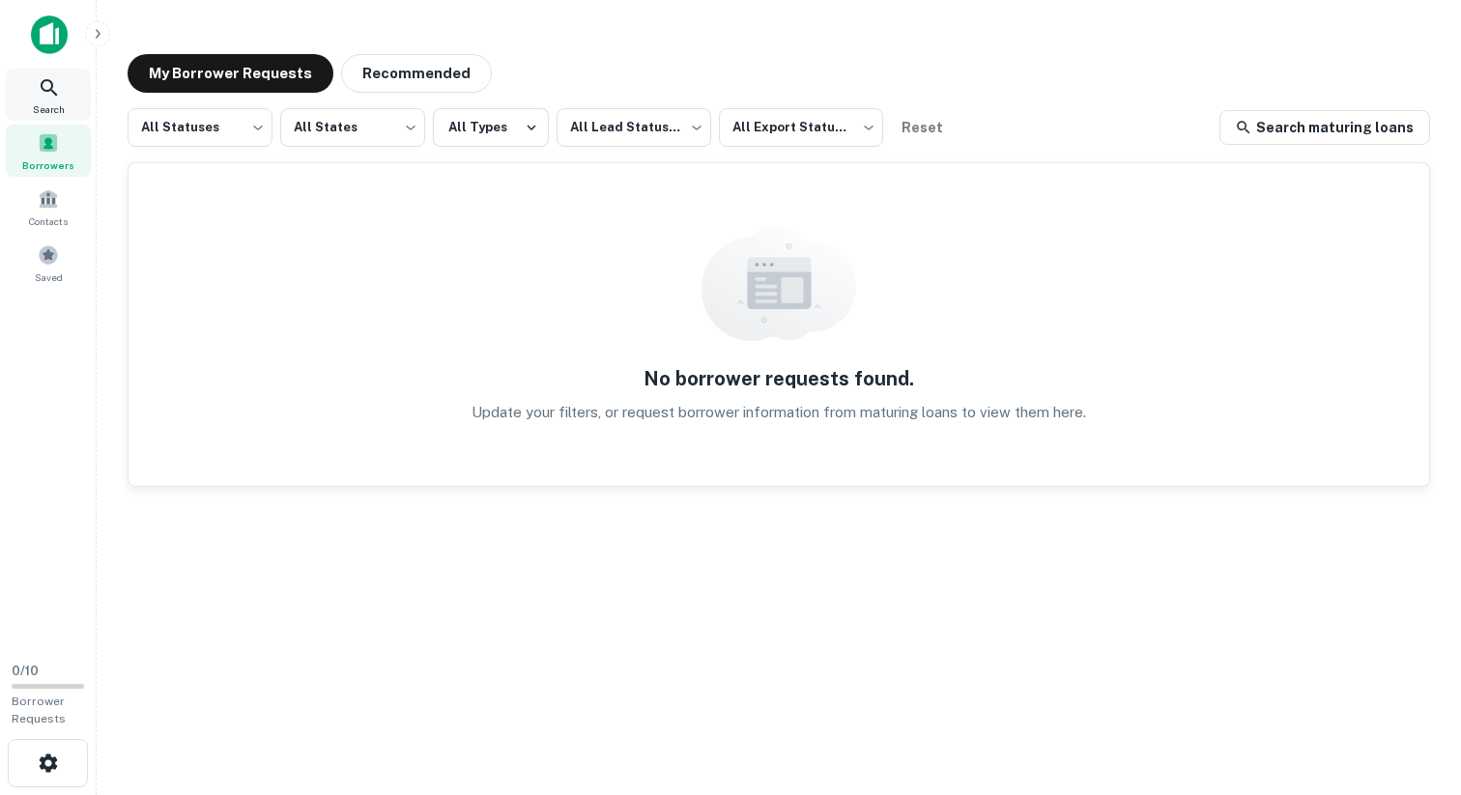
click at [43, 98] on icon at bounding box center [49, 87] width 23 height 23
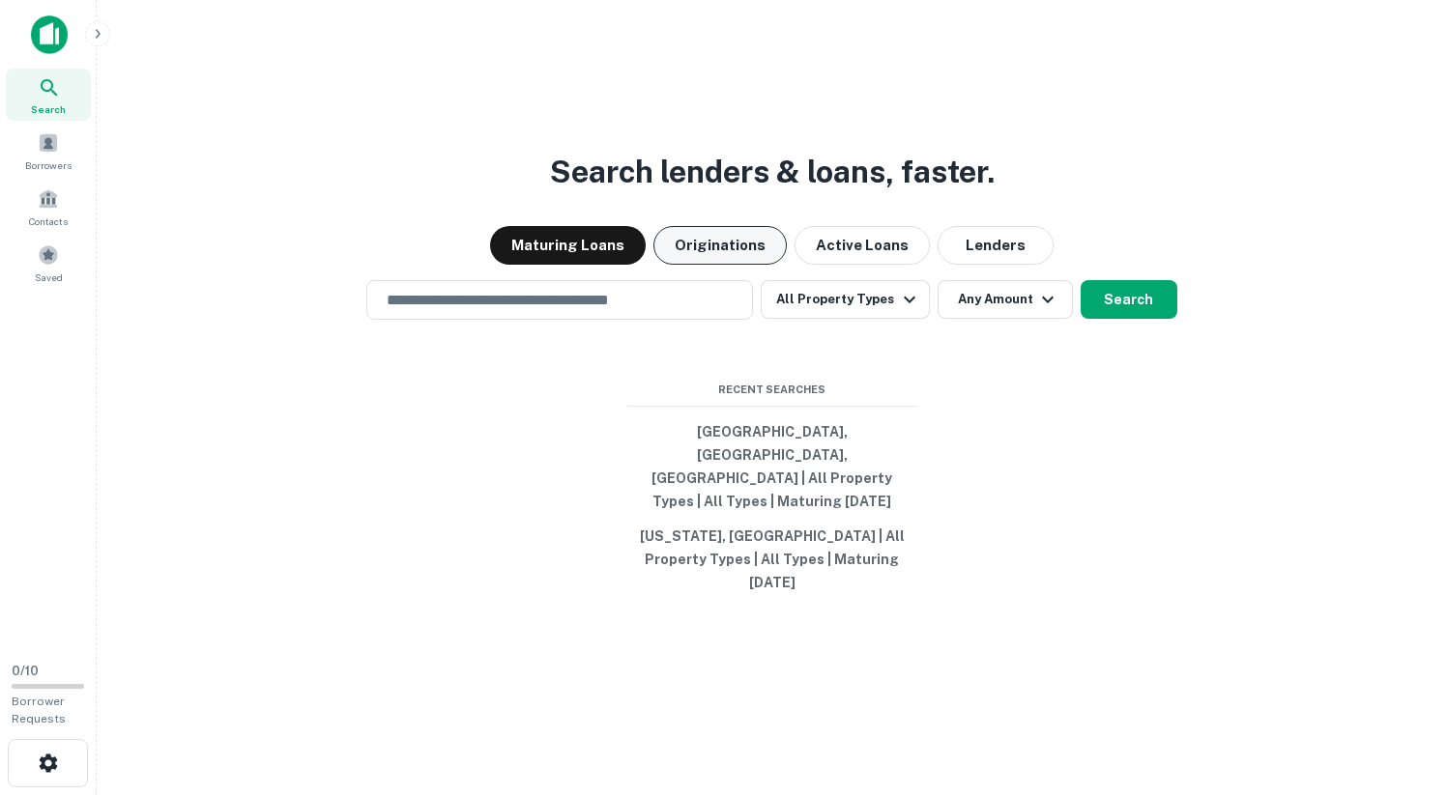
click at [721, 265] on button "Originations" at bounding box center [719, 245] width 133 height 39
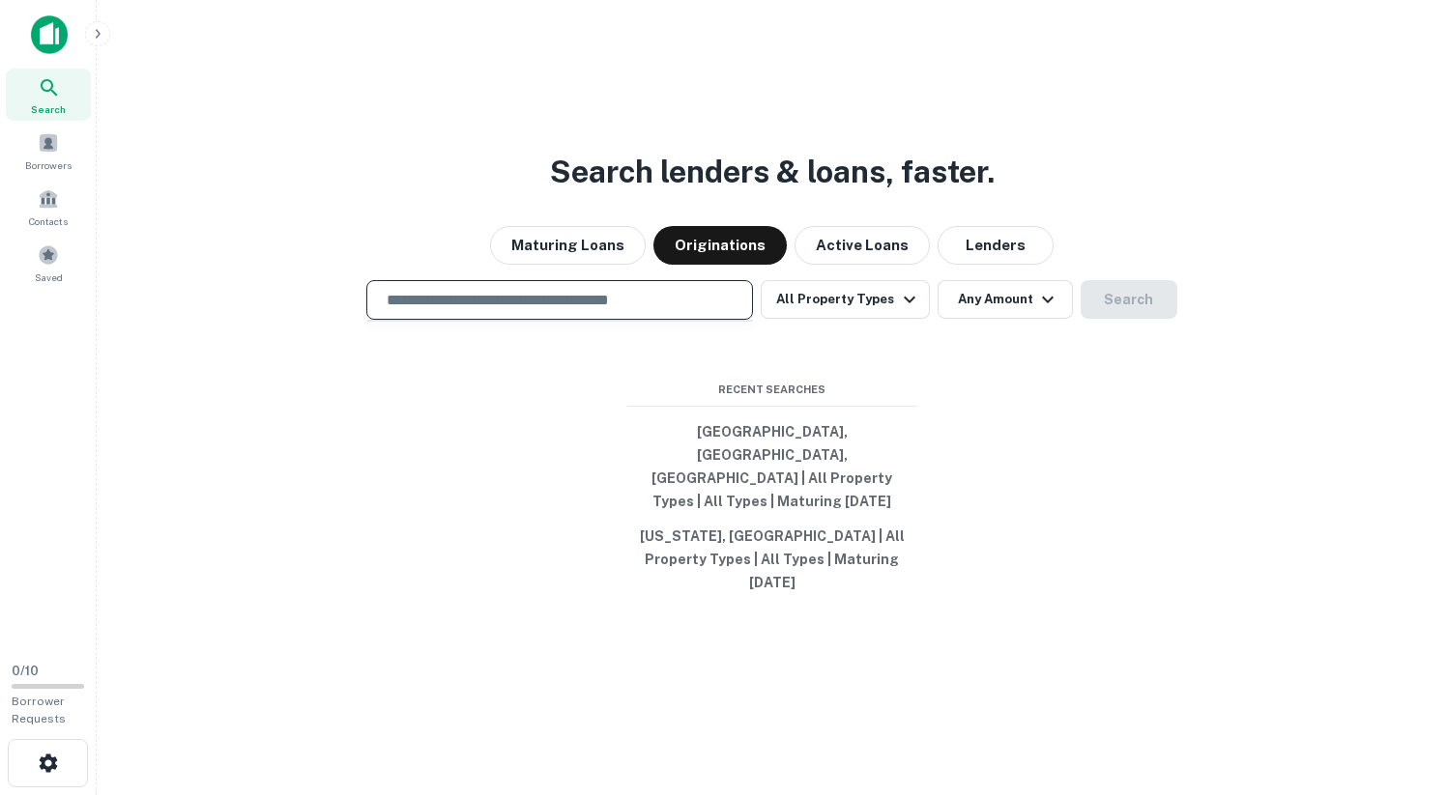
click at [702, 311] on input "text" at bounding box center [559, 300] width 369 height 22
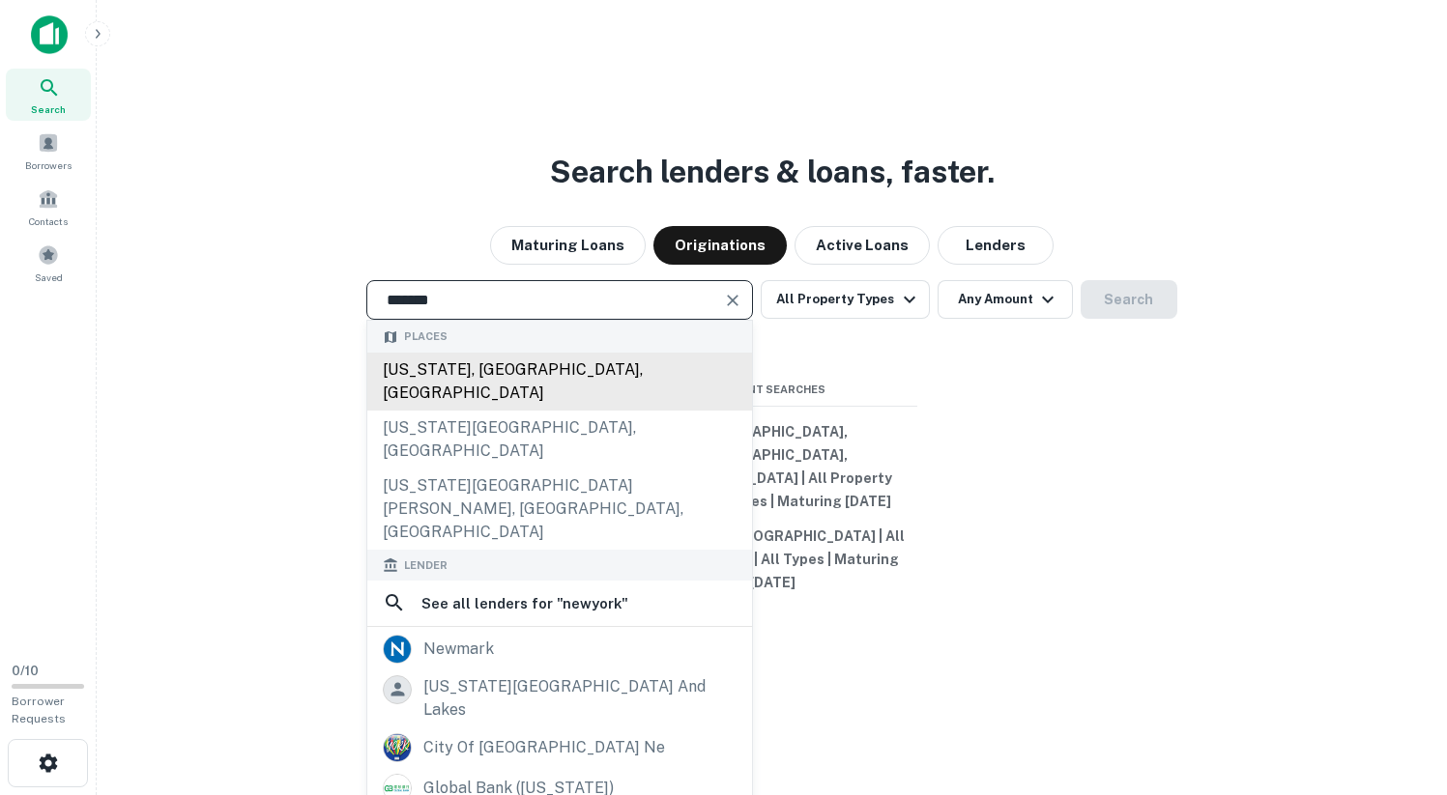
click at [451, 395] on div "New York, NY, USA" at bounding box center [559, 382] width 385 height 58
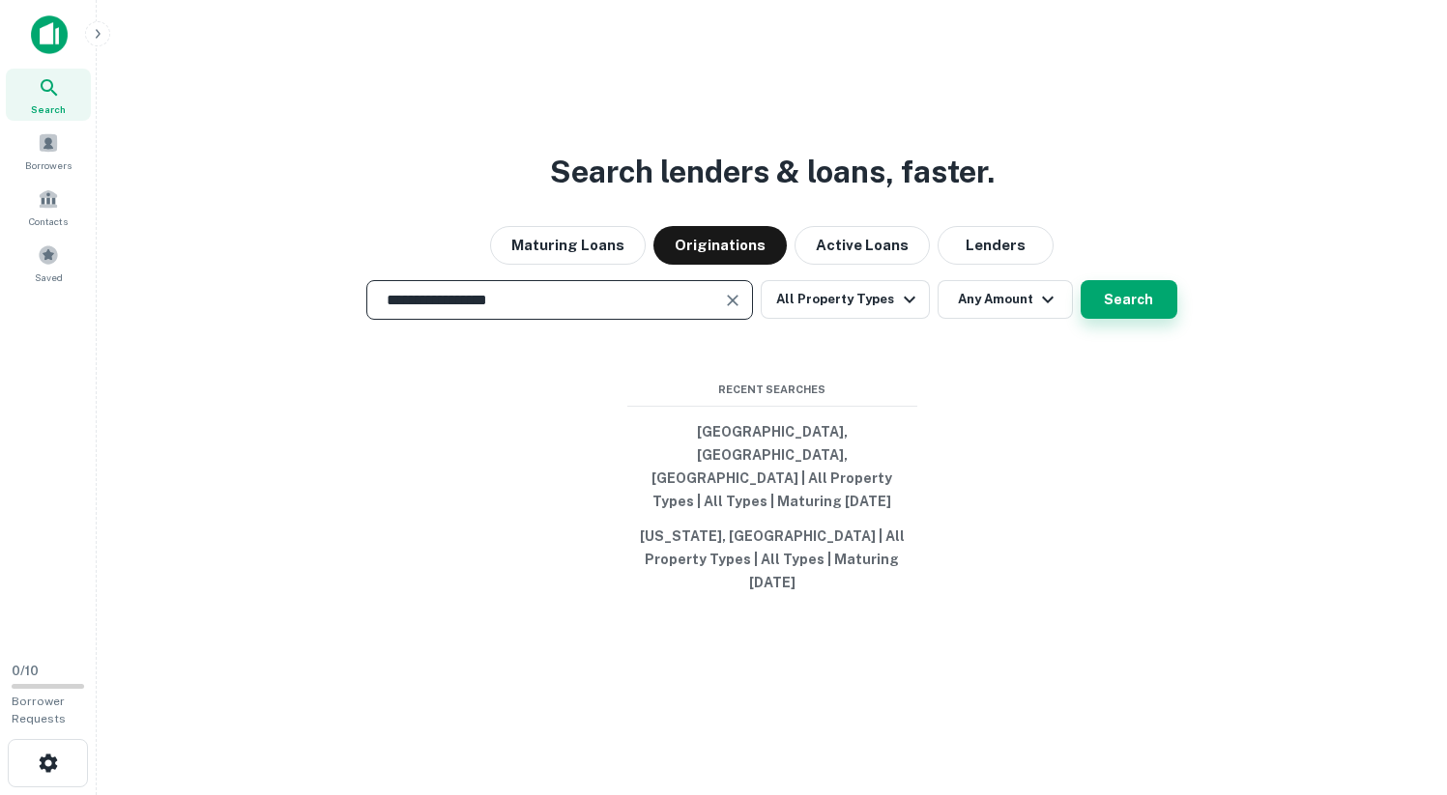
type input "**********"
click at [1113, 319] on button "Search" at bounding box center [1128, 299] width 97 height 39
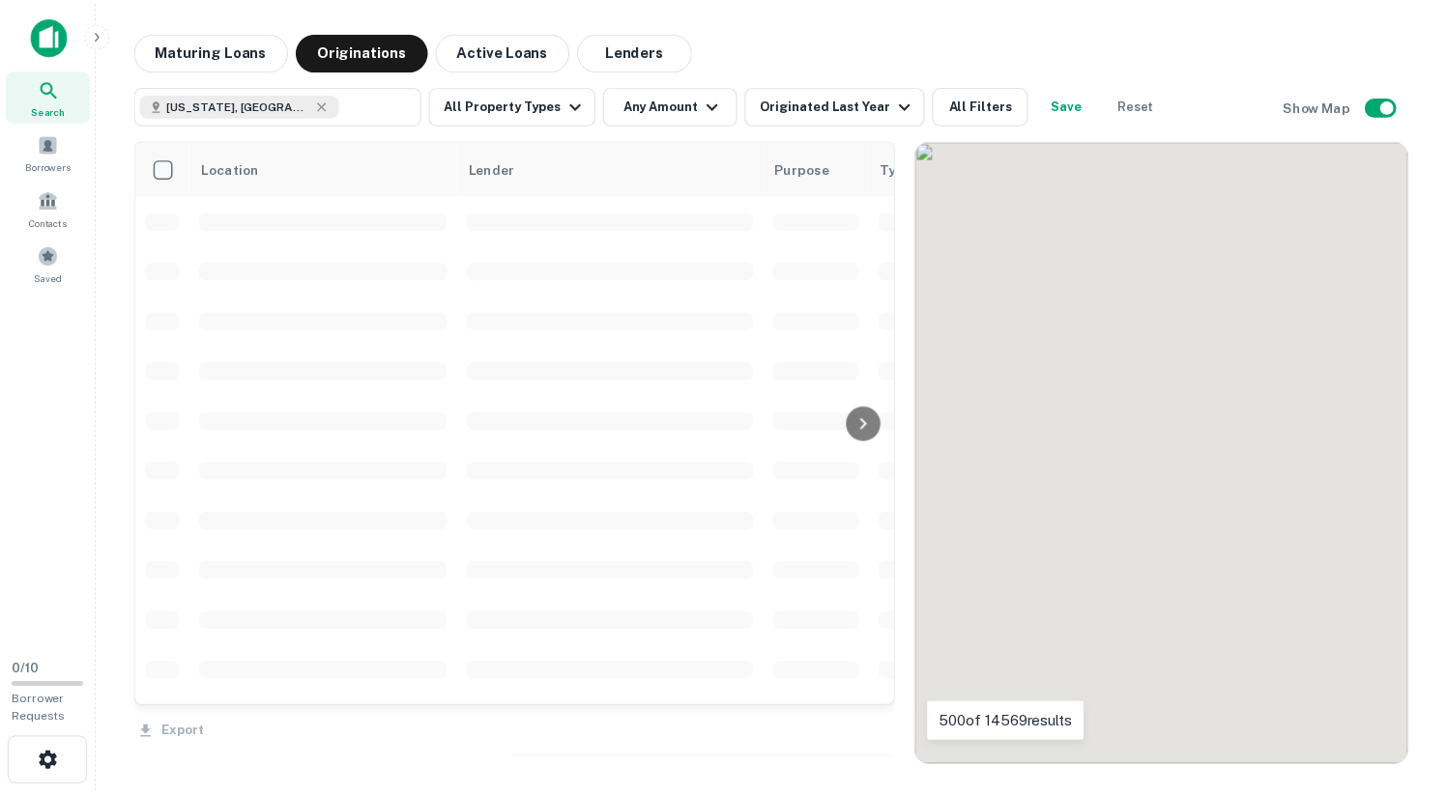
scroll to position [160, 0]
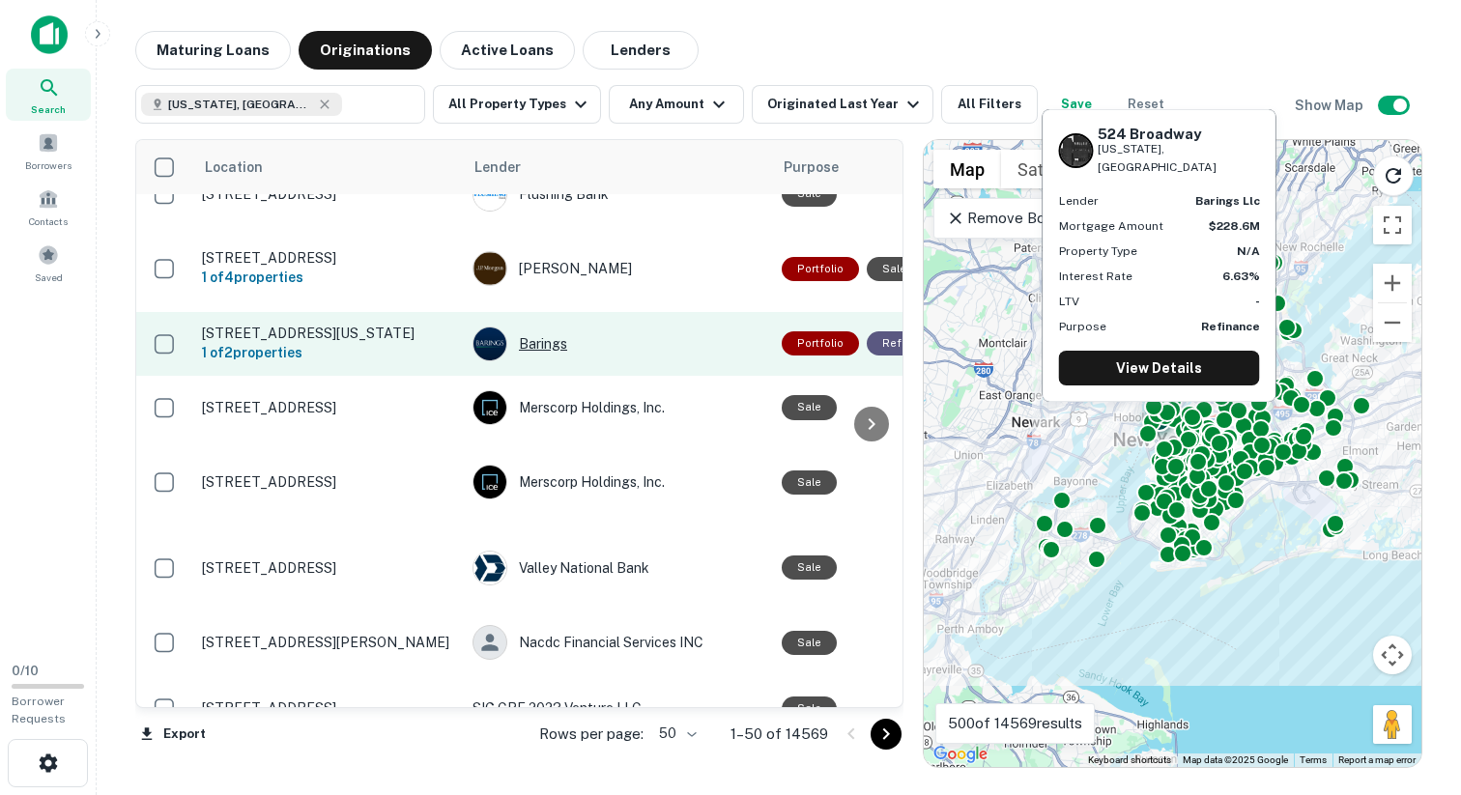
click at [663, 352] on div "Barings" at bounding box center [618, 344] width 290 height 35
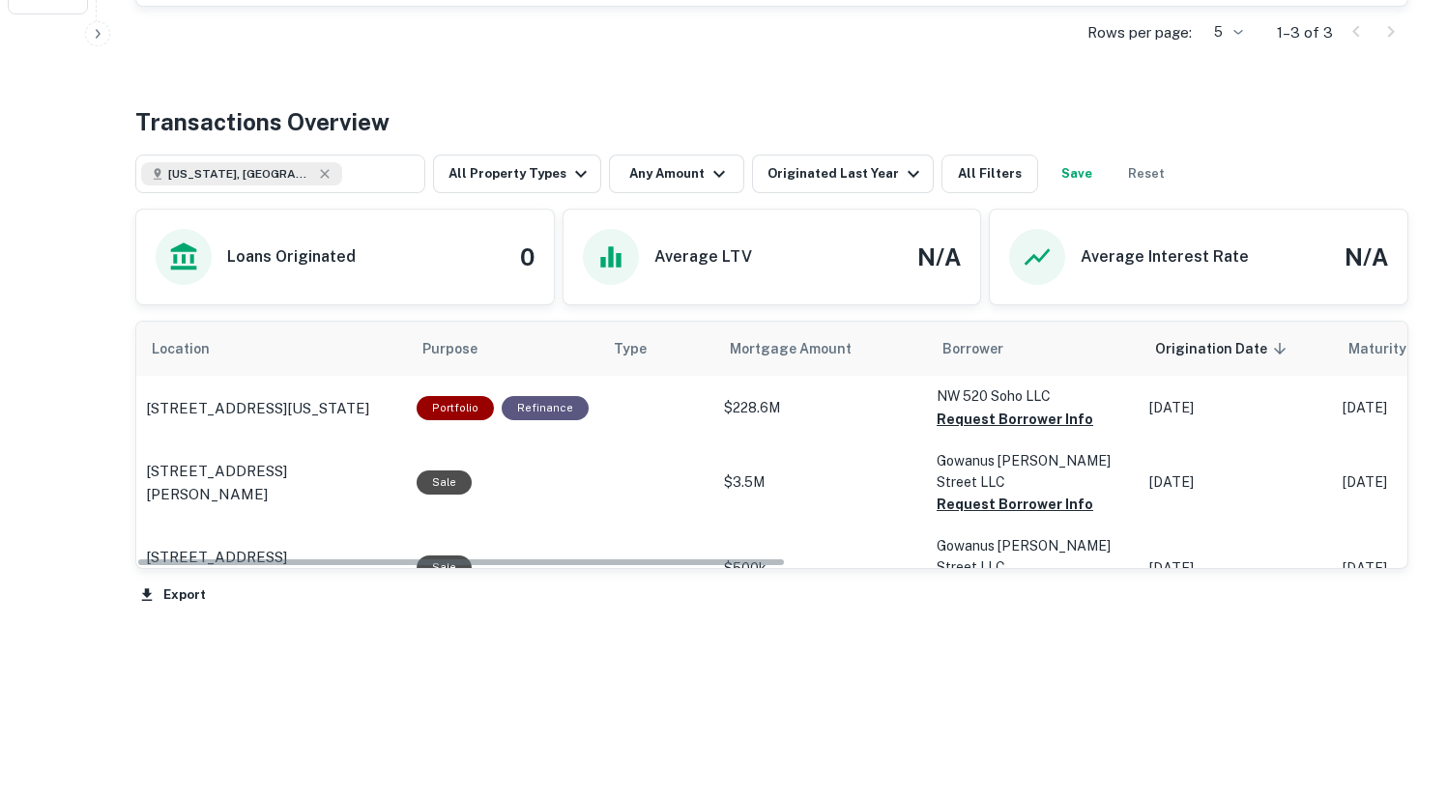
drag, startPoint x: 691, startPoint y: 560, endPoint x: 350, endPoint y: 545, distance: 341.5
click at [350, 545] on div "Location Purpose Type Mortgage Amount Borrower Origination Date sorted descendi…" at bounding box center [771, 445] width 1271 height 246
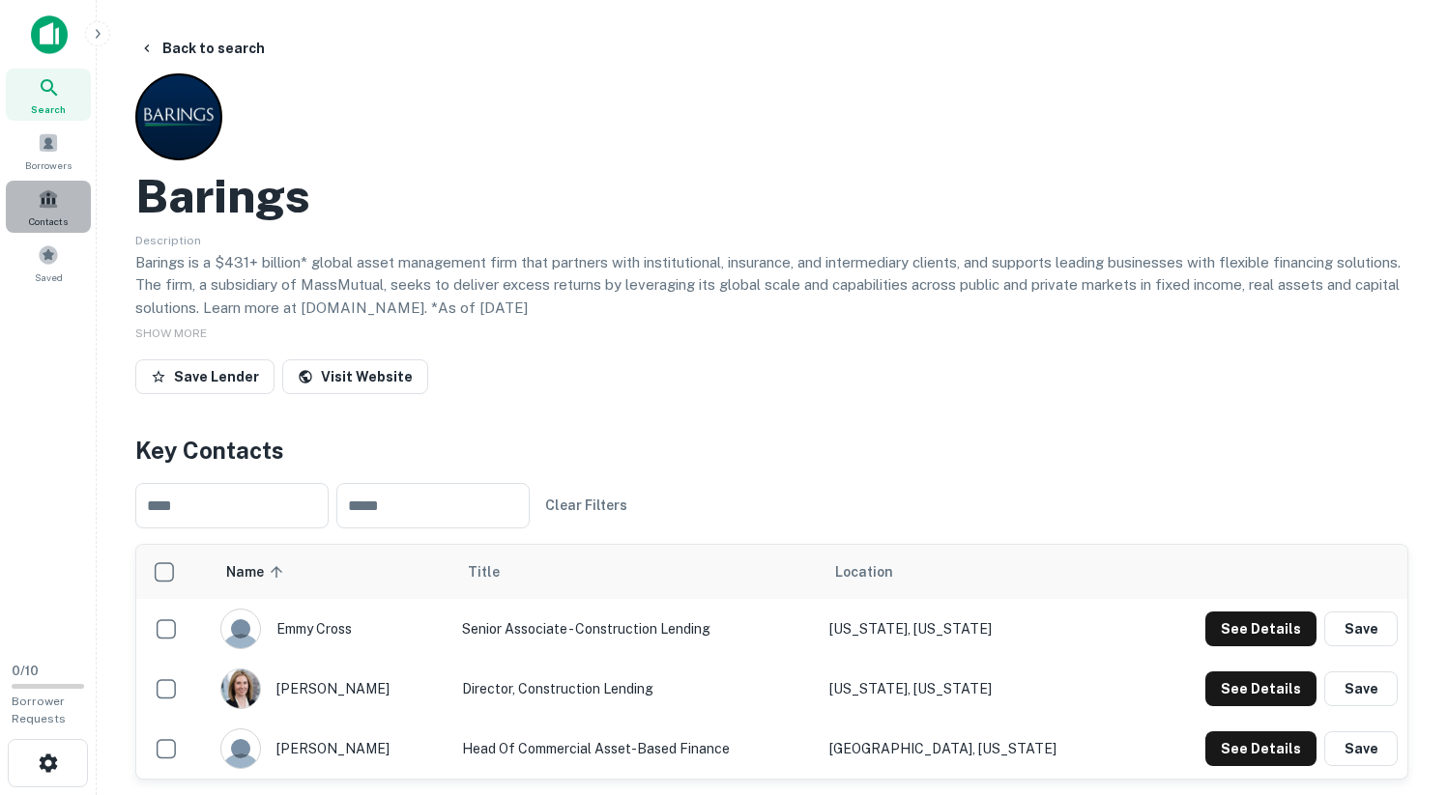
click at [43, 203] on span at bounding box center [48, 198] width 21 height 21
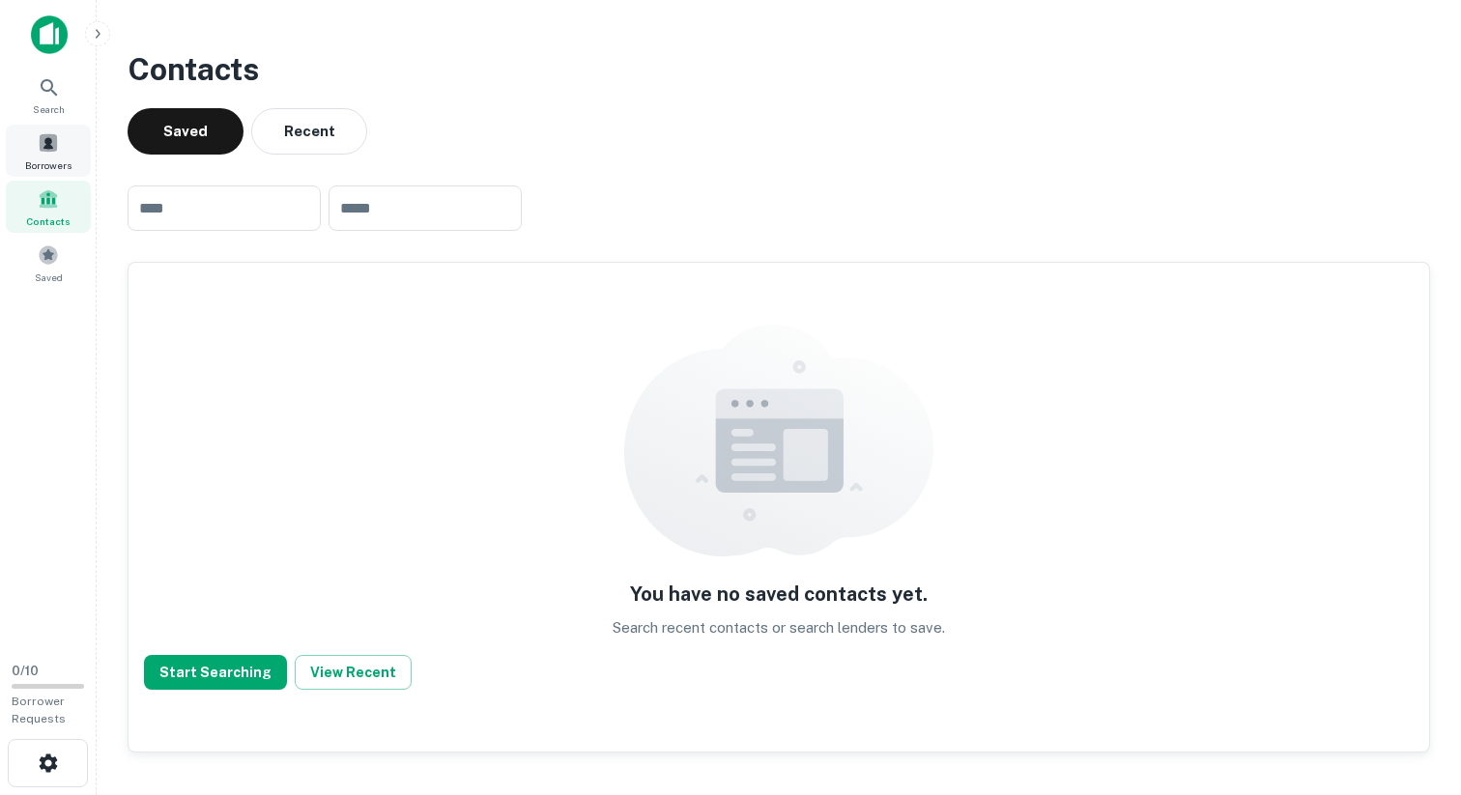
click at [49, 141] on span at bounding box center [48, 142] width 21 height 21
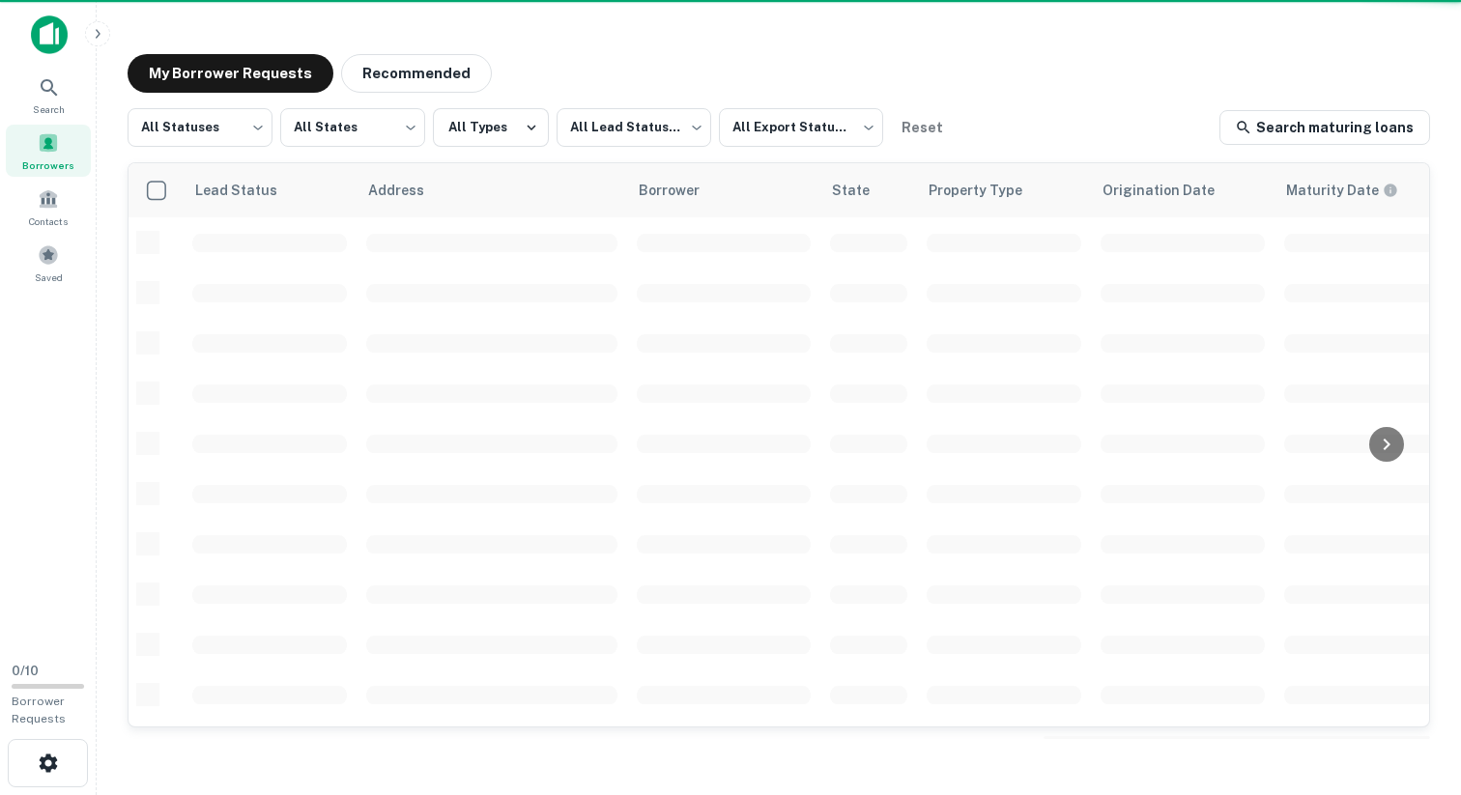
scroll to position [160, 0]
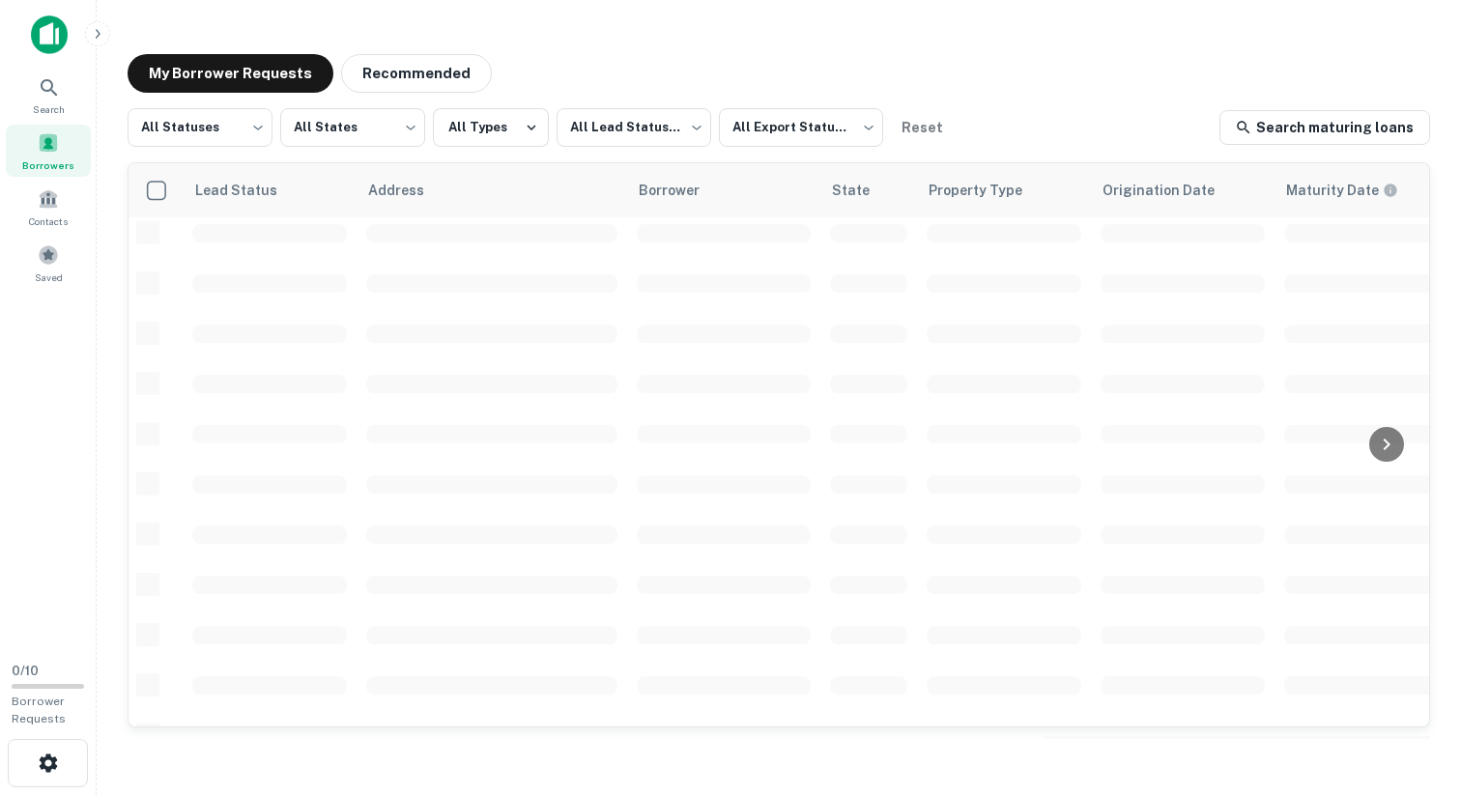
click at [66, 47] on img at bounding box center [49, 34] width 37 height 39
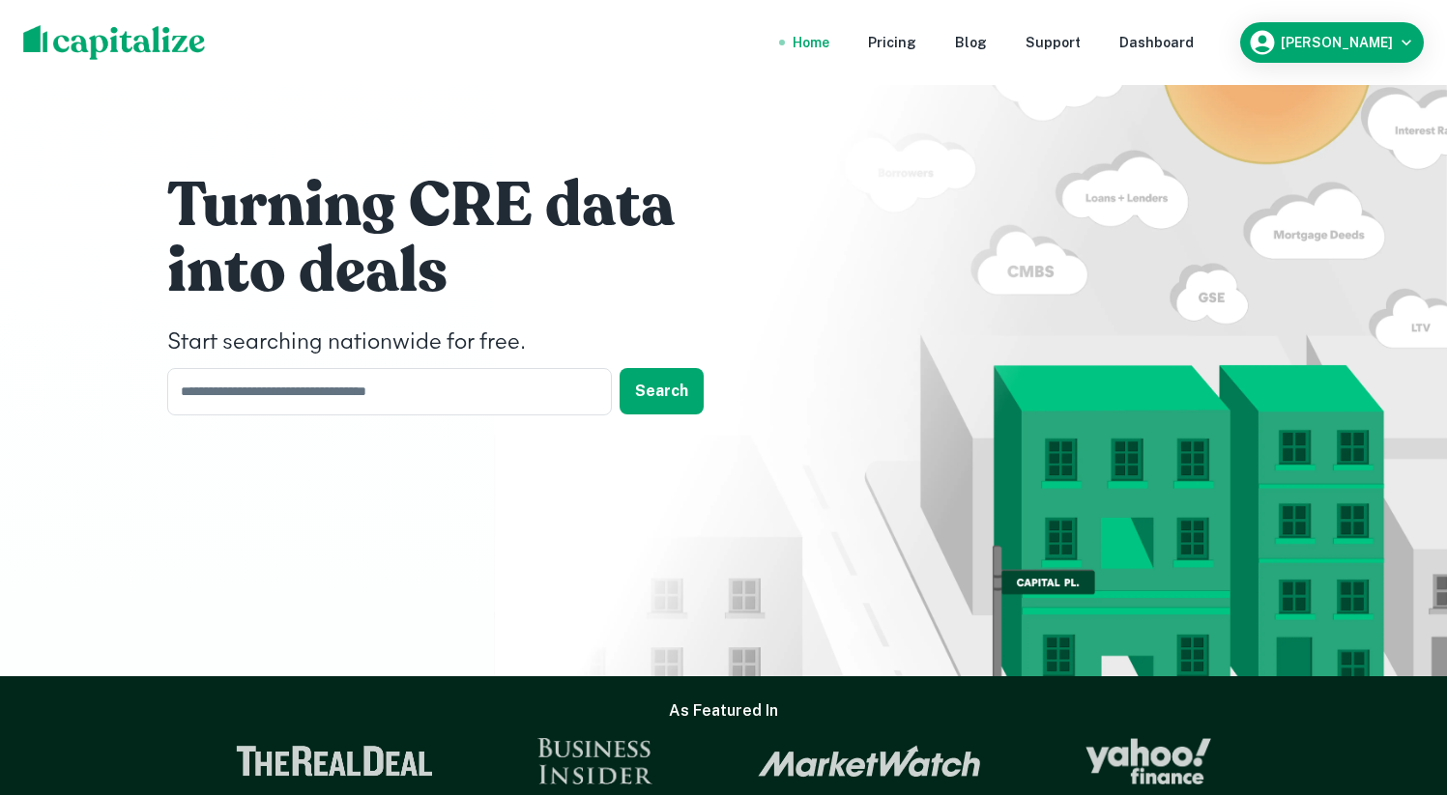
click at [1193, 45] on div "Dashboard" at bounding box center [1156, 42] width 74 height 21
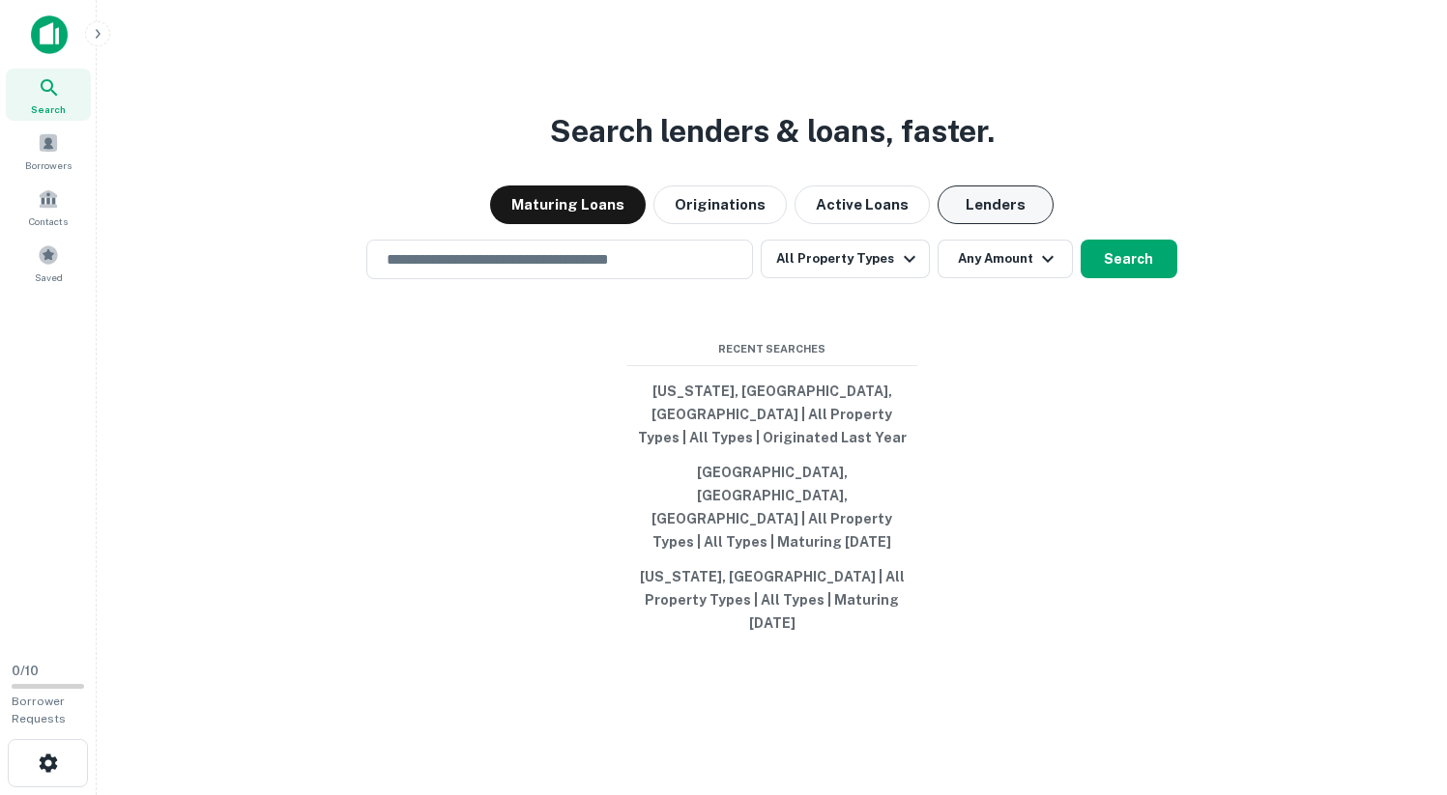
click at [990, 224] on button "Lenders" at bounding box center [995, 205] width 116 height 39
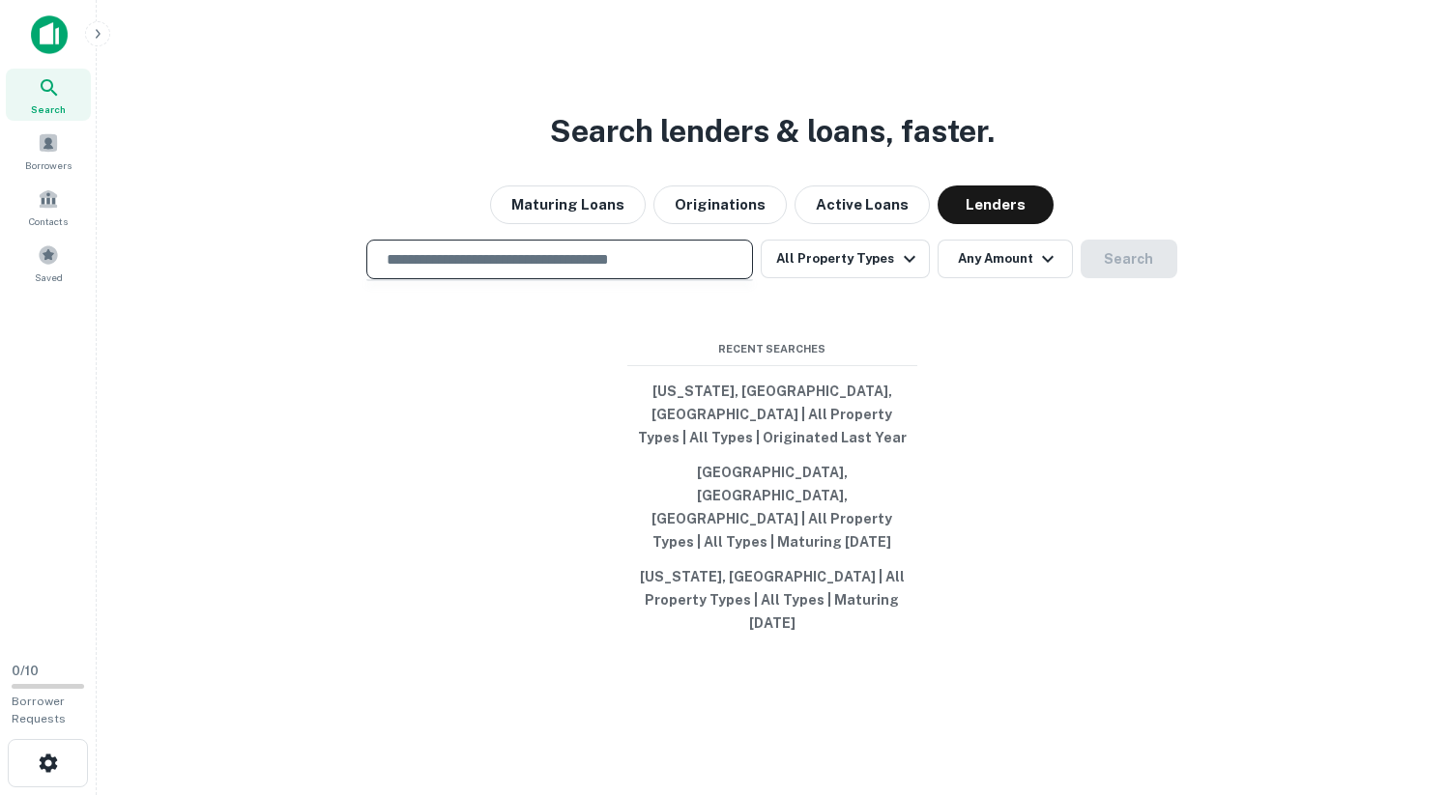
click at [720, 271] on input "text" at bounding box center [559, 259] width 369 height 22
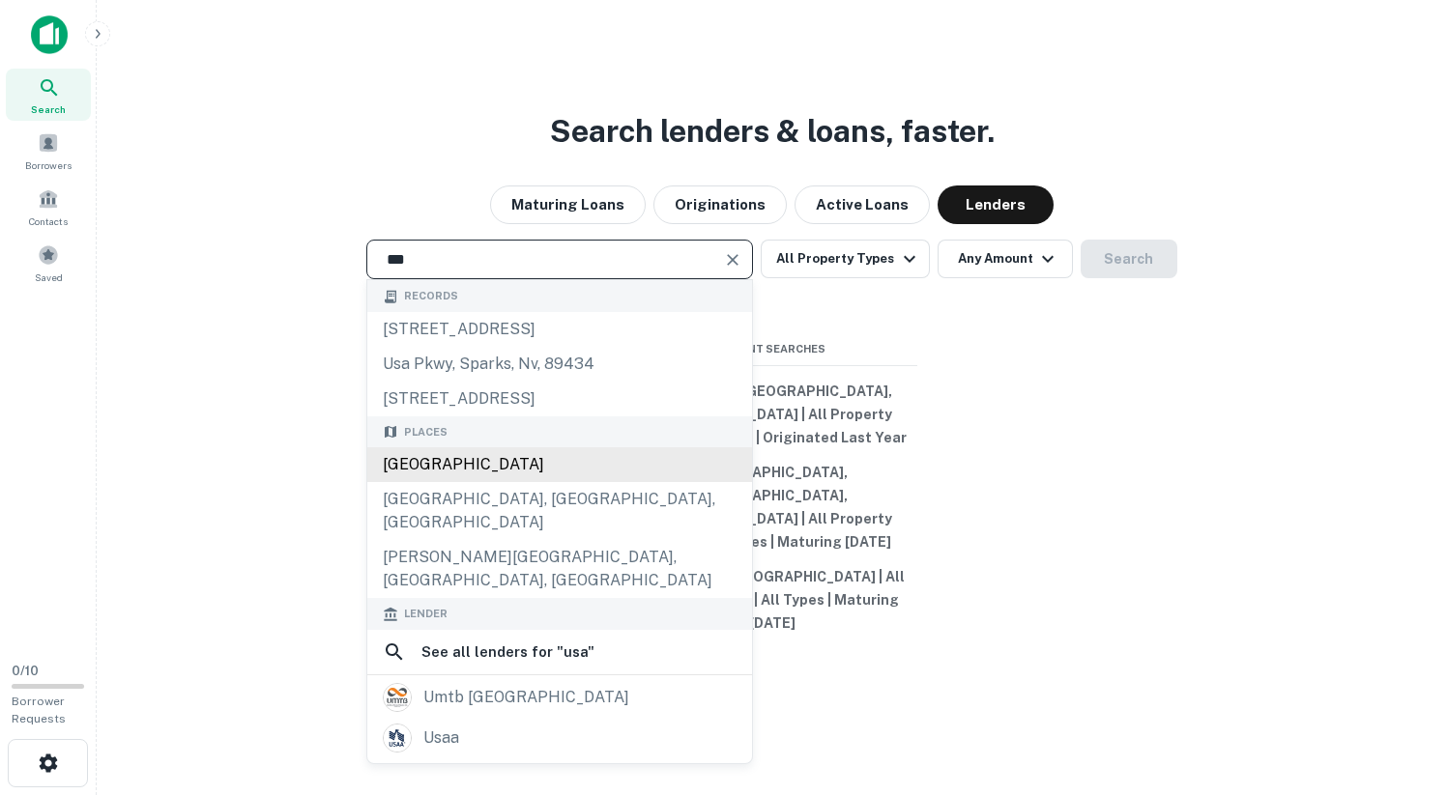
click at [482, 482] on div "[GEOGRAPHIC_DATA]" at bounding box center [559, 464] width 385 height 35
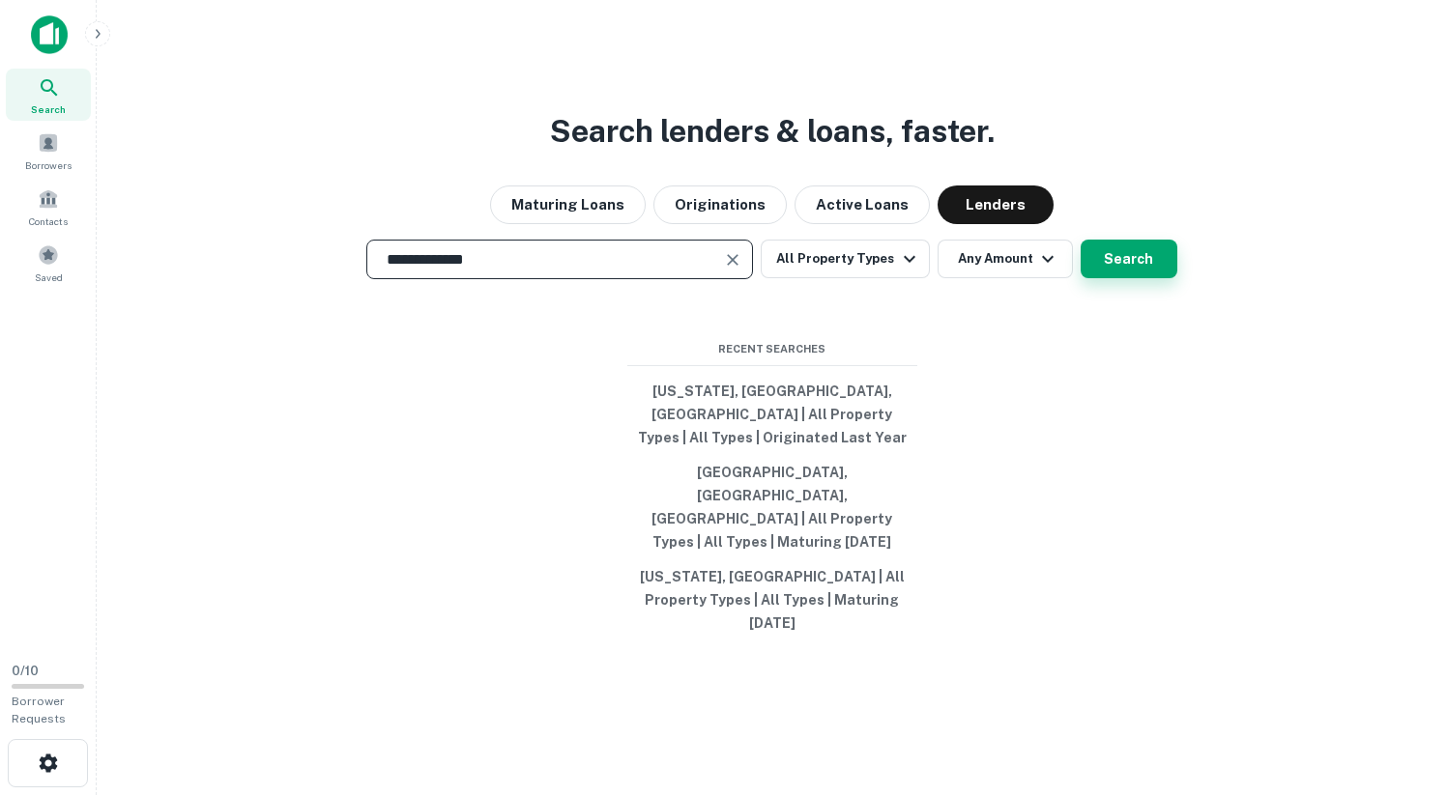
type input "**********"
click at [1148, 278] on button "Search" at bounding box center [1128, 259] width 97 height 39
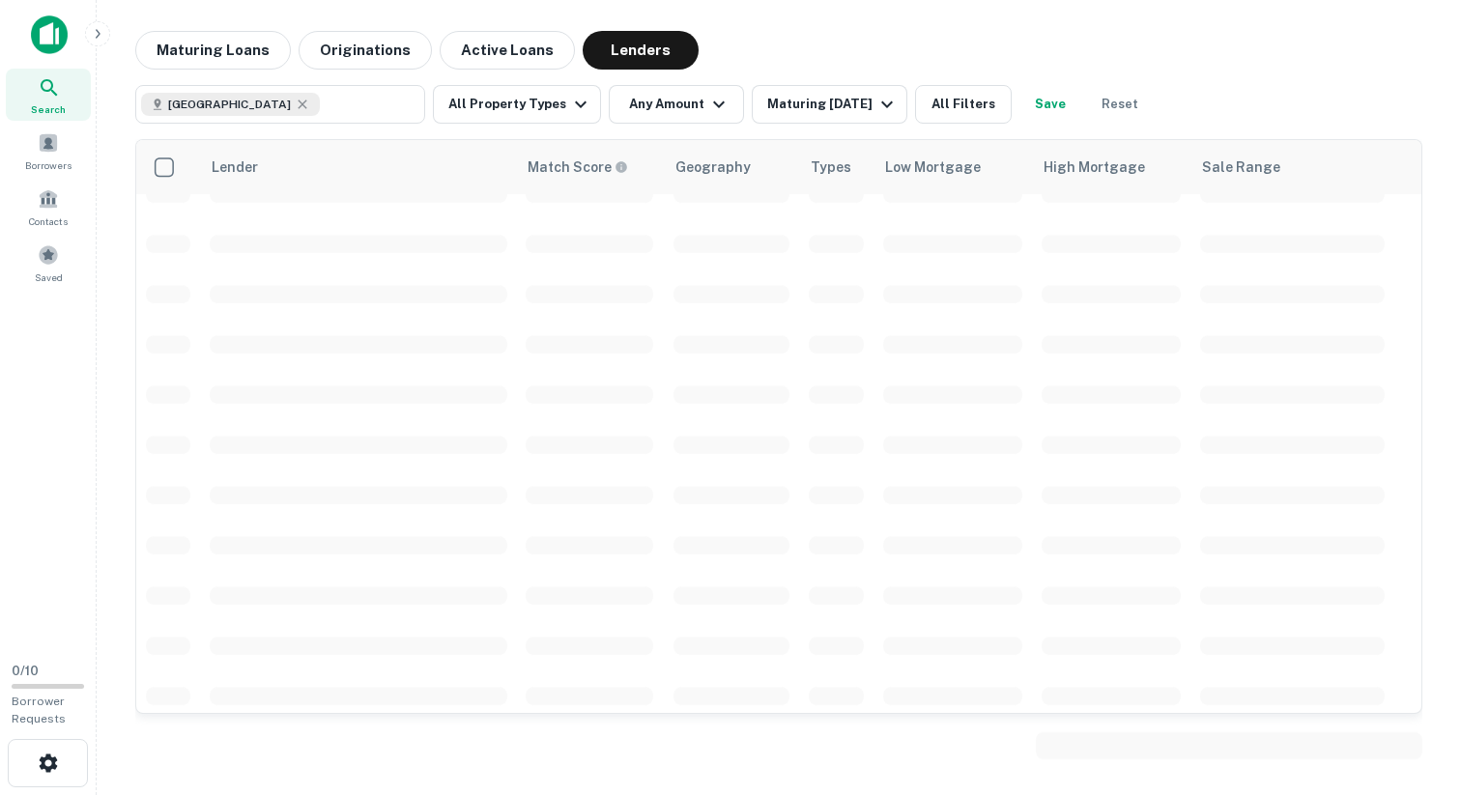
scroll to position [550, 0]
click at [48, 763] on icon "button" at bounding box center [48, 763] width 23 height 23
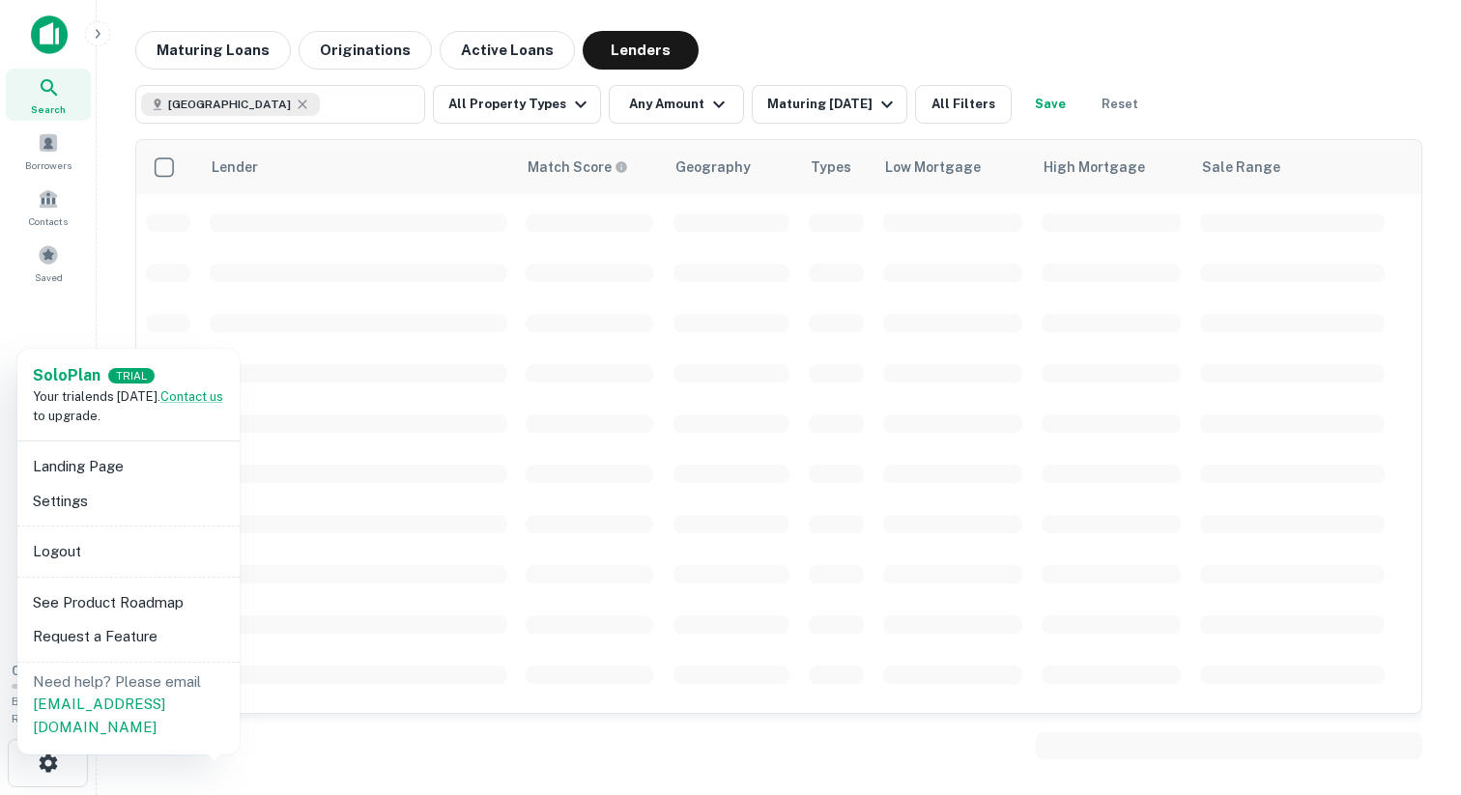
click at [77, 318] on div at bounding box center [730, 397] width 1461 height 795
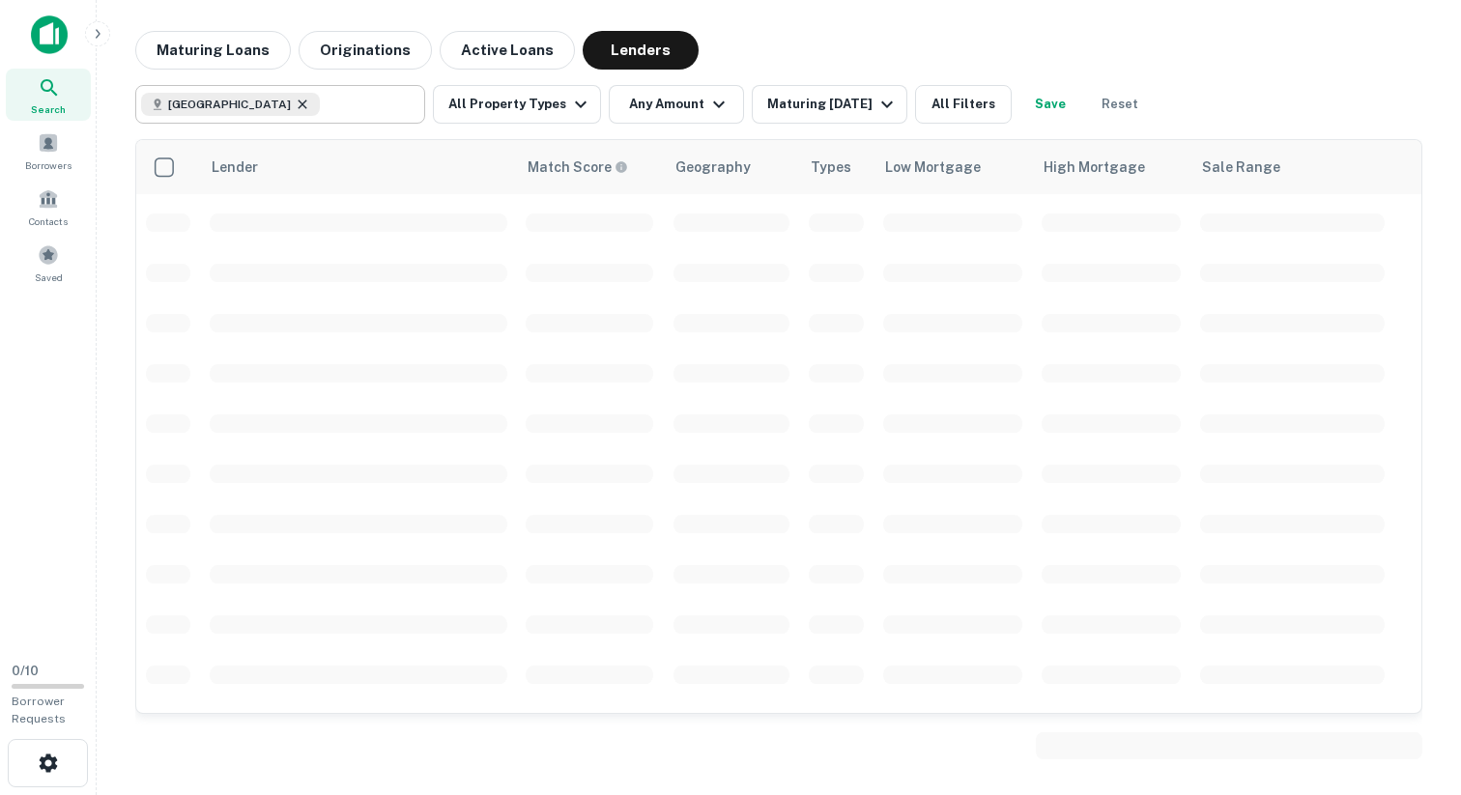
click at [295, 101] on icon at bounding box center [302, 104] width 15 height 15
type input "**********"
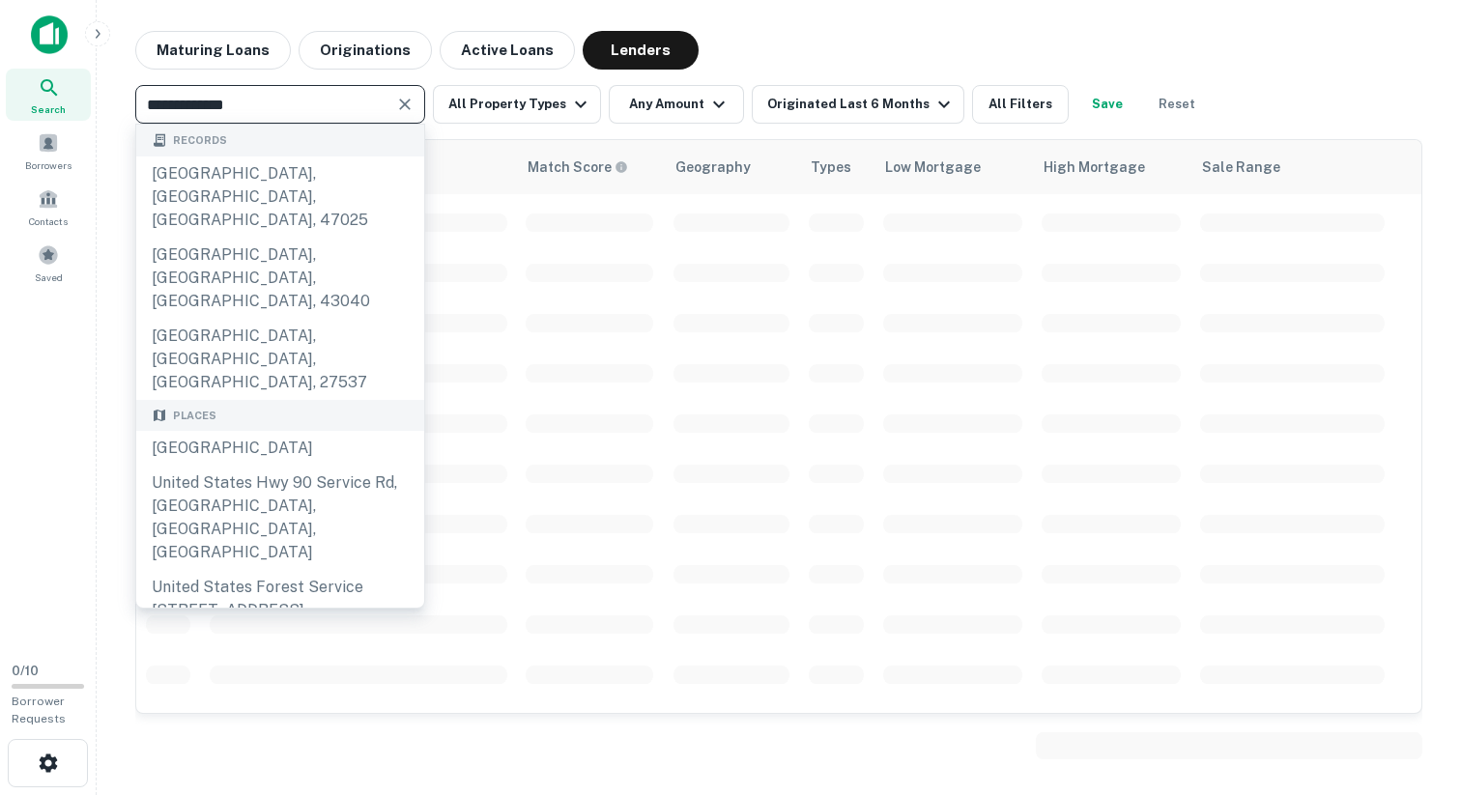
drag, startPoint x: 277, startPoint y: 110, endPoint x: 82, endPoint y: 82, distance: 197.2
click at [71, 96] on div "**********" at bounding box center [730, 397] width 1461 height 795
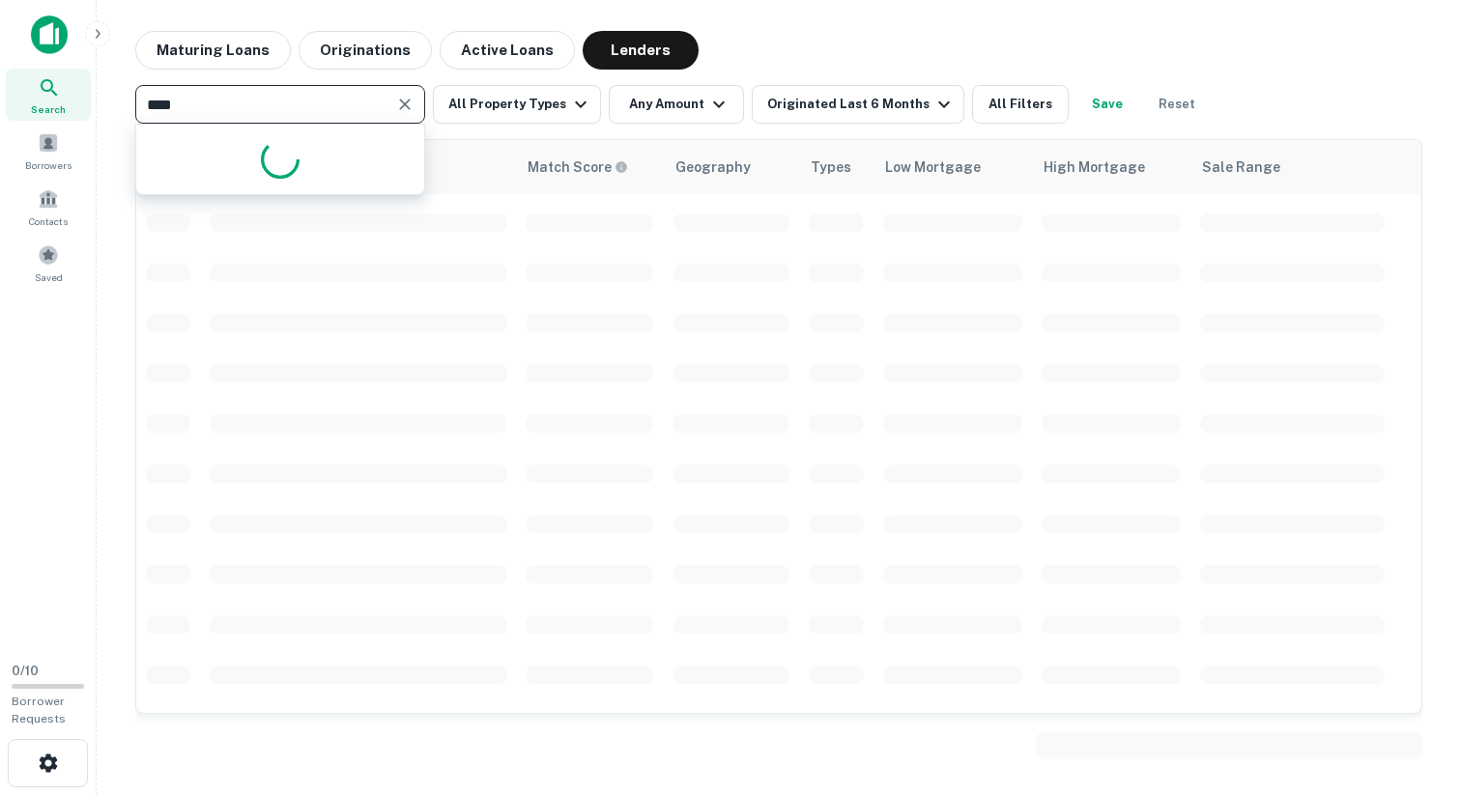
type input "*****"
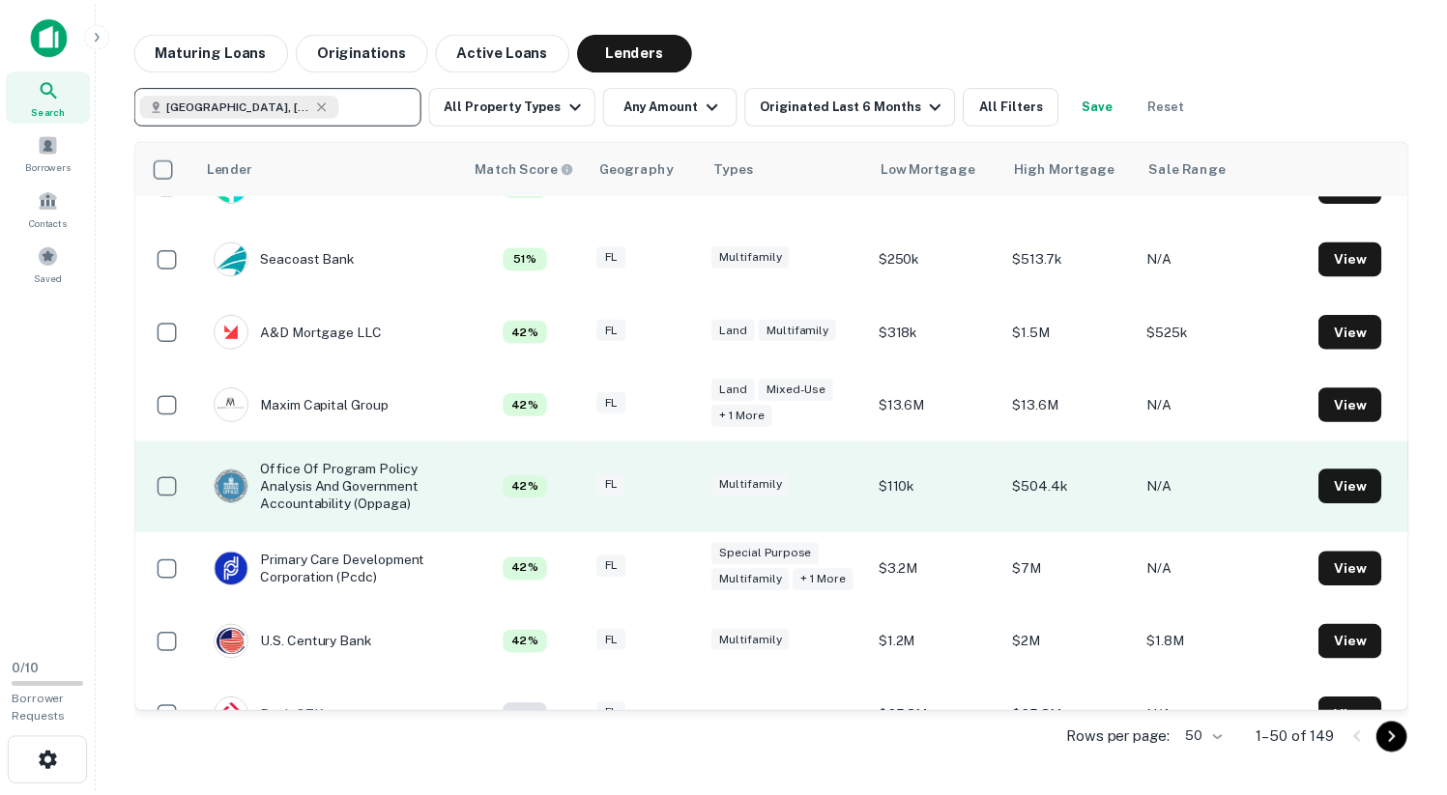
scroll to position [1672, 0]
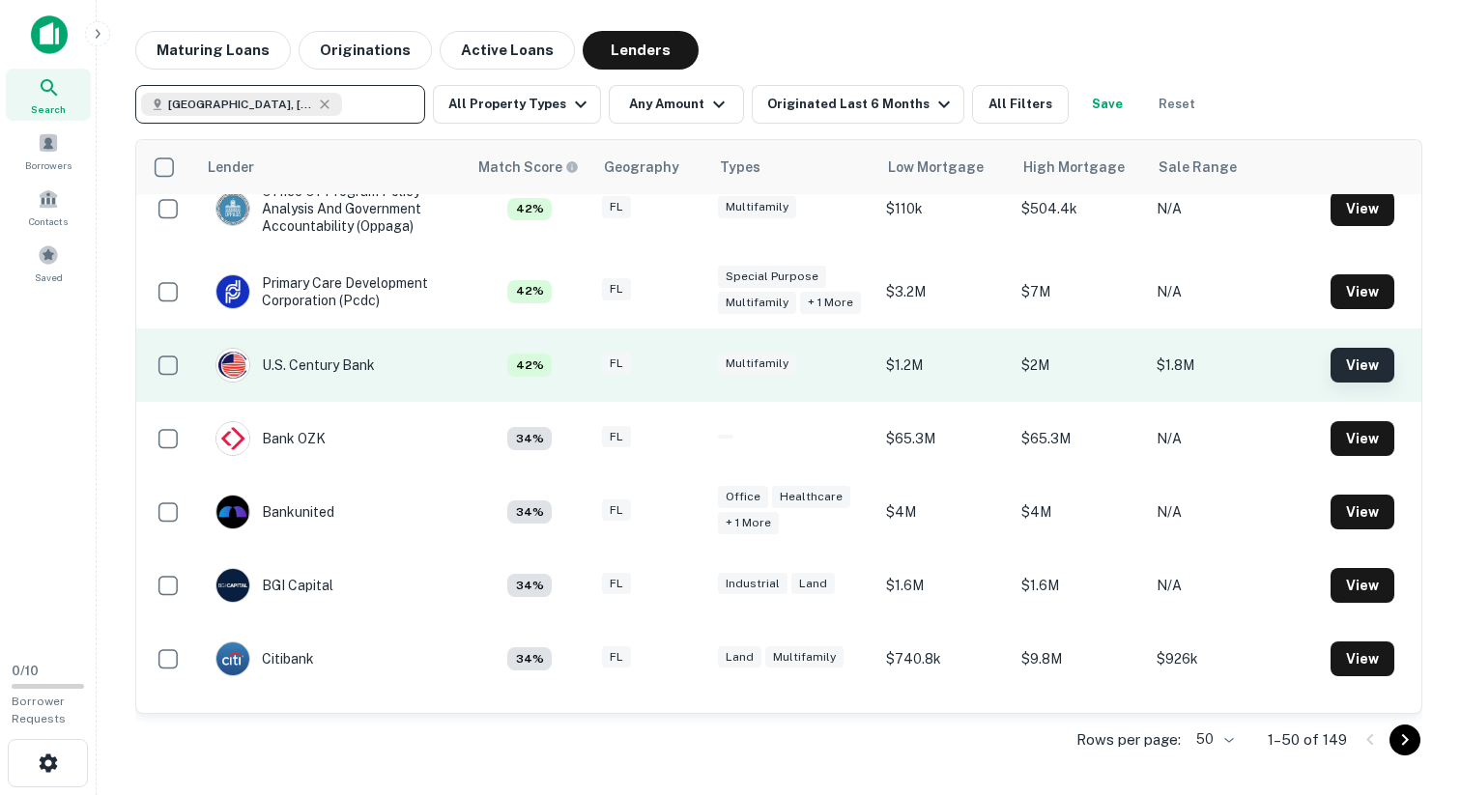
click at [1346, 383] on button "View" at bounding box center [1363, 365] width 64 height 35
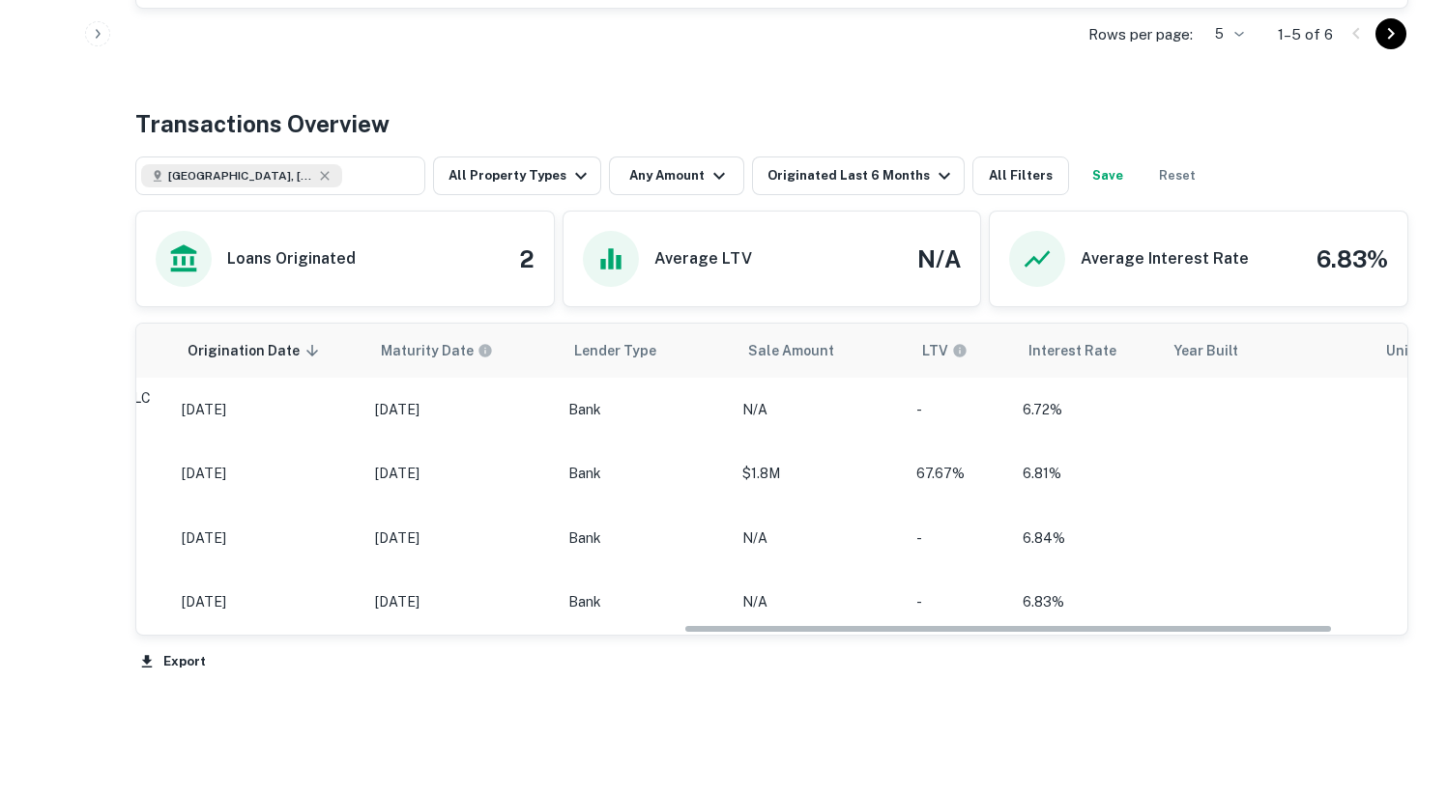
scroll to position [0, 1214]
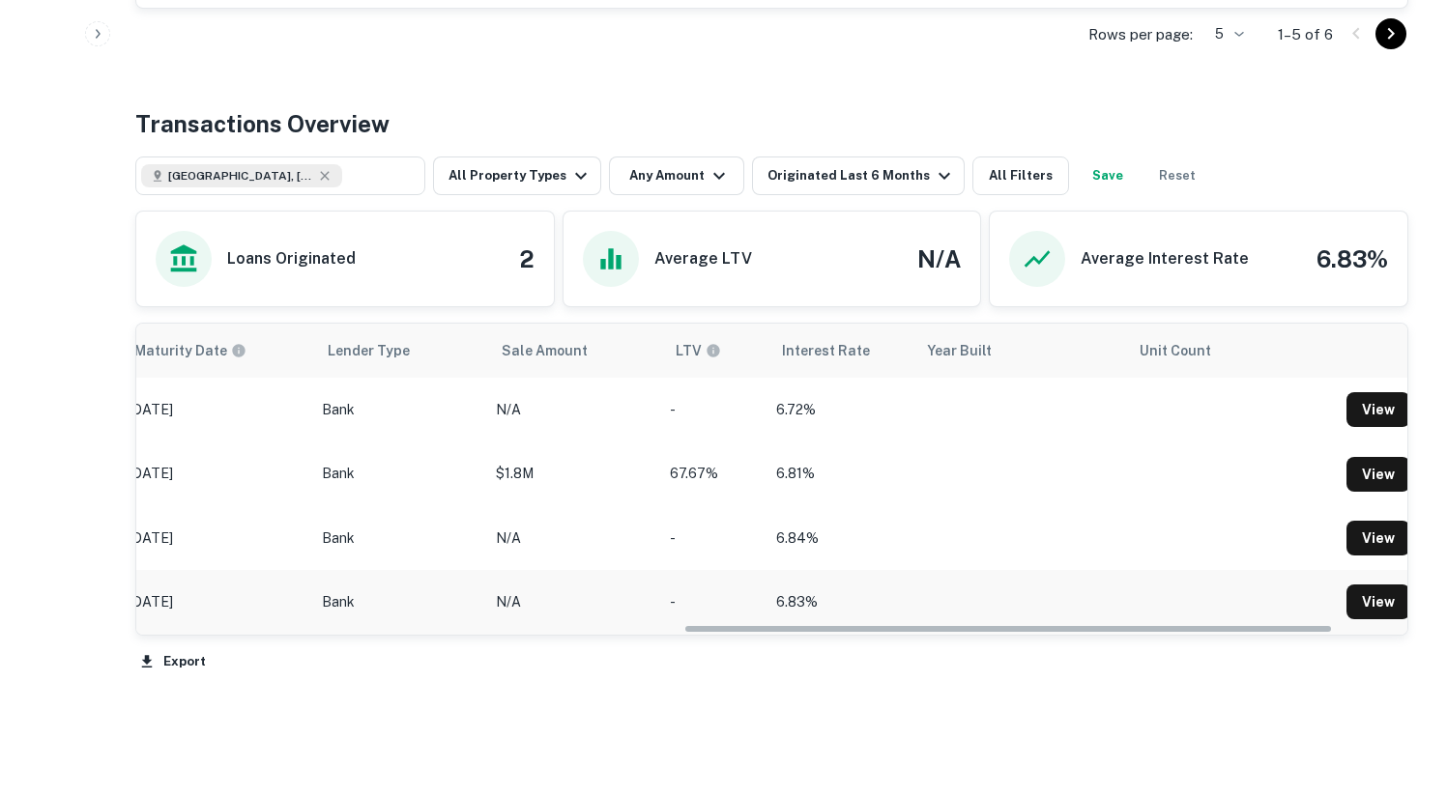
drag, startPoint x: 453, startPoint y: 631, endPoint x: 1091, endPoint y: 600, distance: 638.6
click at [1150, 626] on div "Location Purpose Type Mortgage Amount Borrower Origination Date sorted descendi…" at bounding box center [771, 479] width 1271 height 311
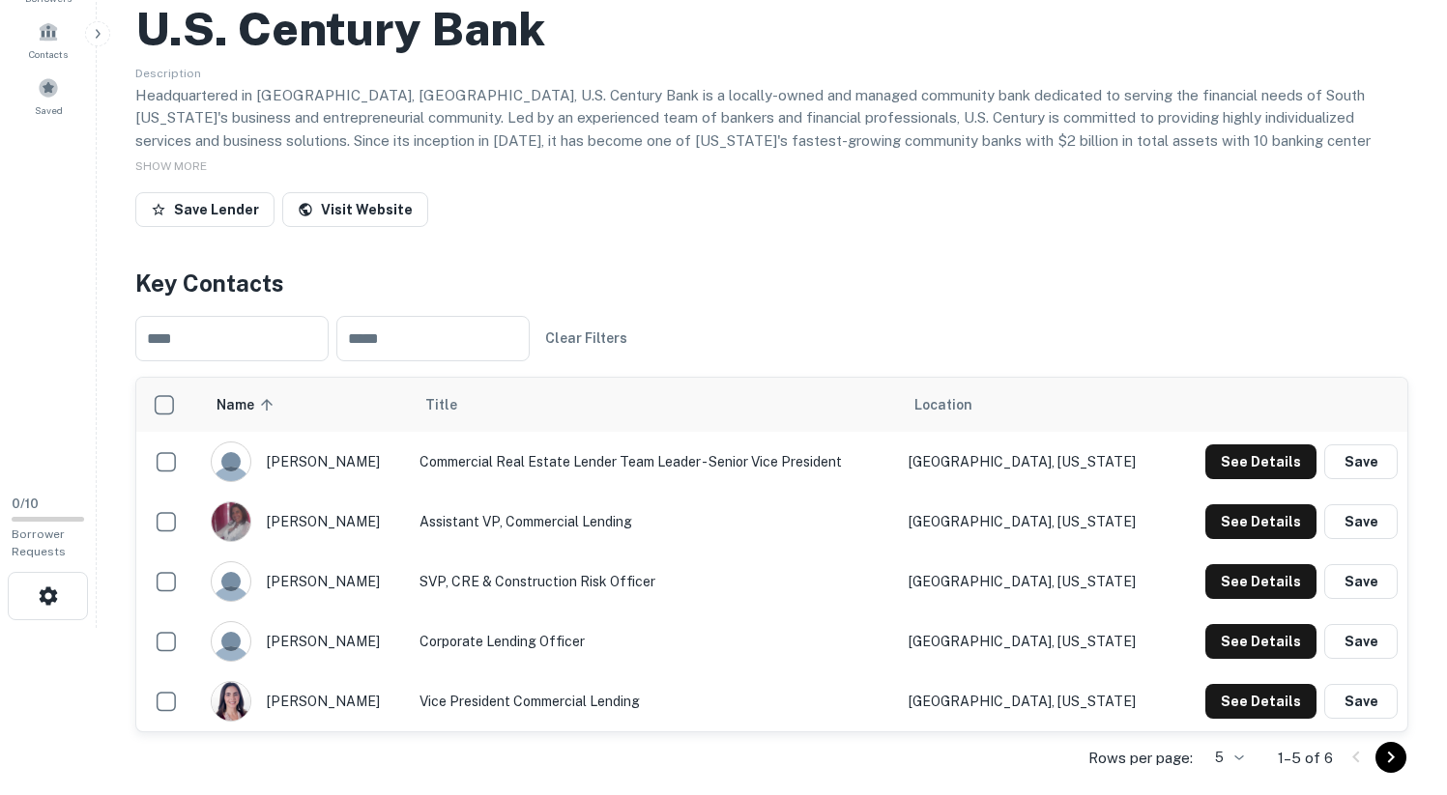
scroll to position [0, 0]
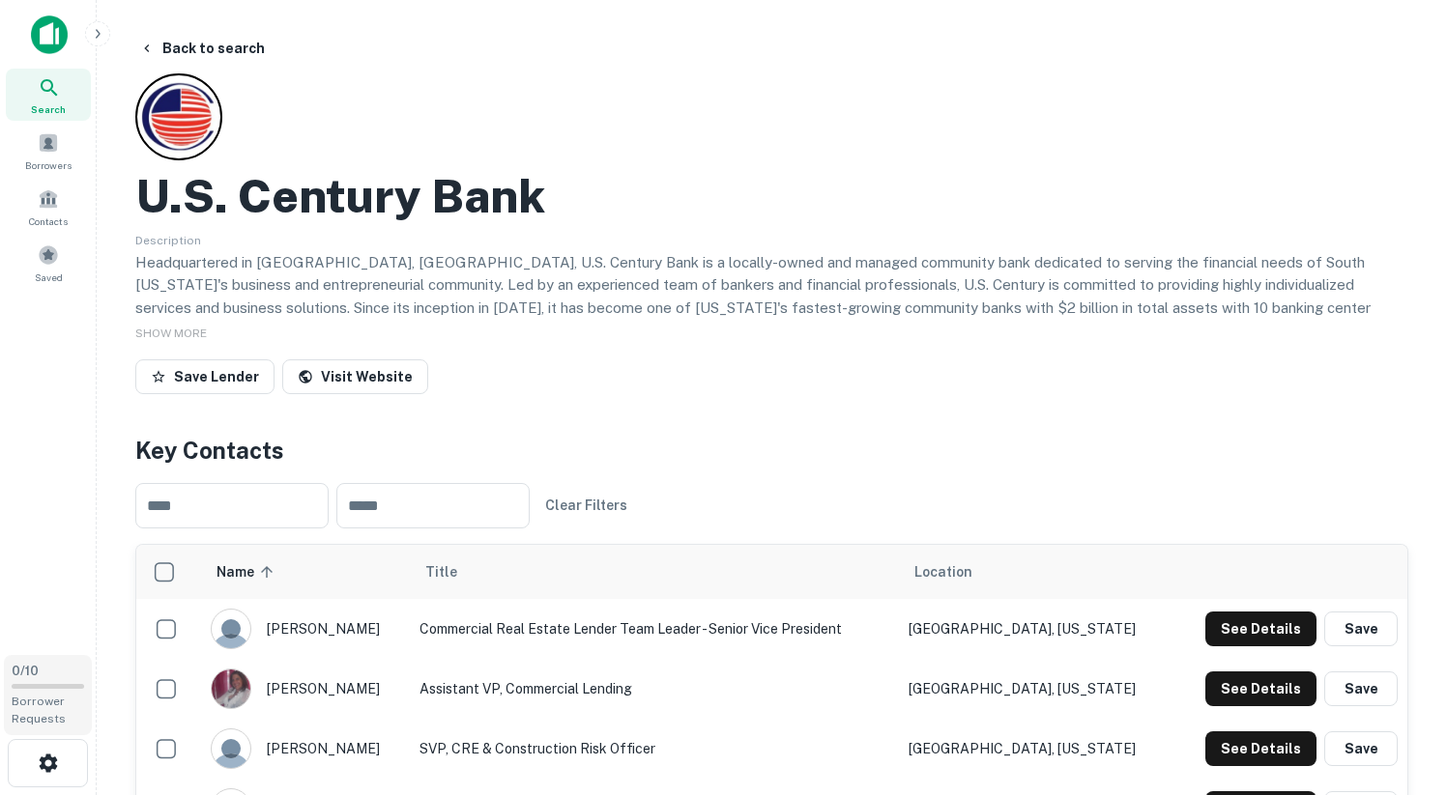
click at [51, 706] on span "Borrower Requests" at bounding box center [39, 710] width 54 height 31
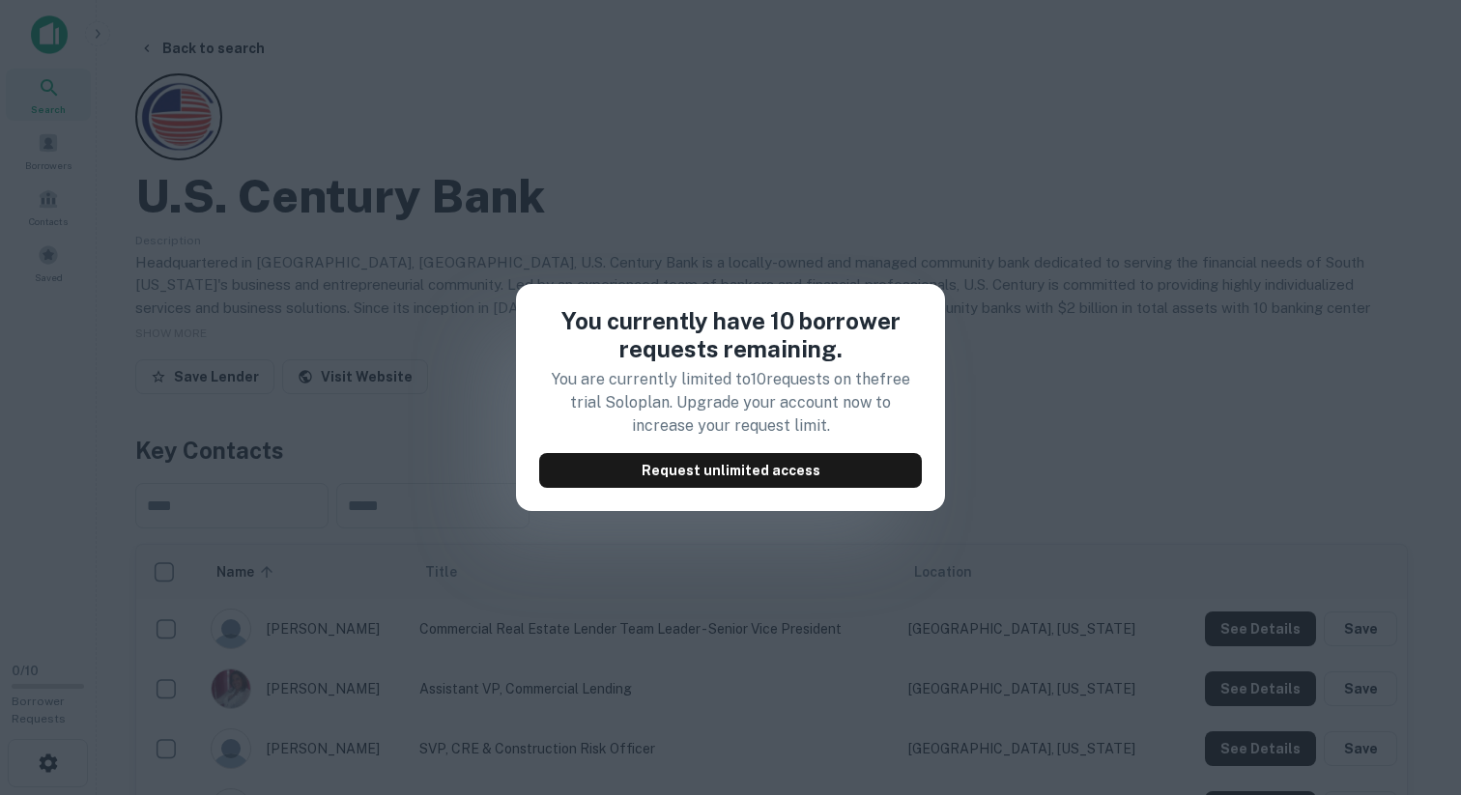
drag, startPoint x: 342, startPoint y: 440, endPoint x: 188, endPoint y: 611, distance: 229.9
click at [341, 441] on div "You currently have 10 borrower requests remaining. You are currently limited to…" at bounding box center [730, 397] width 1461 height 795
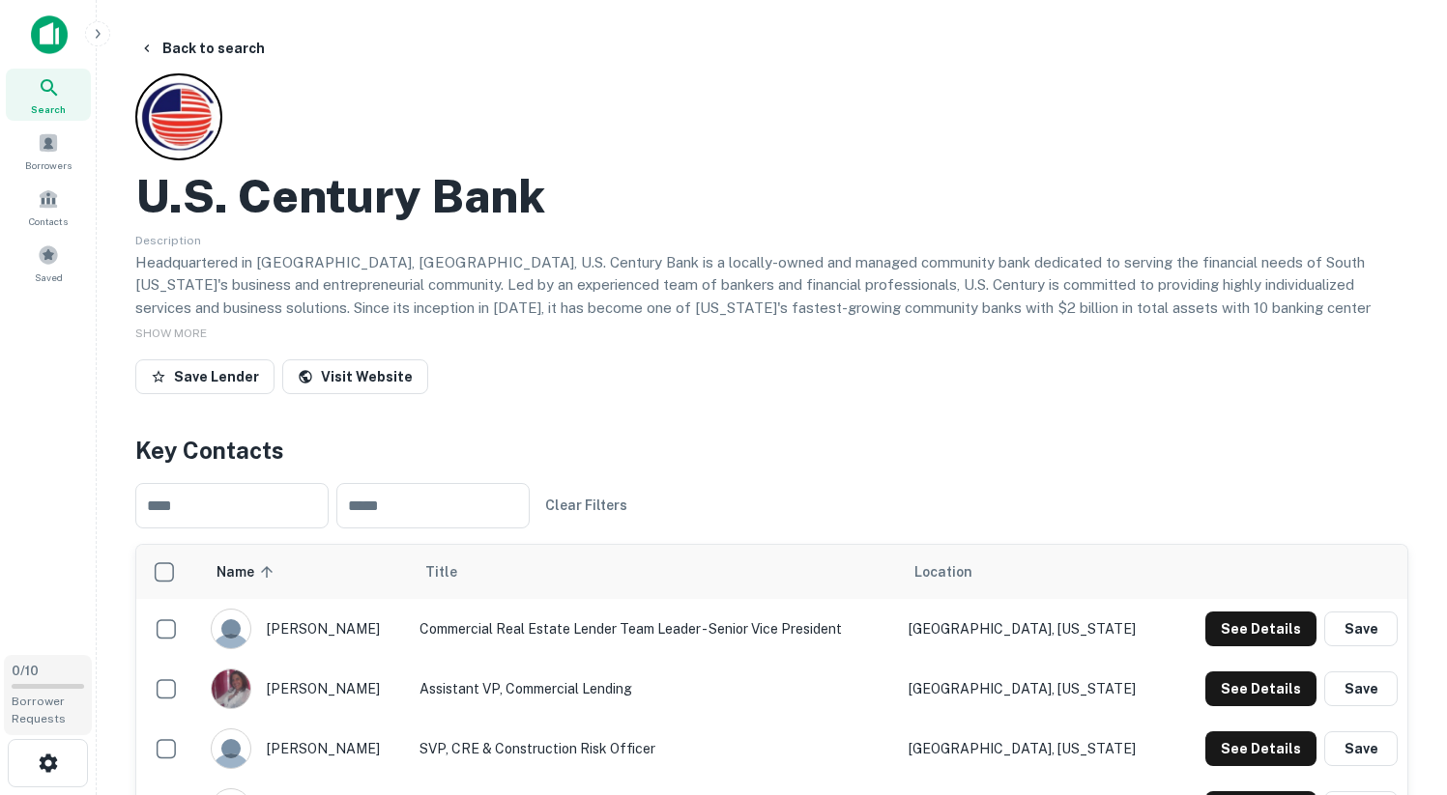
scroll to position [0, 1199]
click at [54, 764] on icon "button" at bounding box center [48, 763] width 18 height 18
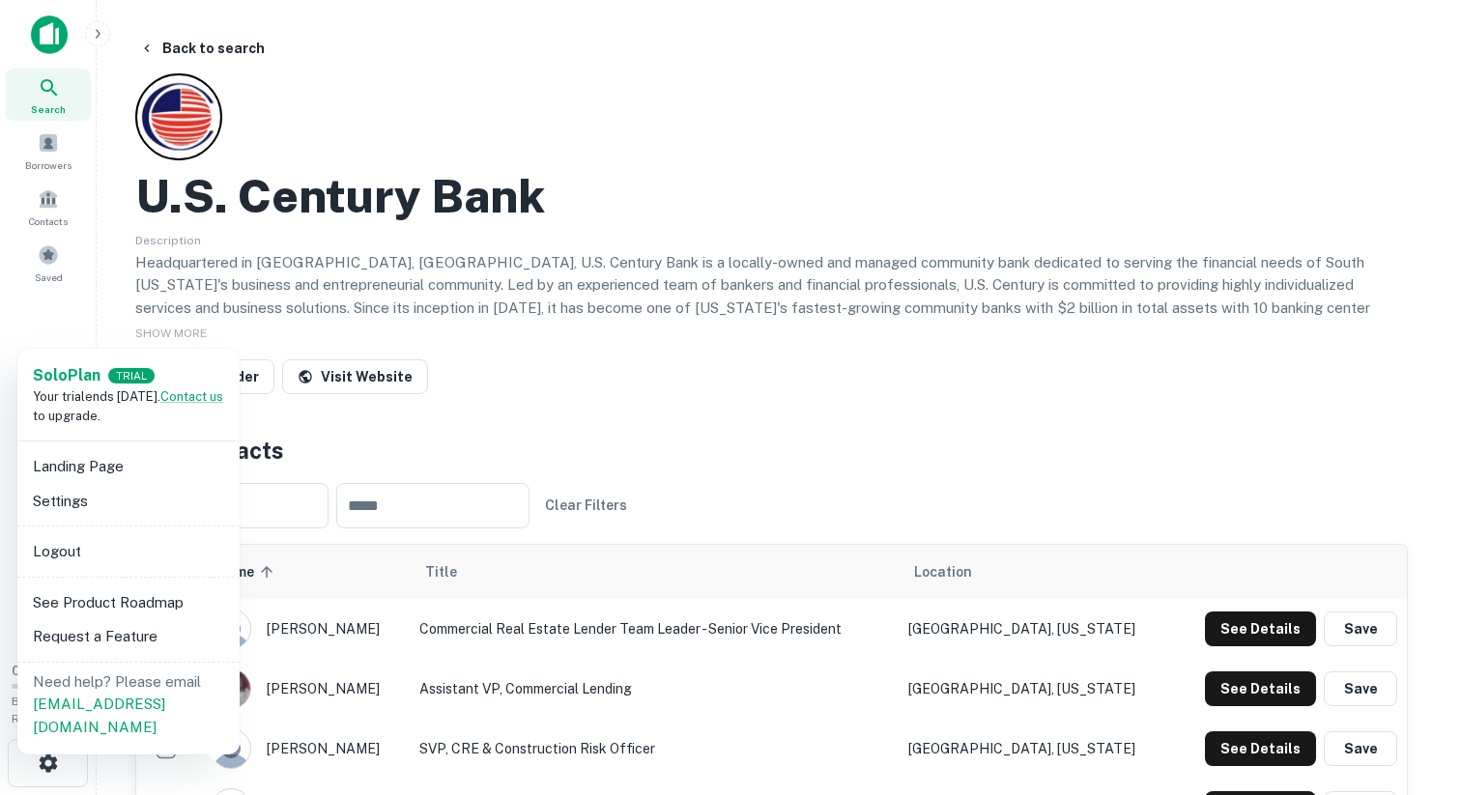
click at [101, 477] on li "Landing Page" at bounding box center [128, 466] width 207 height 35
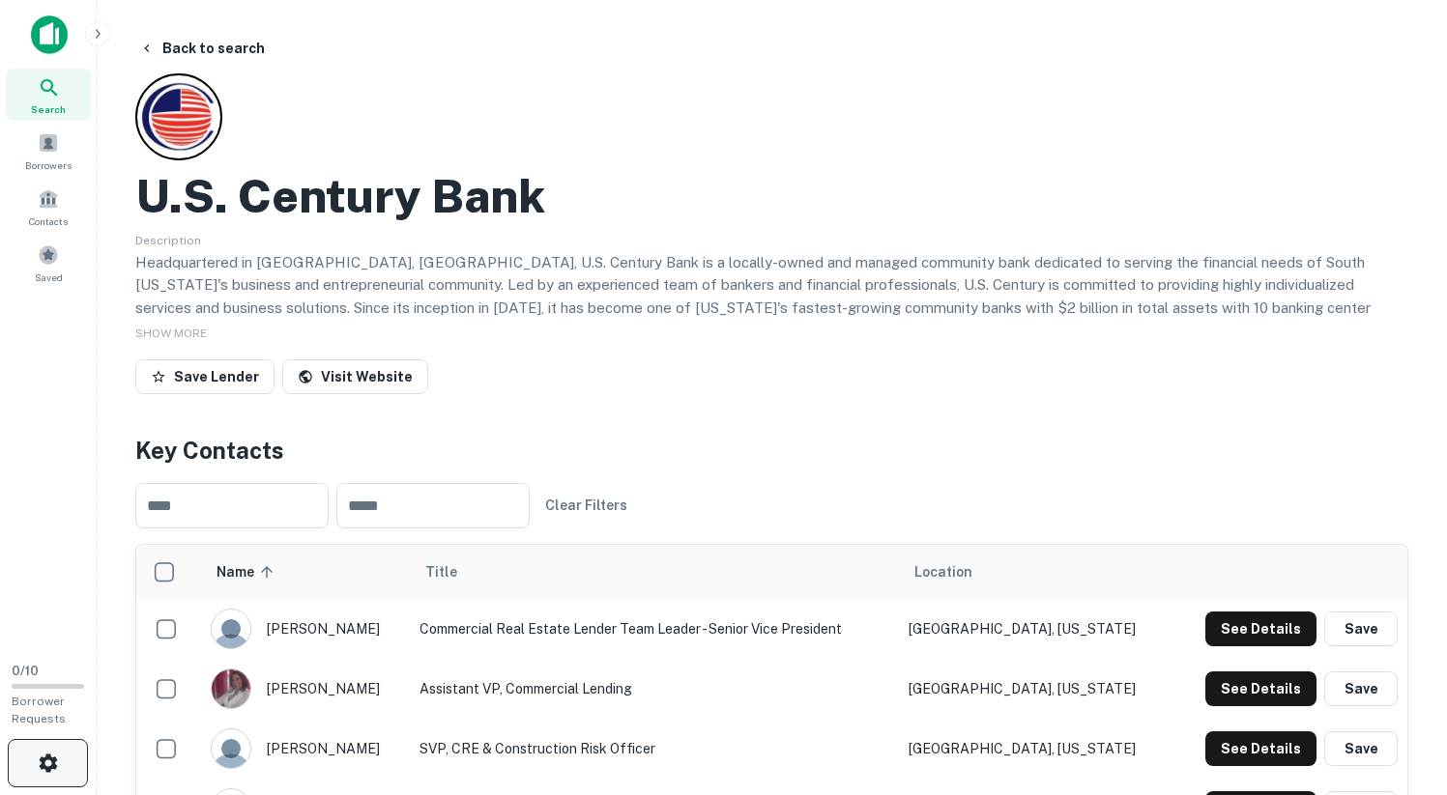
click at [46, 758] on icon "button" at bounding box center [48, 763] width 18 height 18
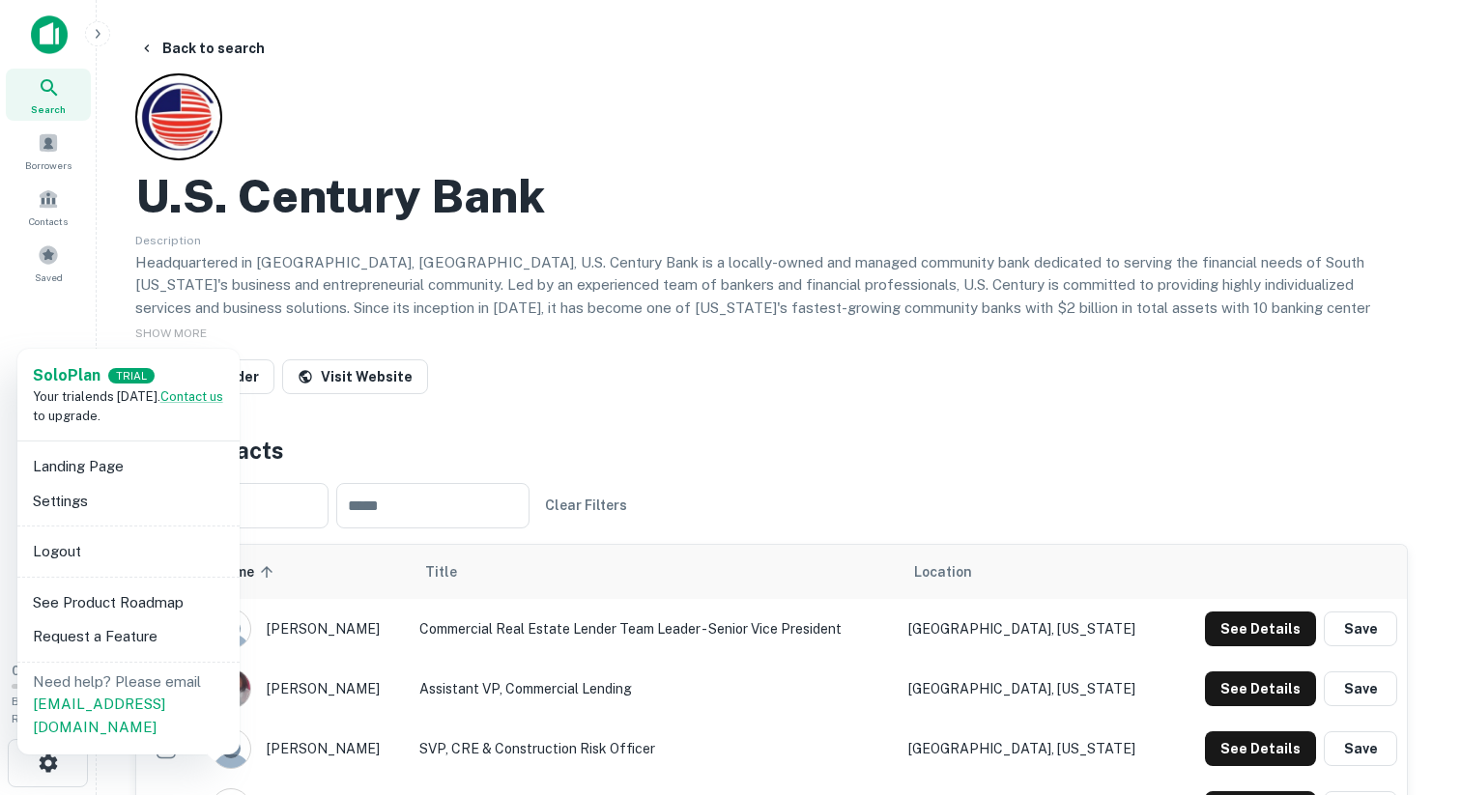
click at [90, 600] on li "See Product Roadmap" at bounding box center [128, 603] width 207 height 35
click at [101, 505] on li "Settings" at bounding box center [128, 501] width 207 height 35
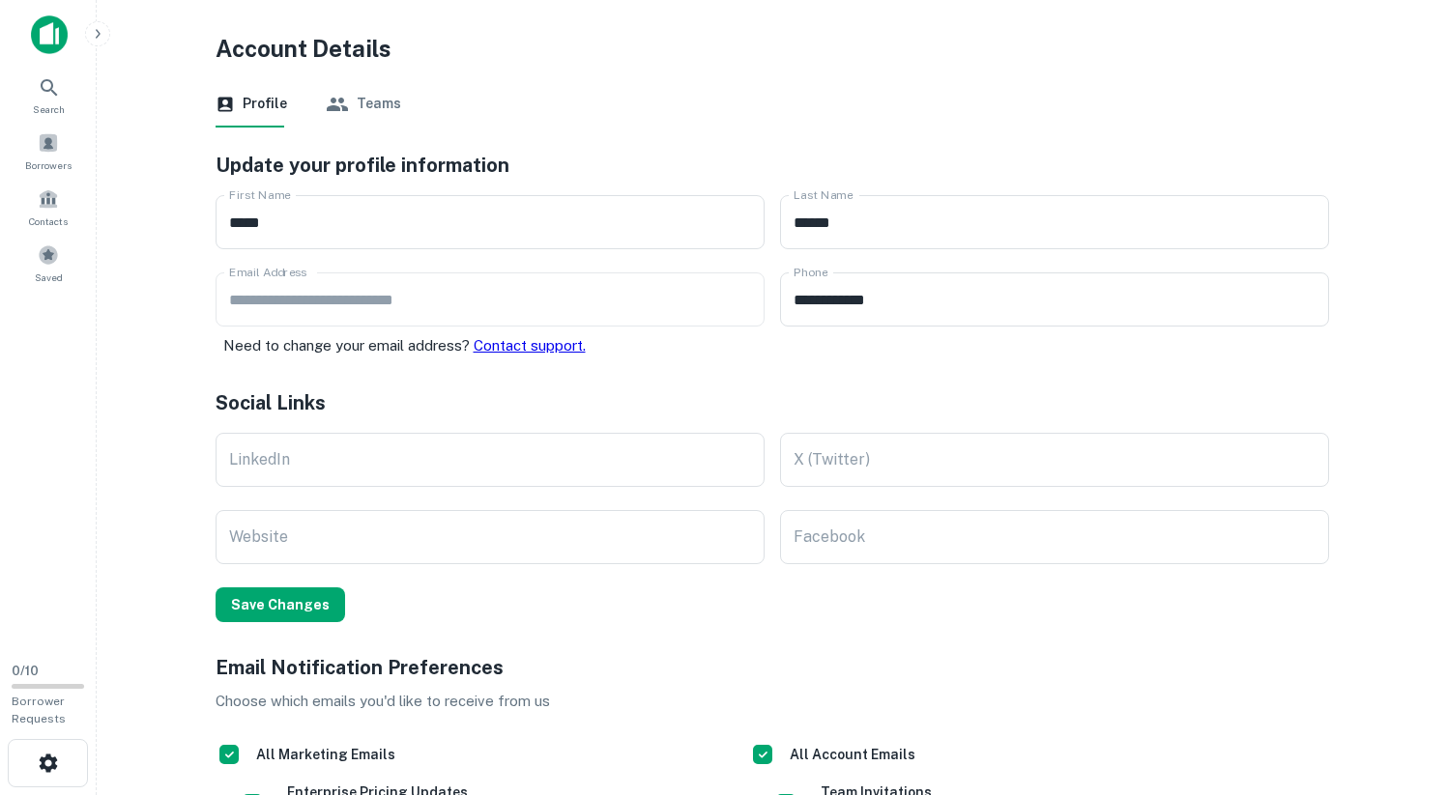
click at [355, 116] on button "Teams" at bounding box center [363, 104] width 75 height 46
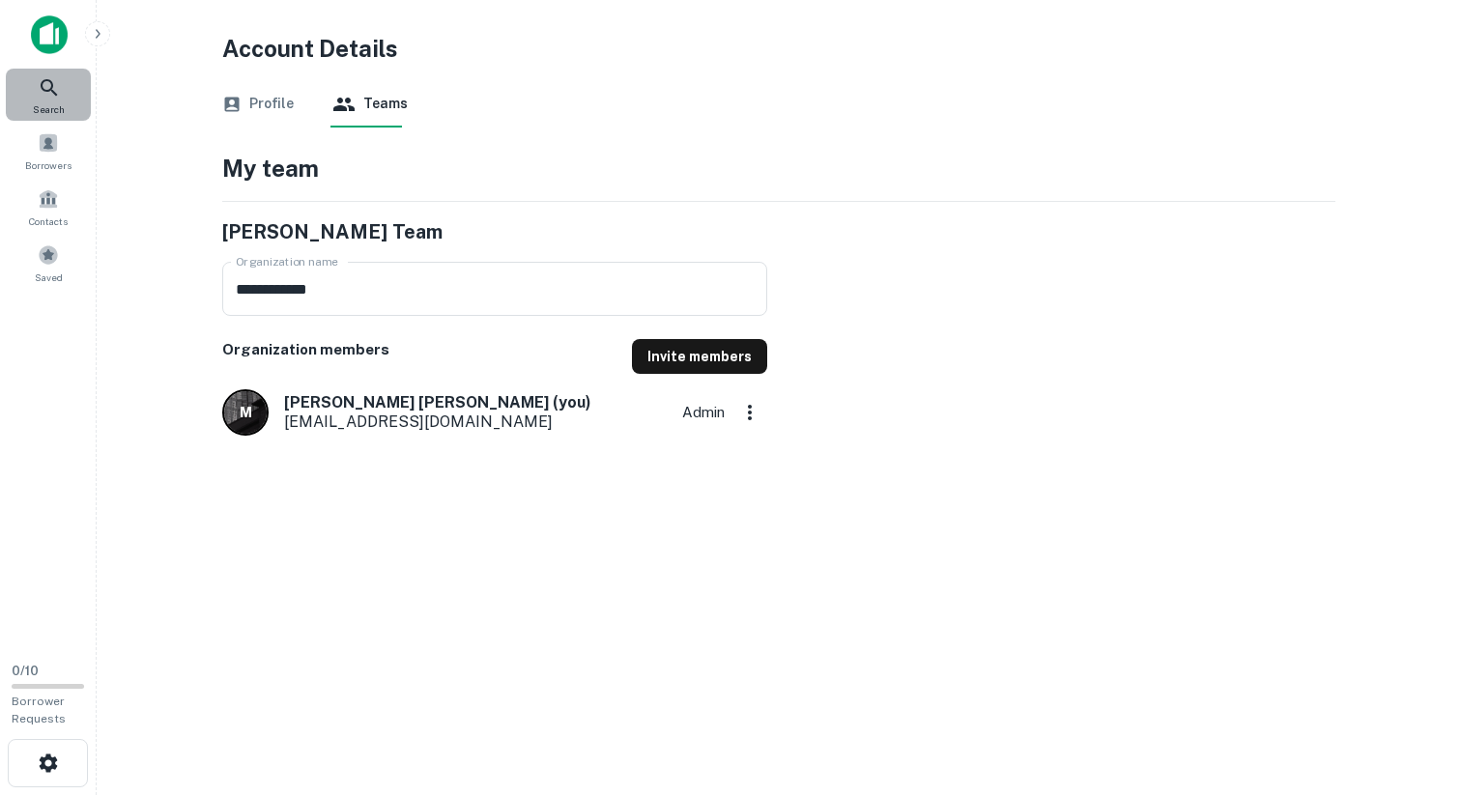
click at [43, 89] on icon at bounding box center [49, 87] width 16 height 16
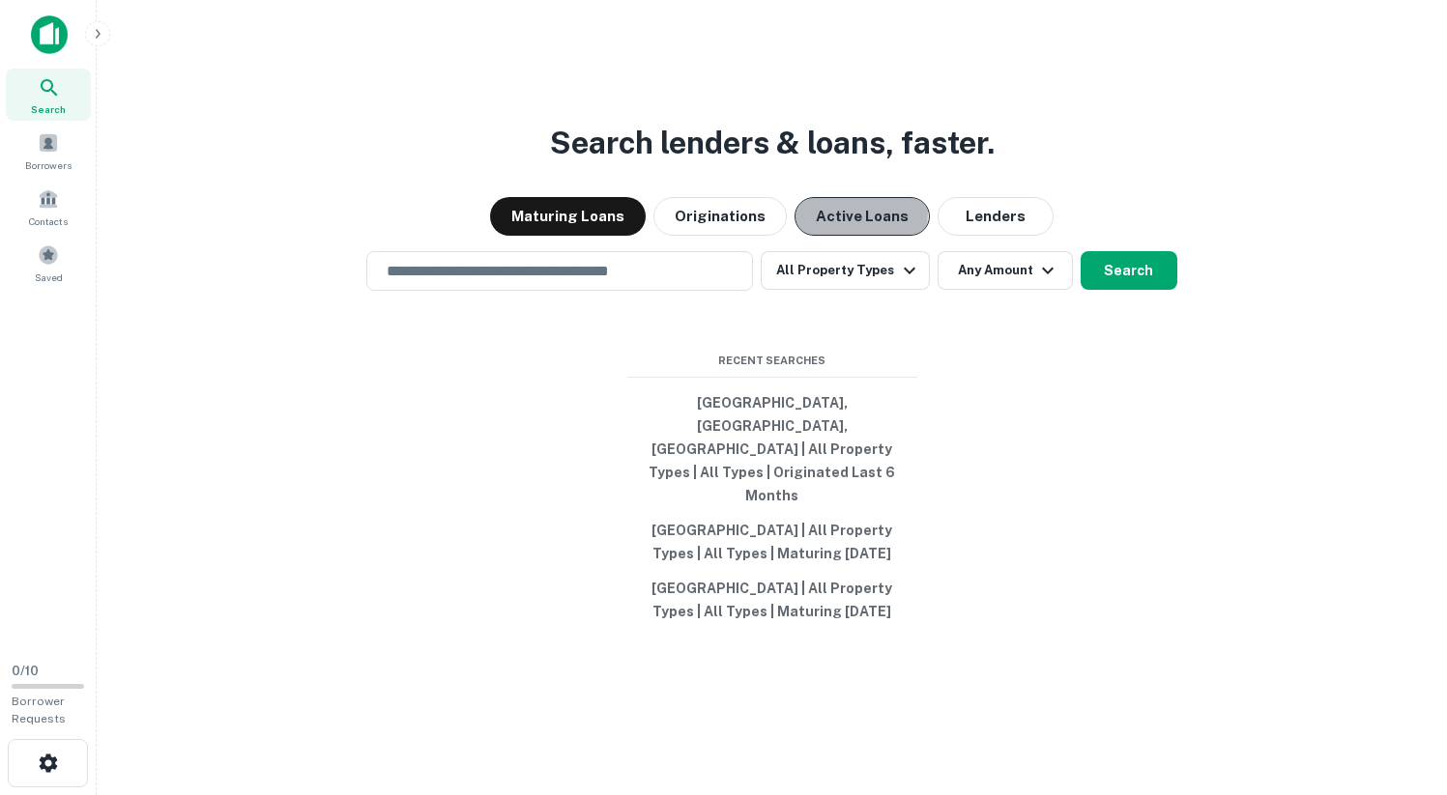
click at [824, 236] on button "Active Loans" at bounding box center [861, 216] width 135 height 39
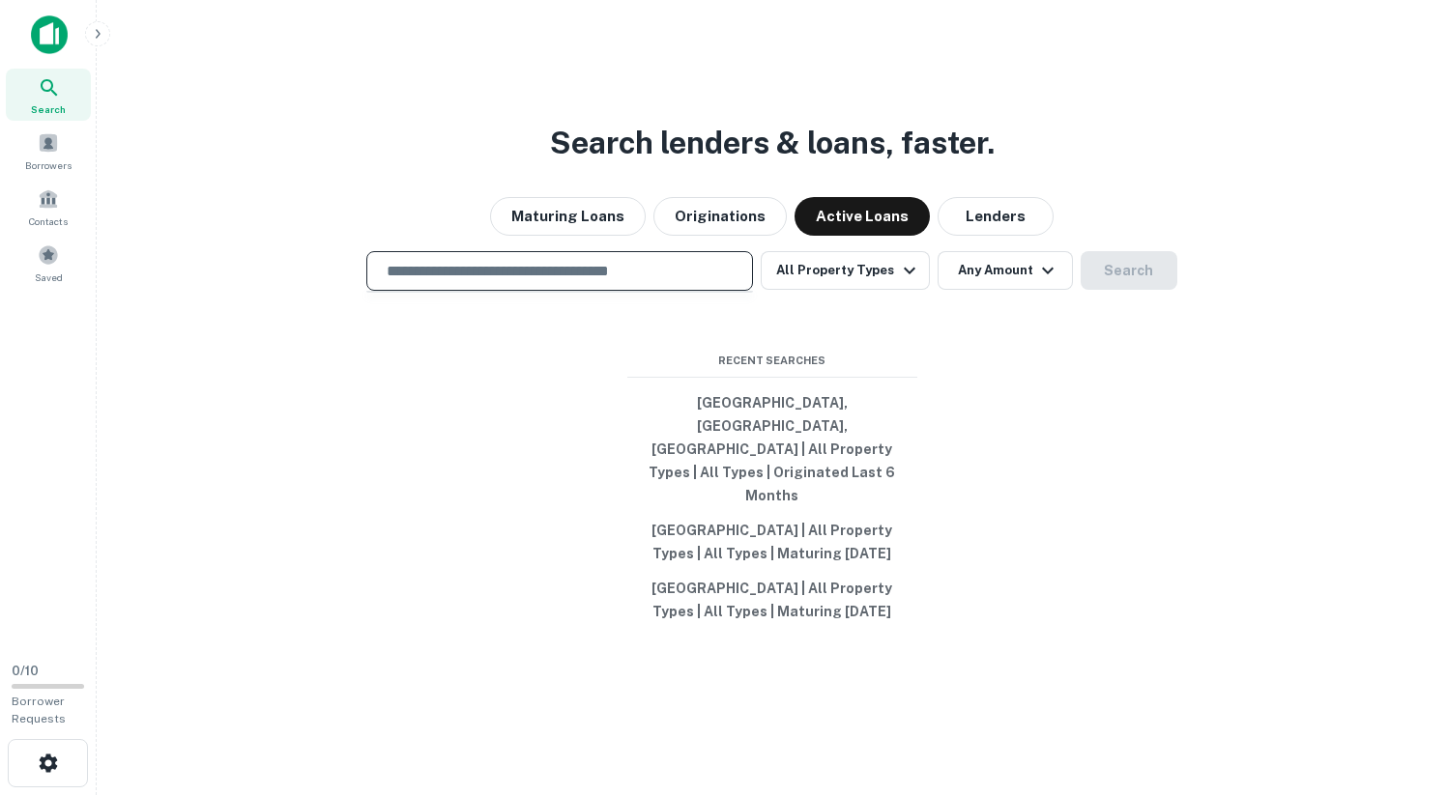
click at [714, 282] on input "text" at bounding box center [559, 271] width 369 height 22
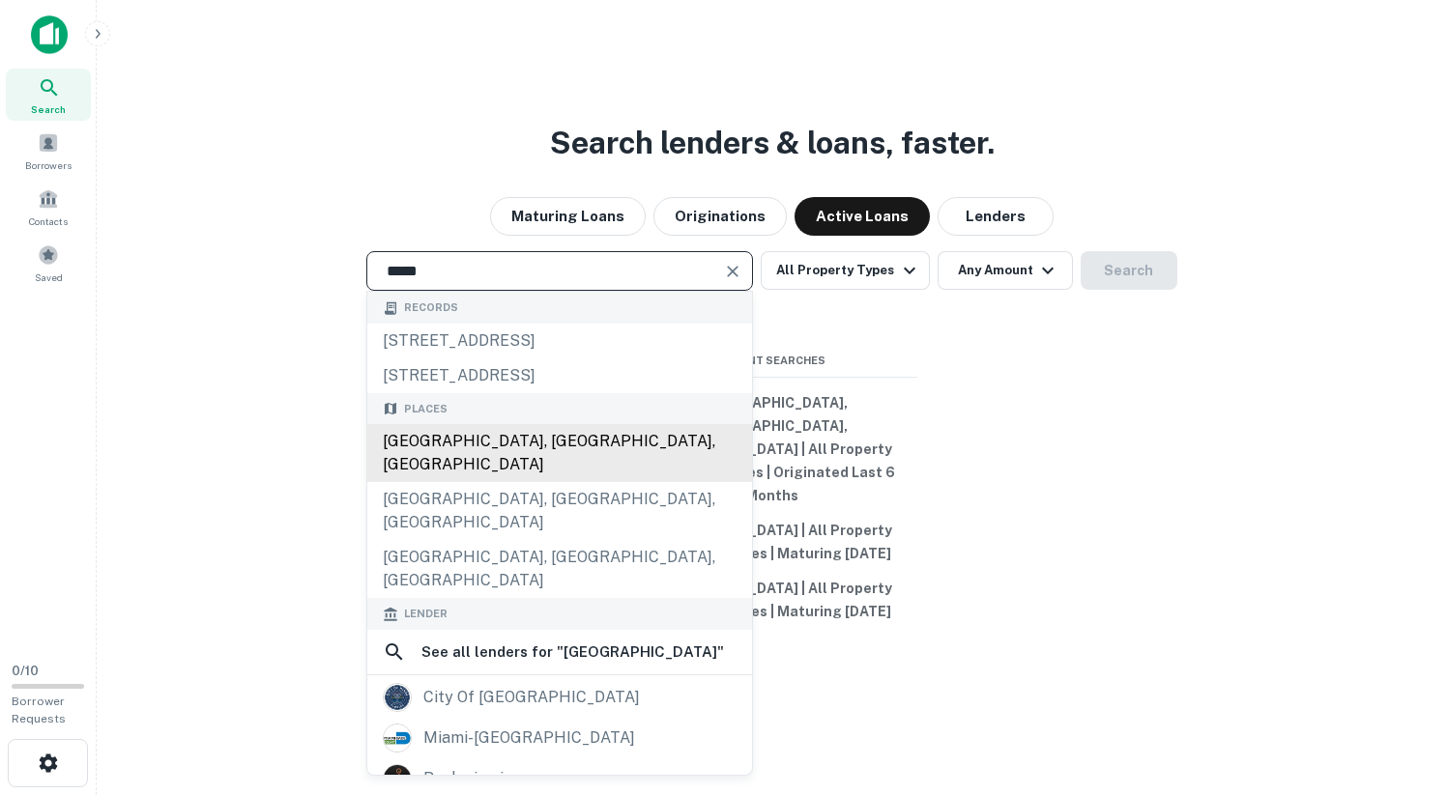
click at [522, 478] on div "[GEOGRAPHIC_DATA], [GEOGRAPHIC_DATA], [GEOGRAPHIC_DATA]" at bounding box center [559, 453] width 385 height 58
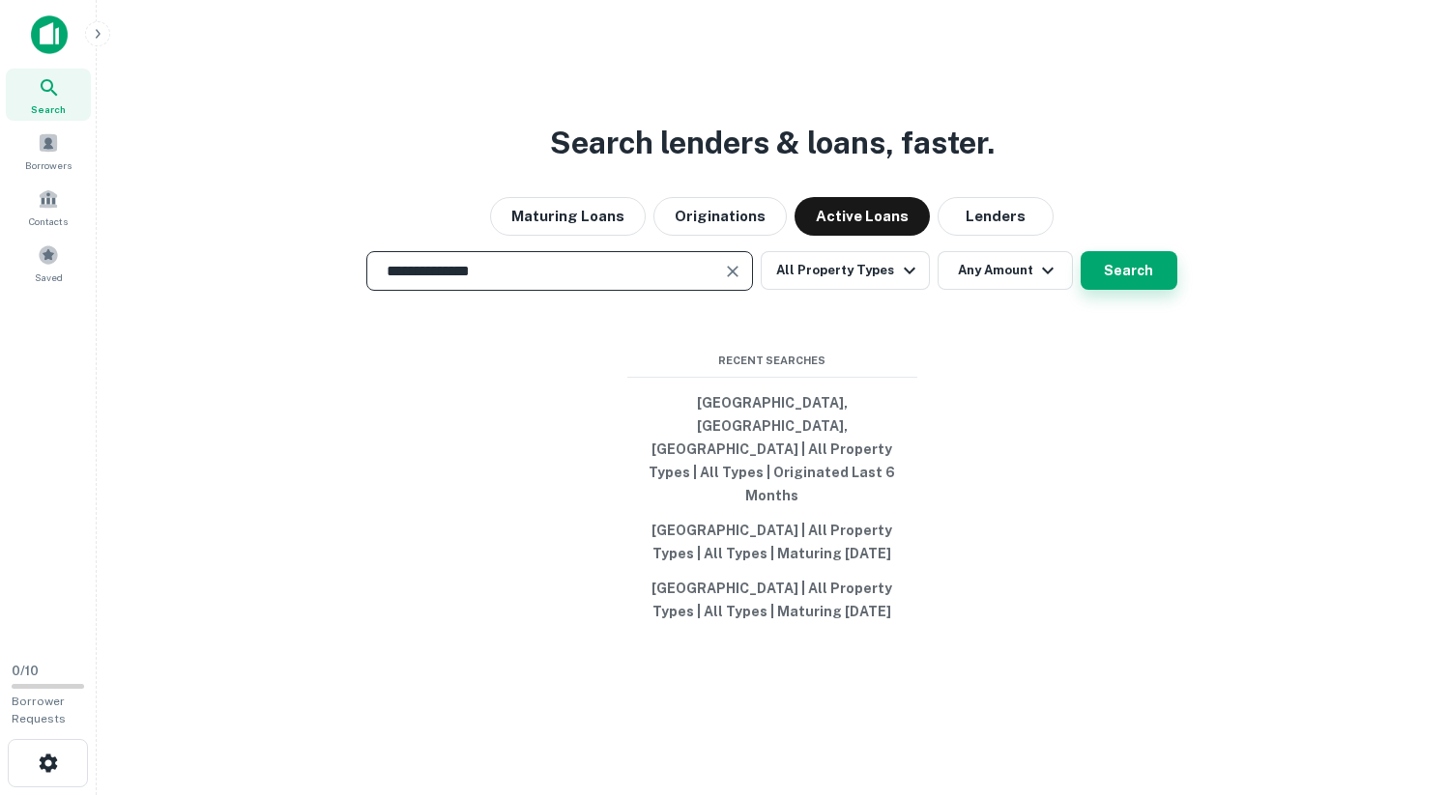
type input "**********"
click at [1117, 290] on button "Search" at bounding box center [1128, 270] width 97 height 39
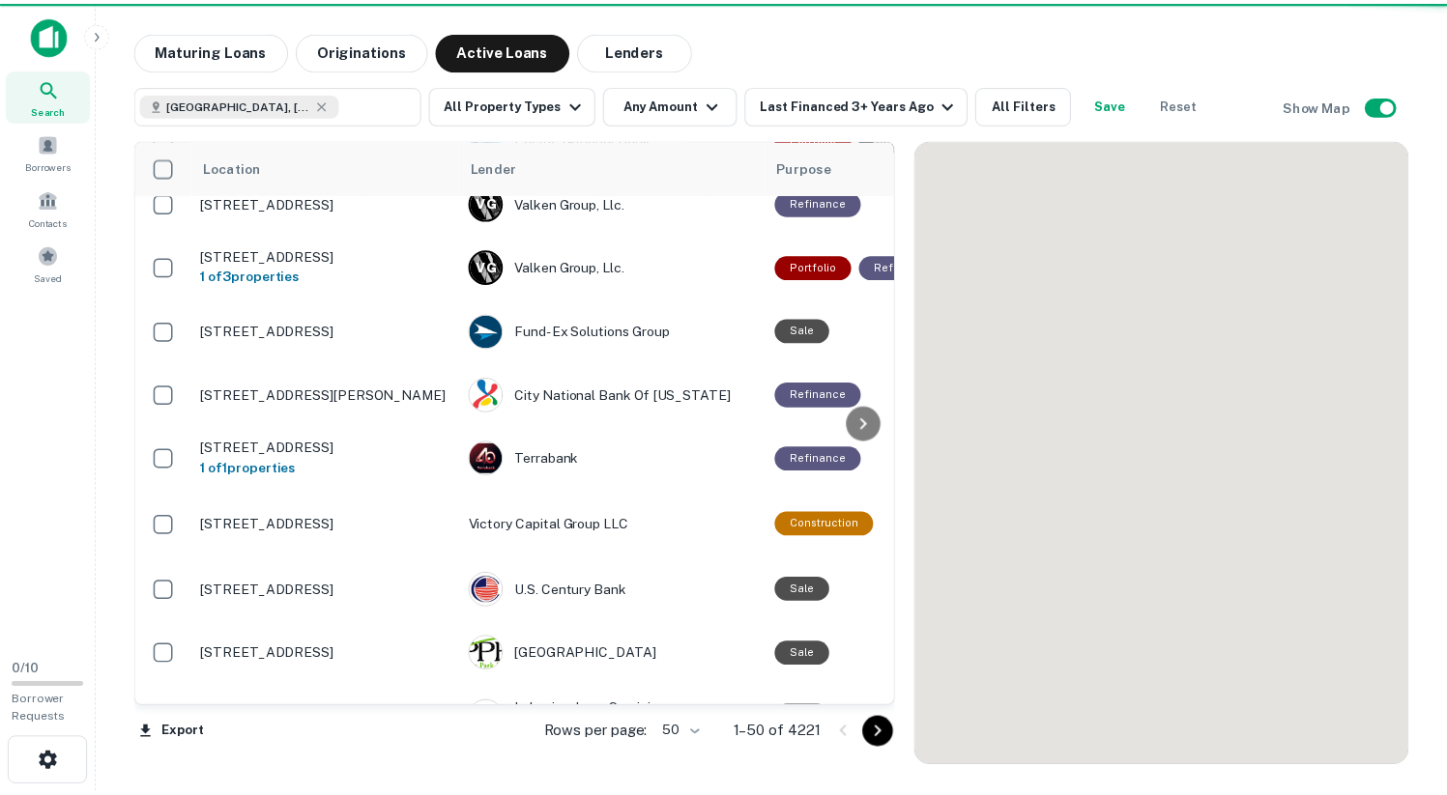
scroll to position [160, 0]
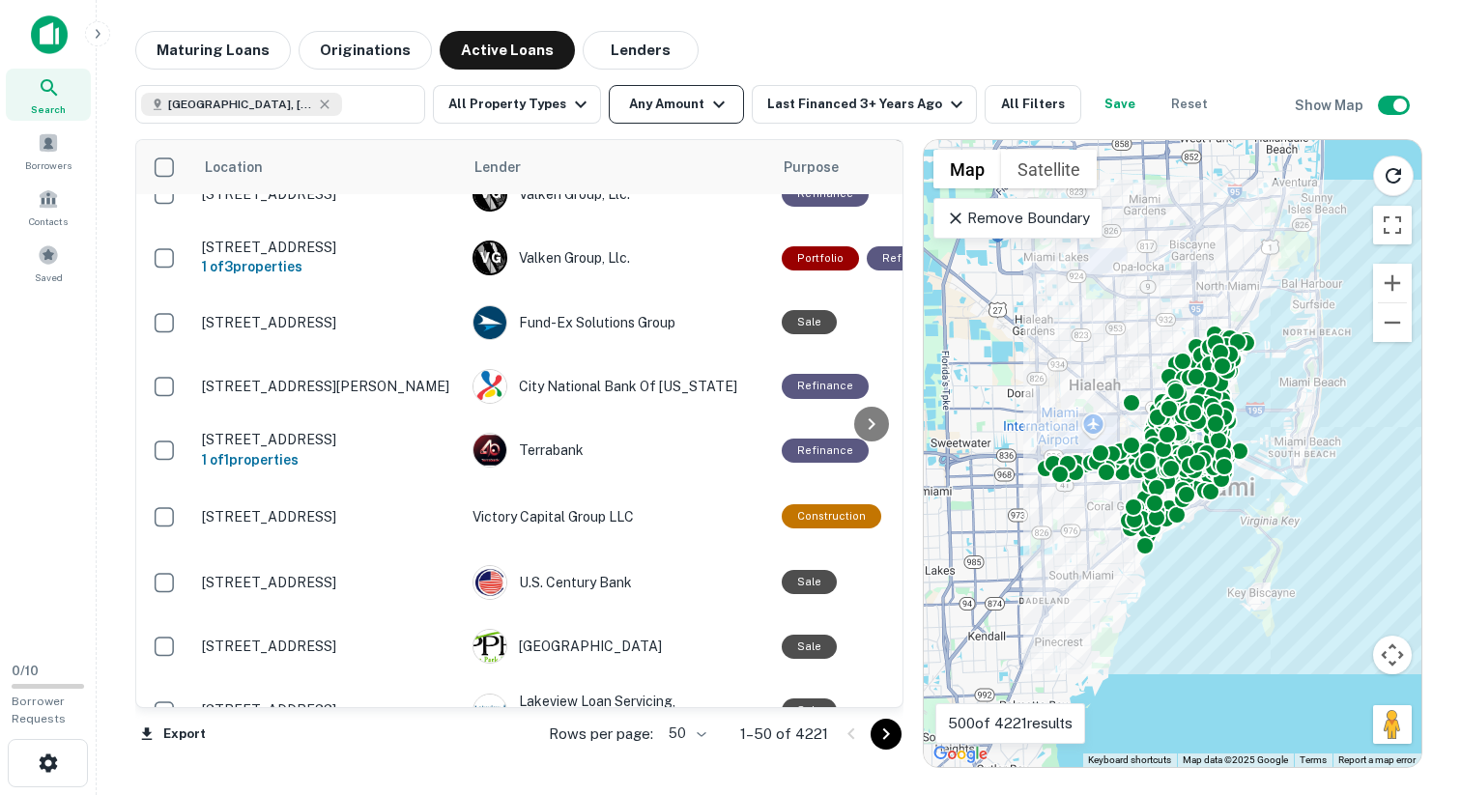
click at [707, 101] on icon "button" at bounding box center [718, 104] width 23 height 23
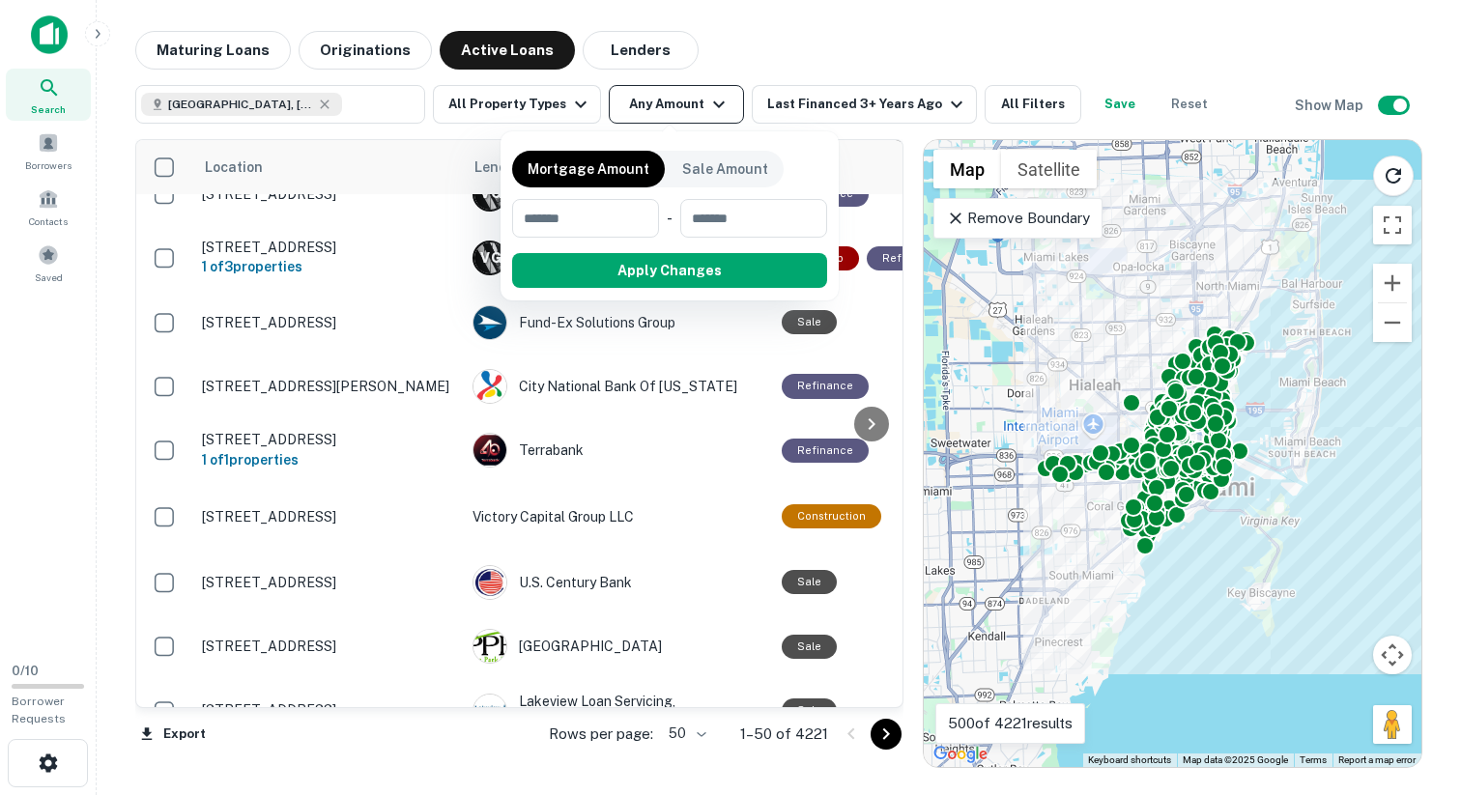
click at [704, 101] on div at bounding box center [730, 397] width 1461 height 795
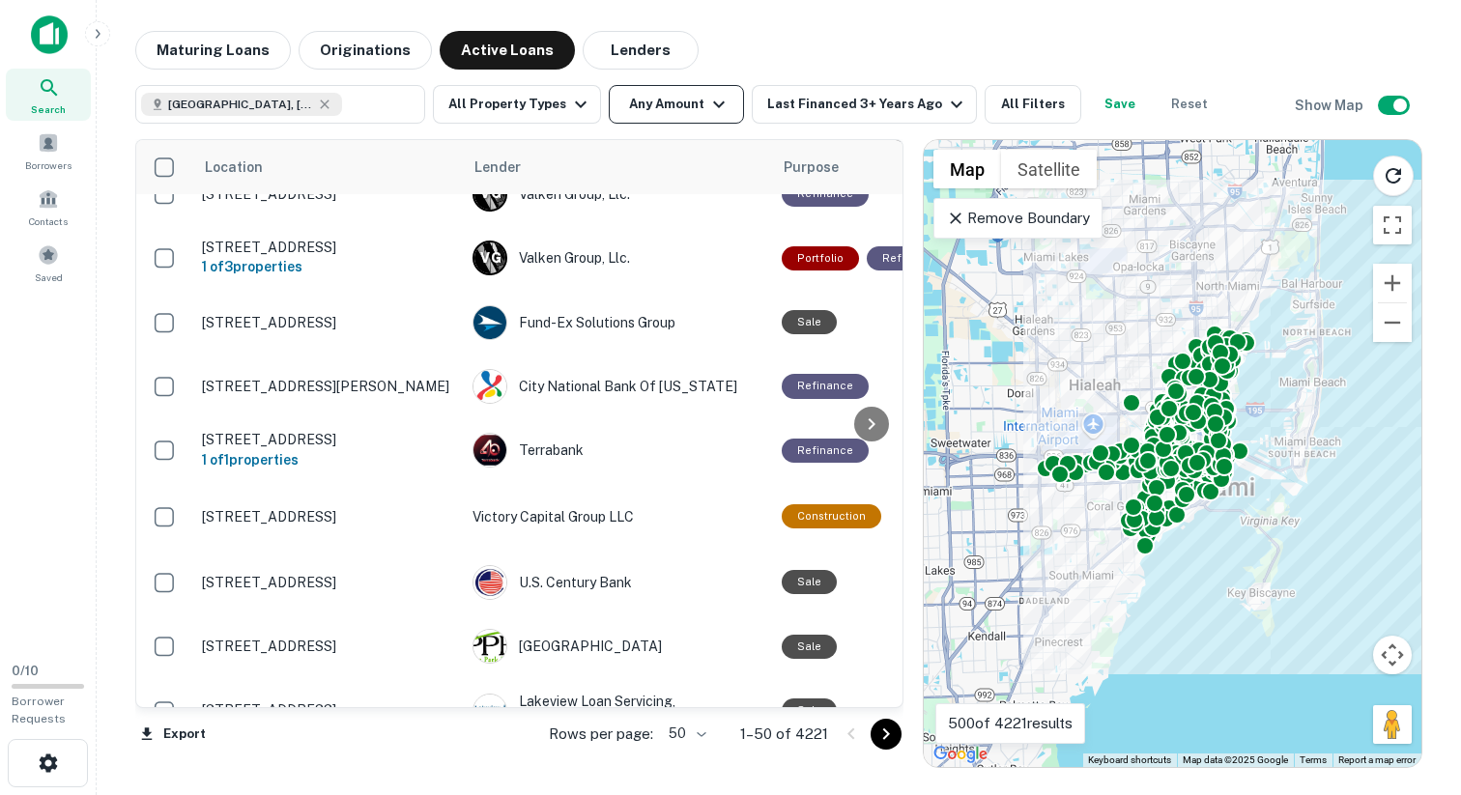
click at [688, 111] on button "Any Amount" at bounding box center [676, 104] width 135 height 39
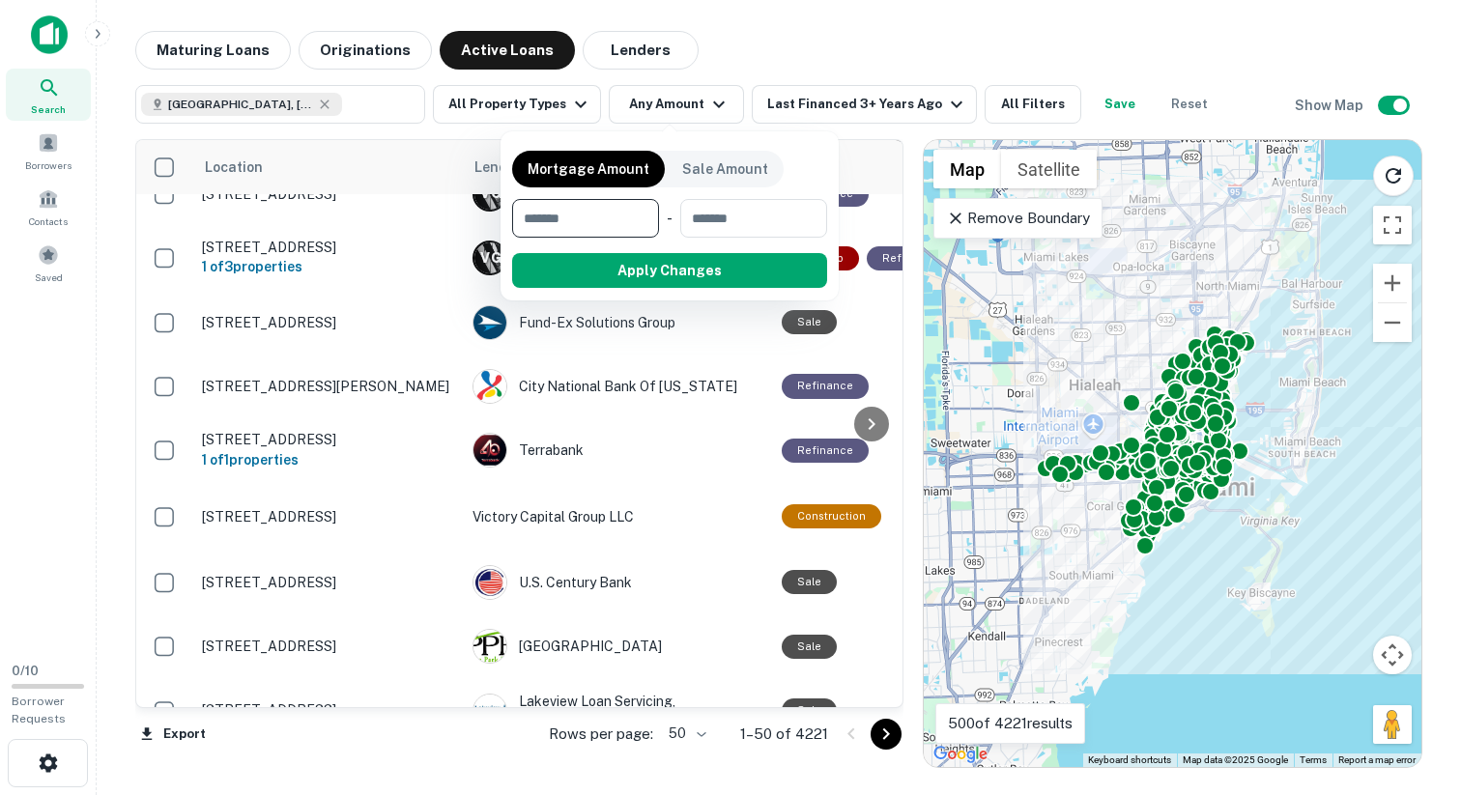
click at [587, 216] on input "number" at bounding box center [578, 218] width 133 height 39
type input "********"
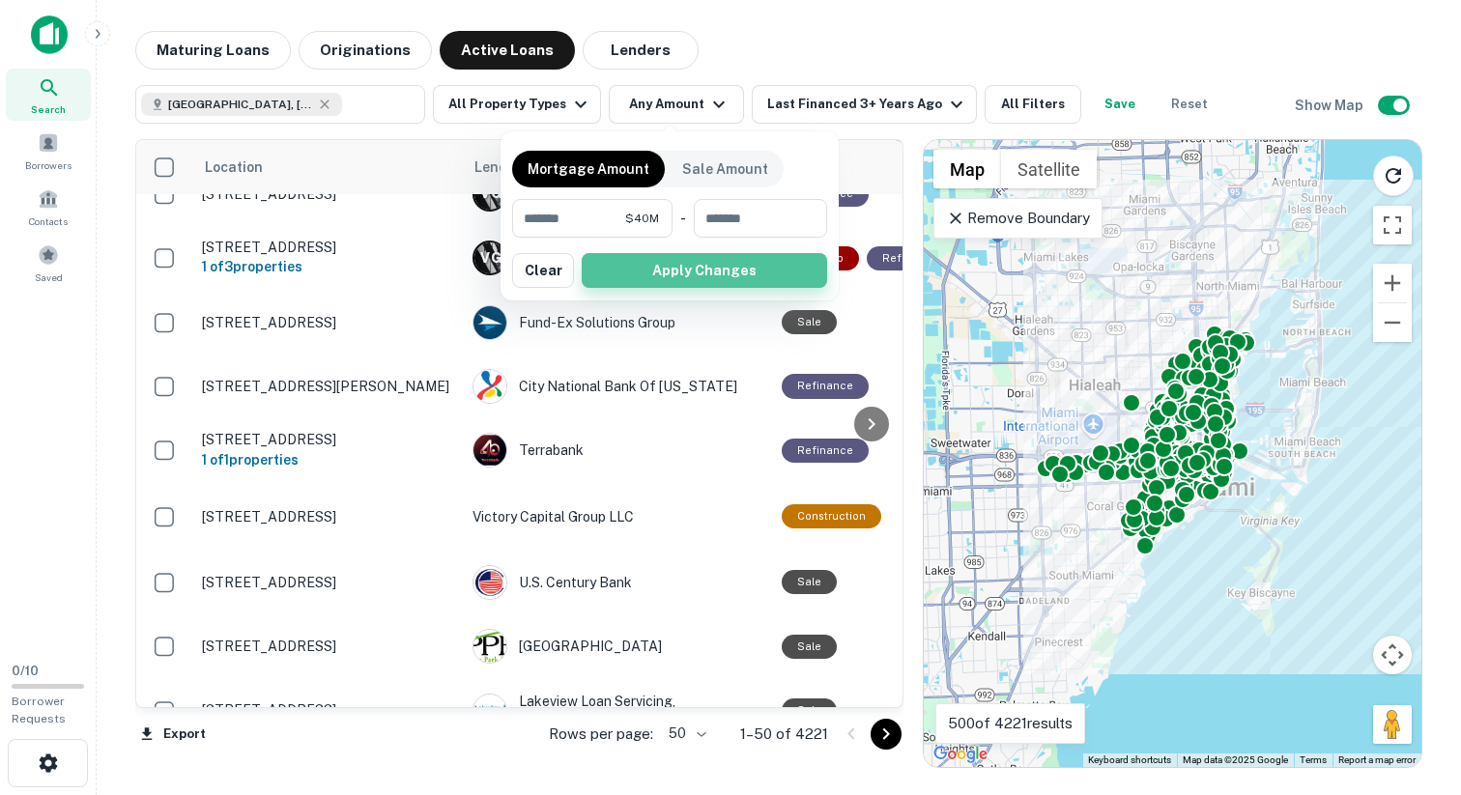
click at [680, 268] on button "Apply Changes" at bounding box center [704, 270] width 245 height 35
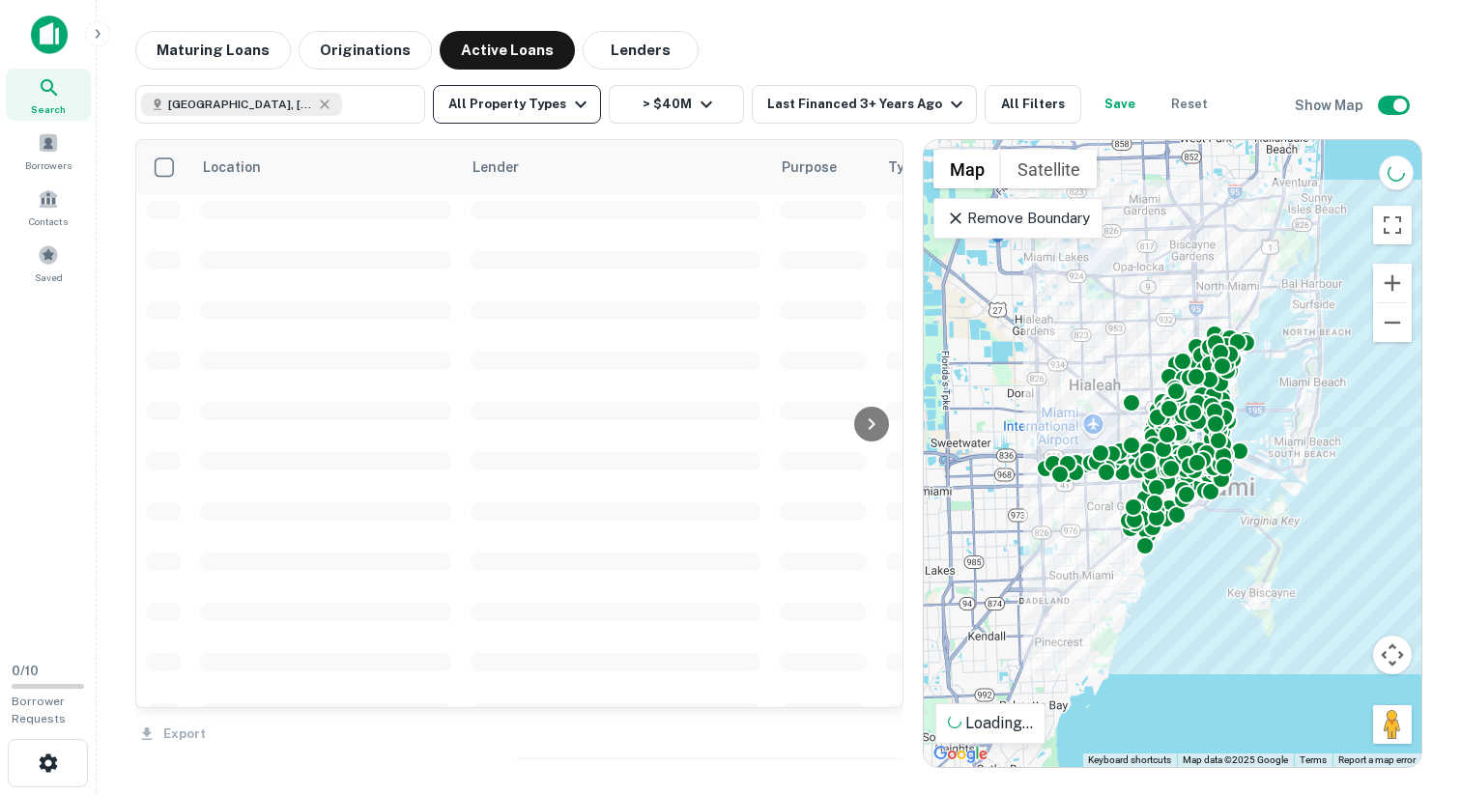
click at [541, 103] on button "All Property Types" at bounding box center [517, 104] width 168 height 39
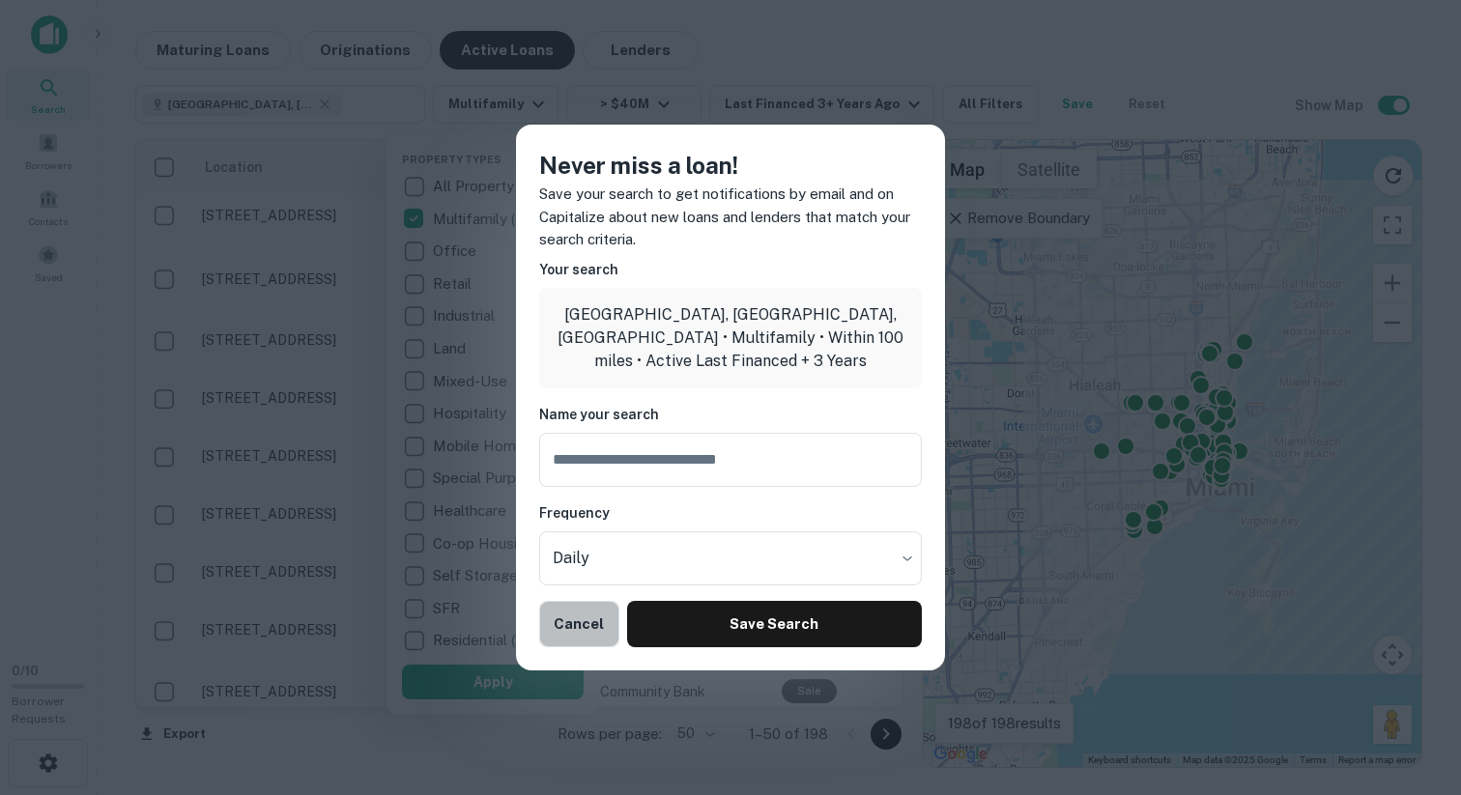
drag, startPoint x: 570, startPoint y: 628, endPoint x: 550, endPoint y: 426, distance: 203.0
click at [570, 627] on button "Cancel" at bounding box center [579, 624] width 80 height 46
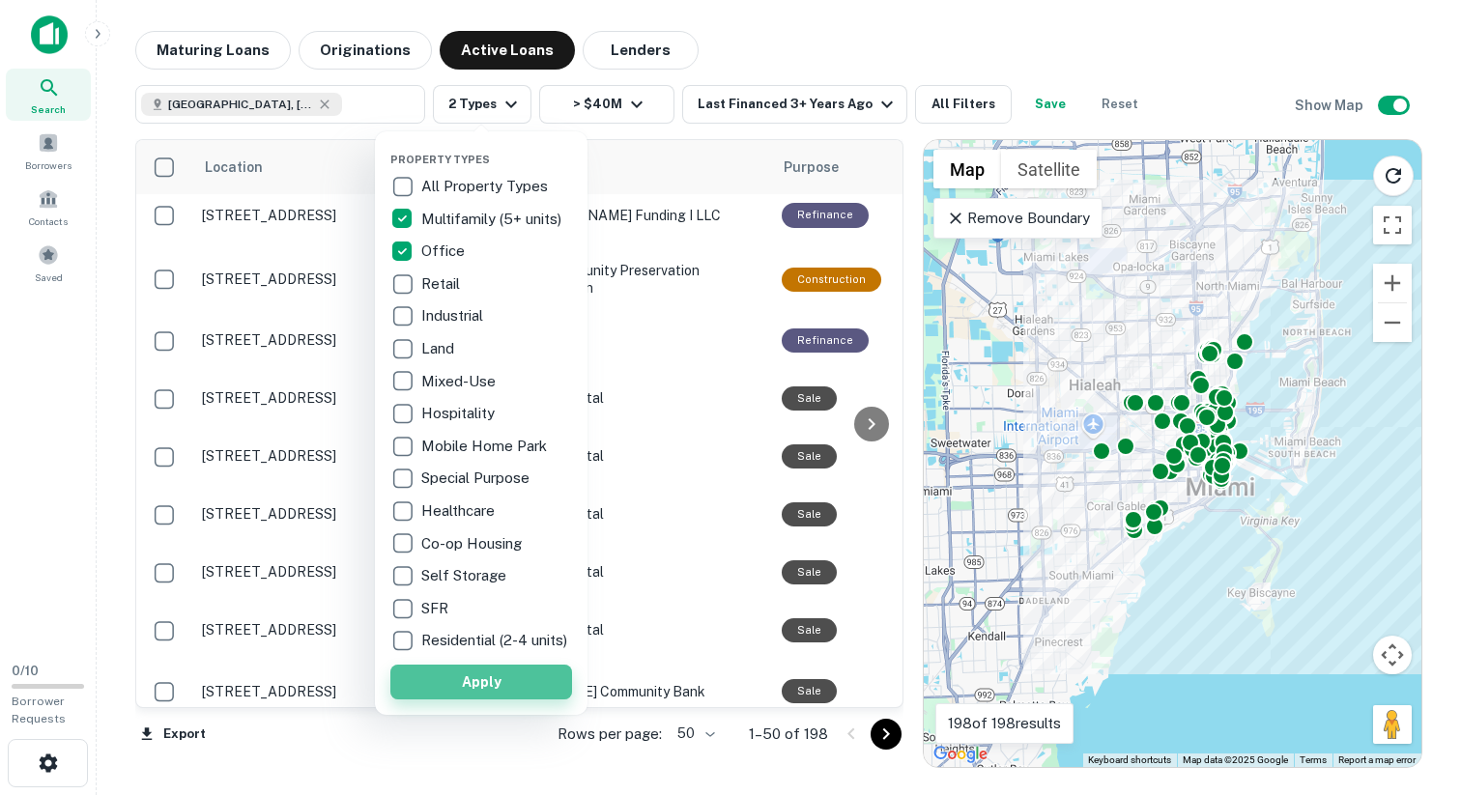
click at [507, 695] on button "Apply" at bounding box center [481, 682] width 182 height 35
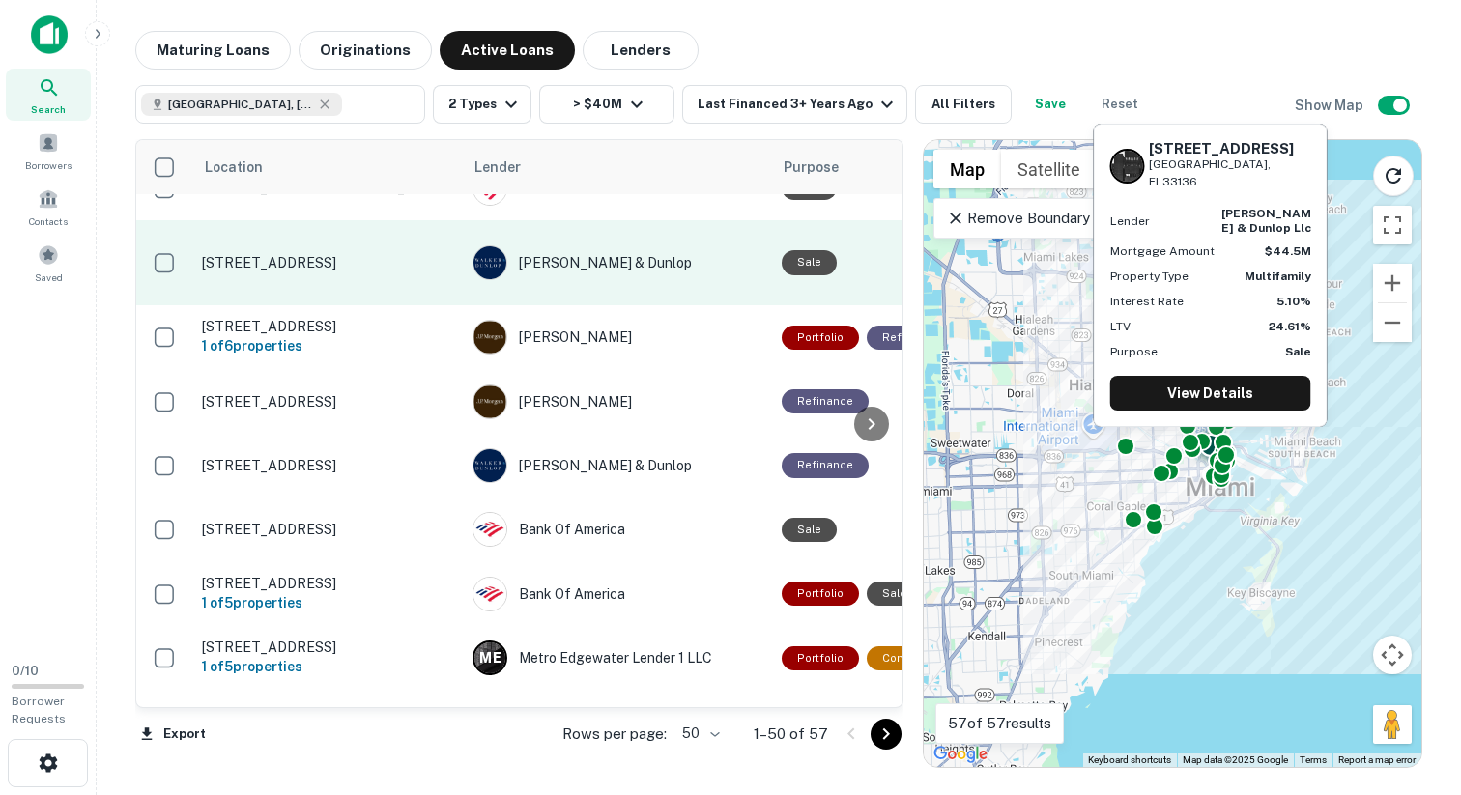
click at [739, 288] on td "[PERSON_NAME] & Dunlop" at bounding box center [617, 262] width 309 height 85
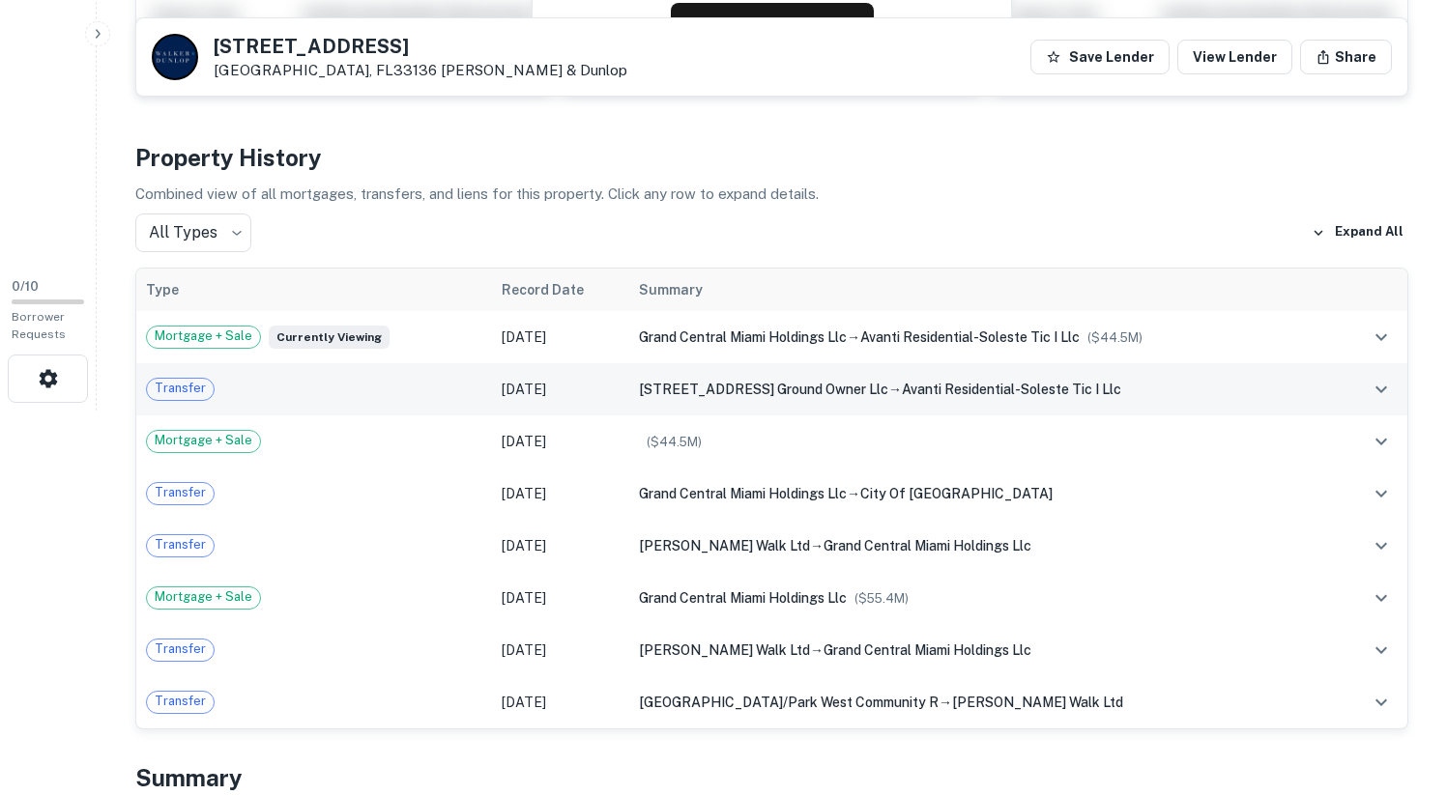
scroll to position [391, 0]
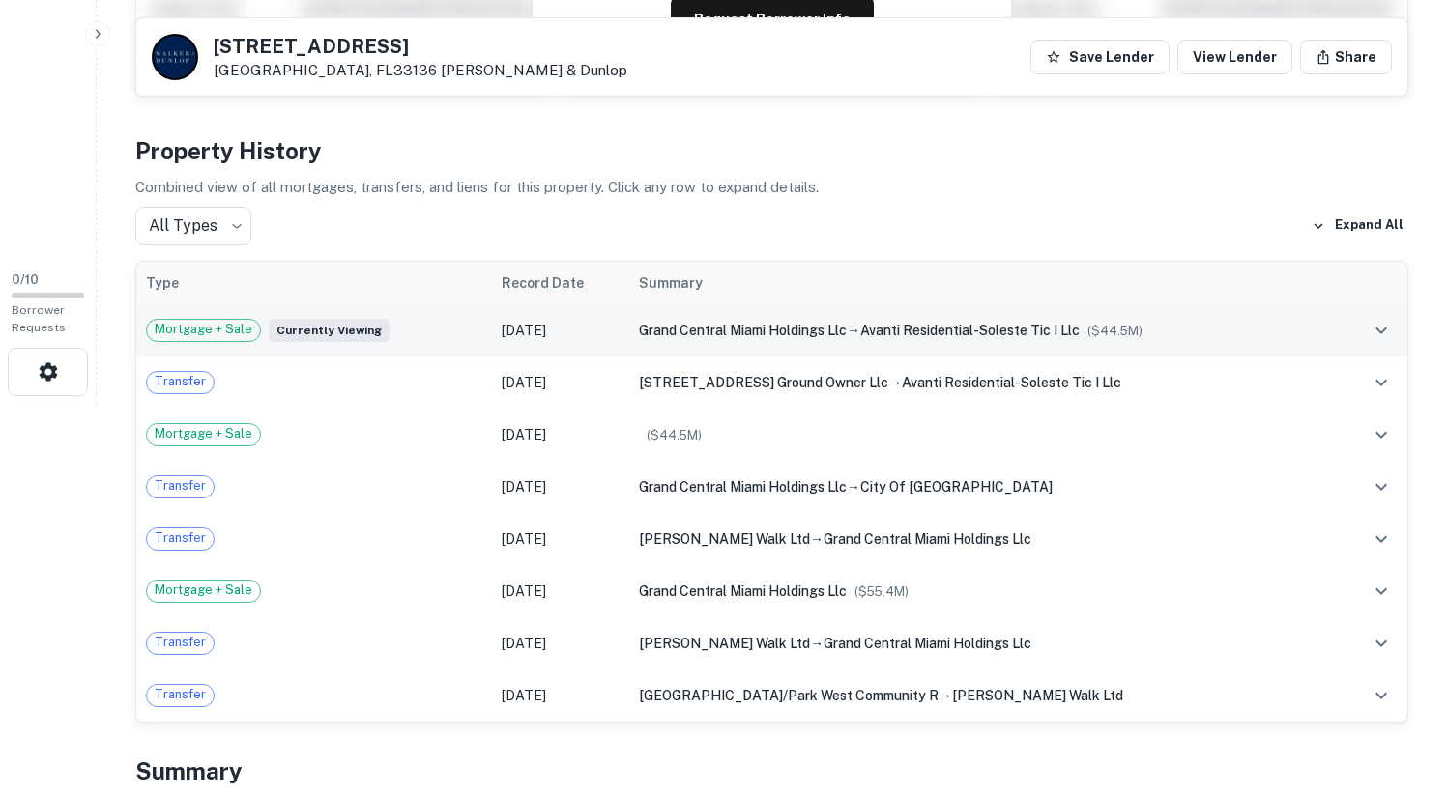
click at [1375, 328] on icon "expand row" at bounding box center [1381, 330] width 12 height 7
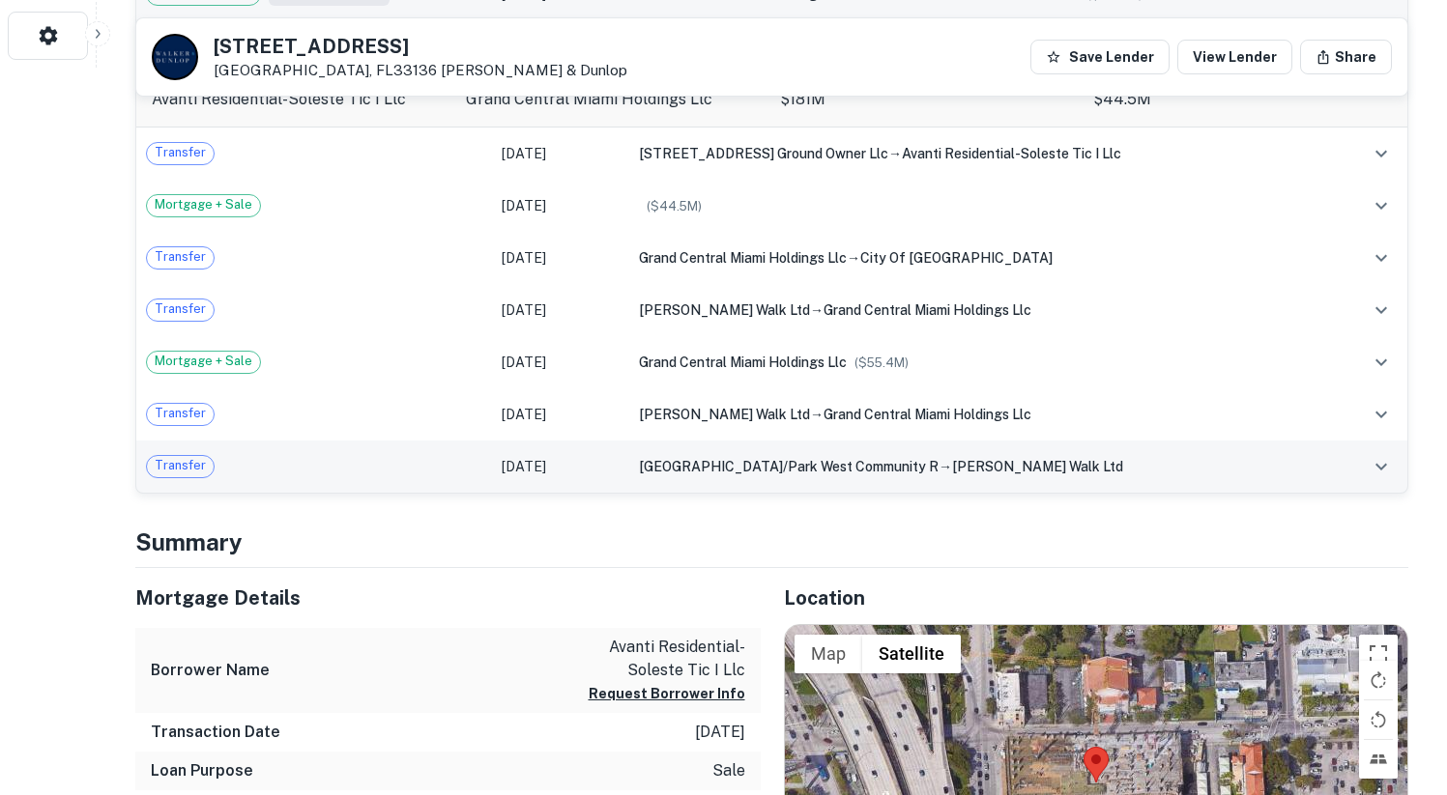
scroll to position [733, 0]
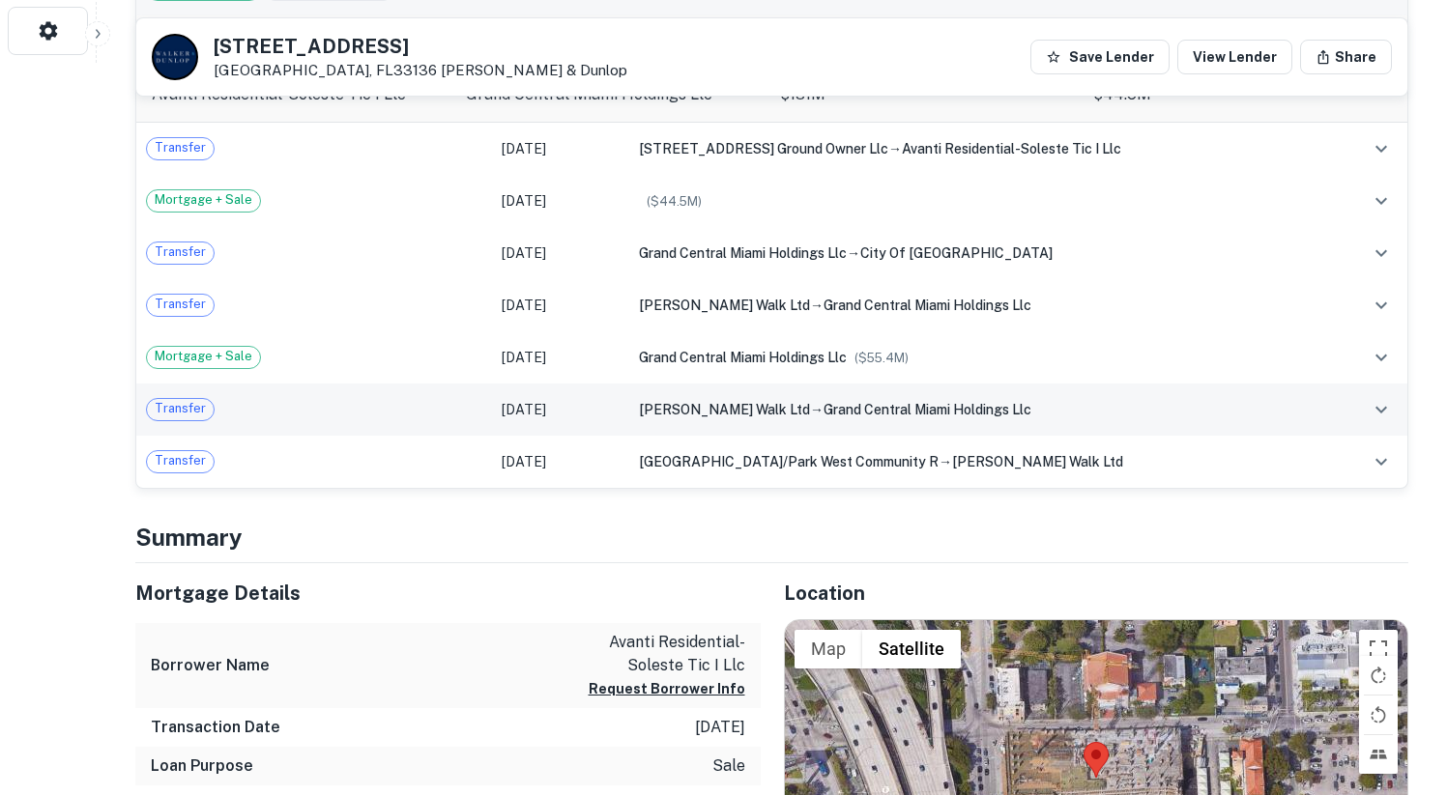
click at [1380, 408] on icon "expand row" at bounding box center [1380, 409] width 23 height 23
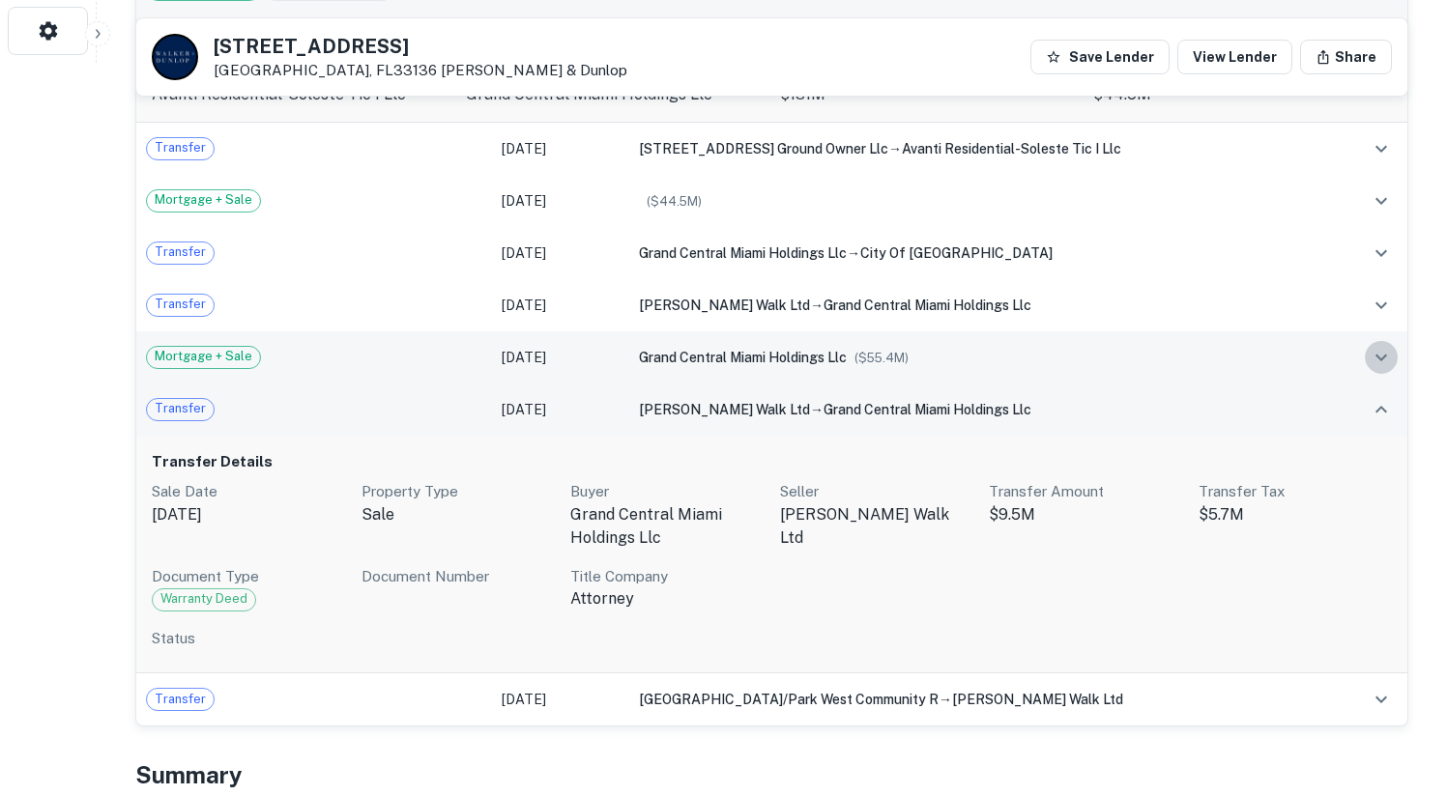
click at [1377, 365] on icon "expand row" at bounding box center [1380, 357] width 23 height 23
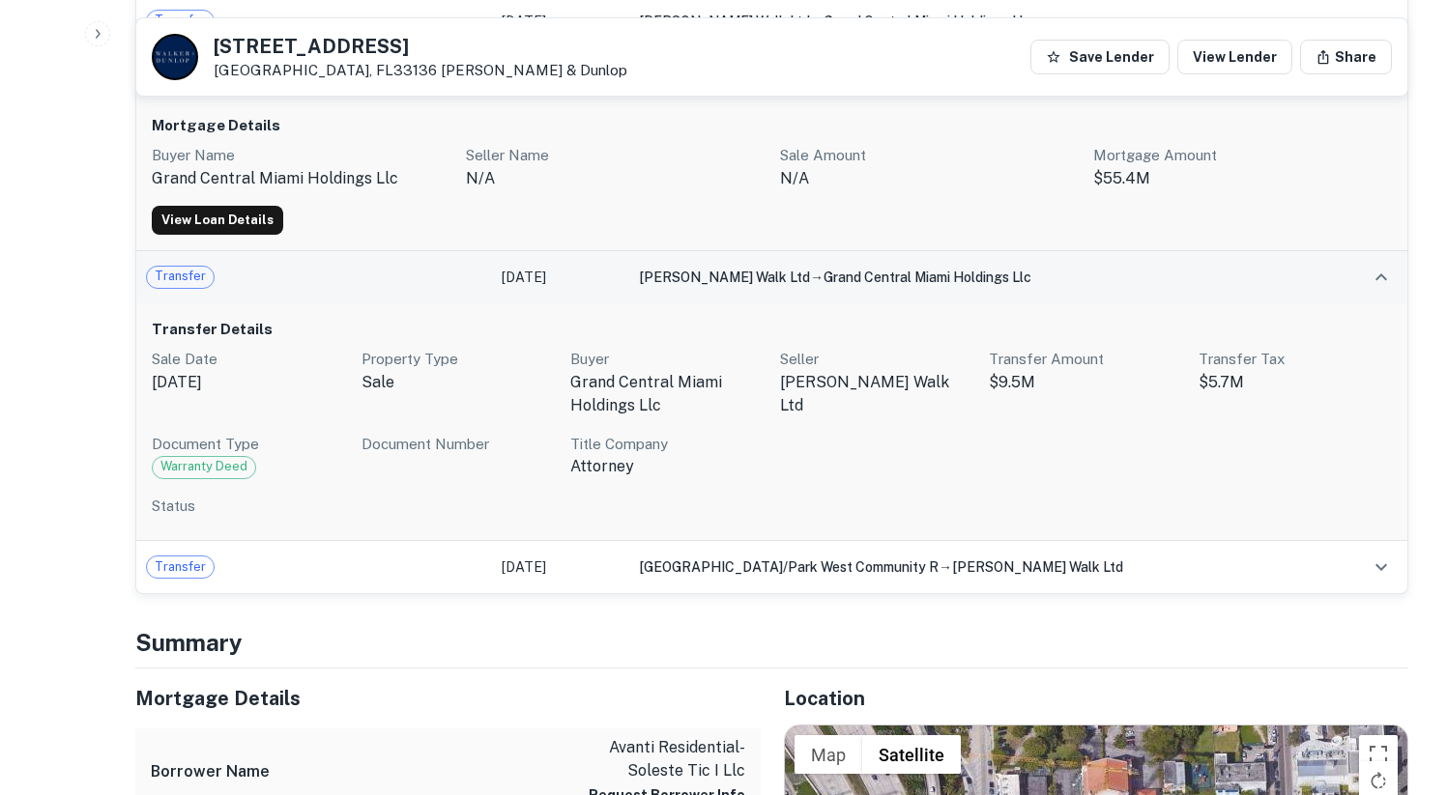
scroll to position [940, 0]
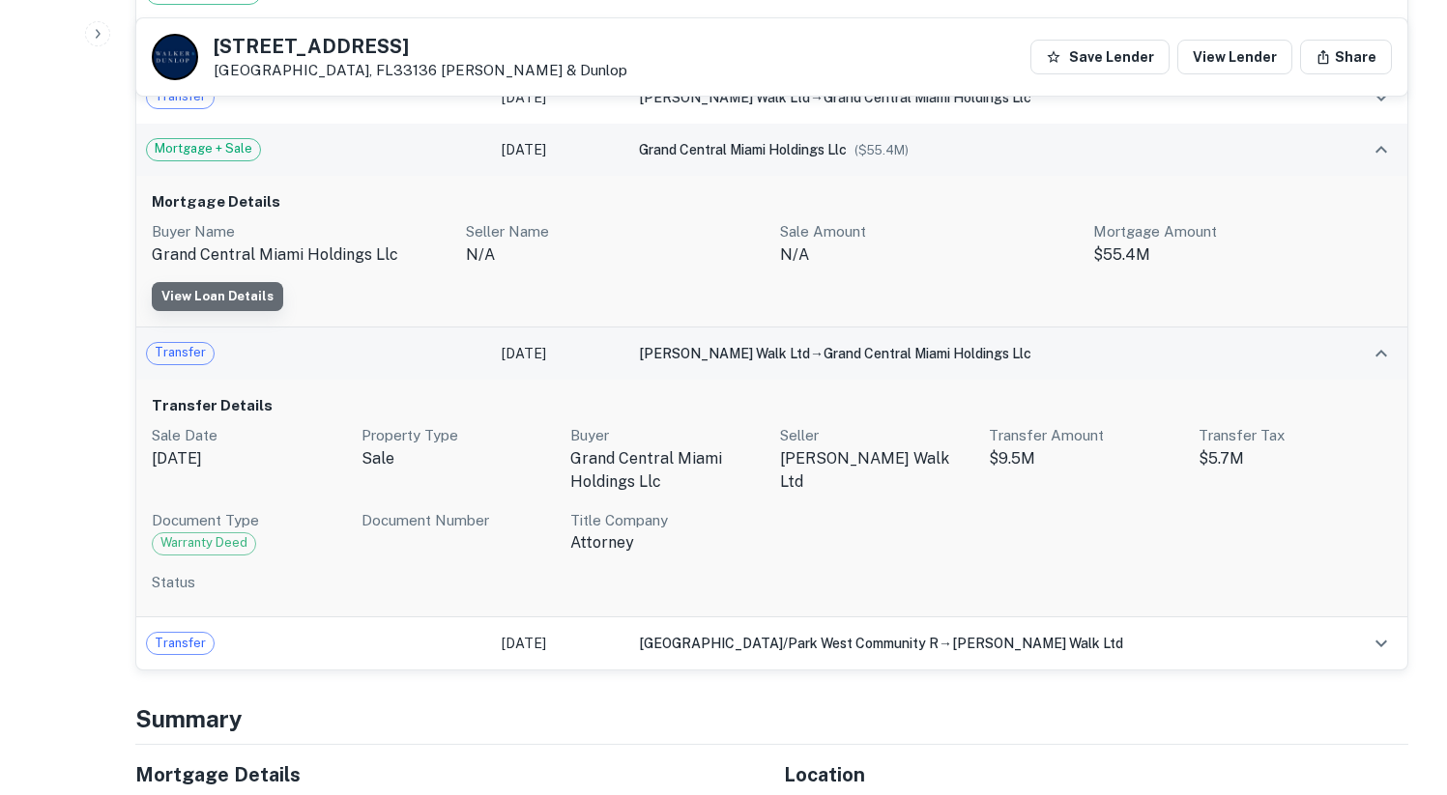
click at [226, 291] on link "View Loan Details" at bounding box center [217, 296] width 131 height 29
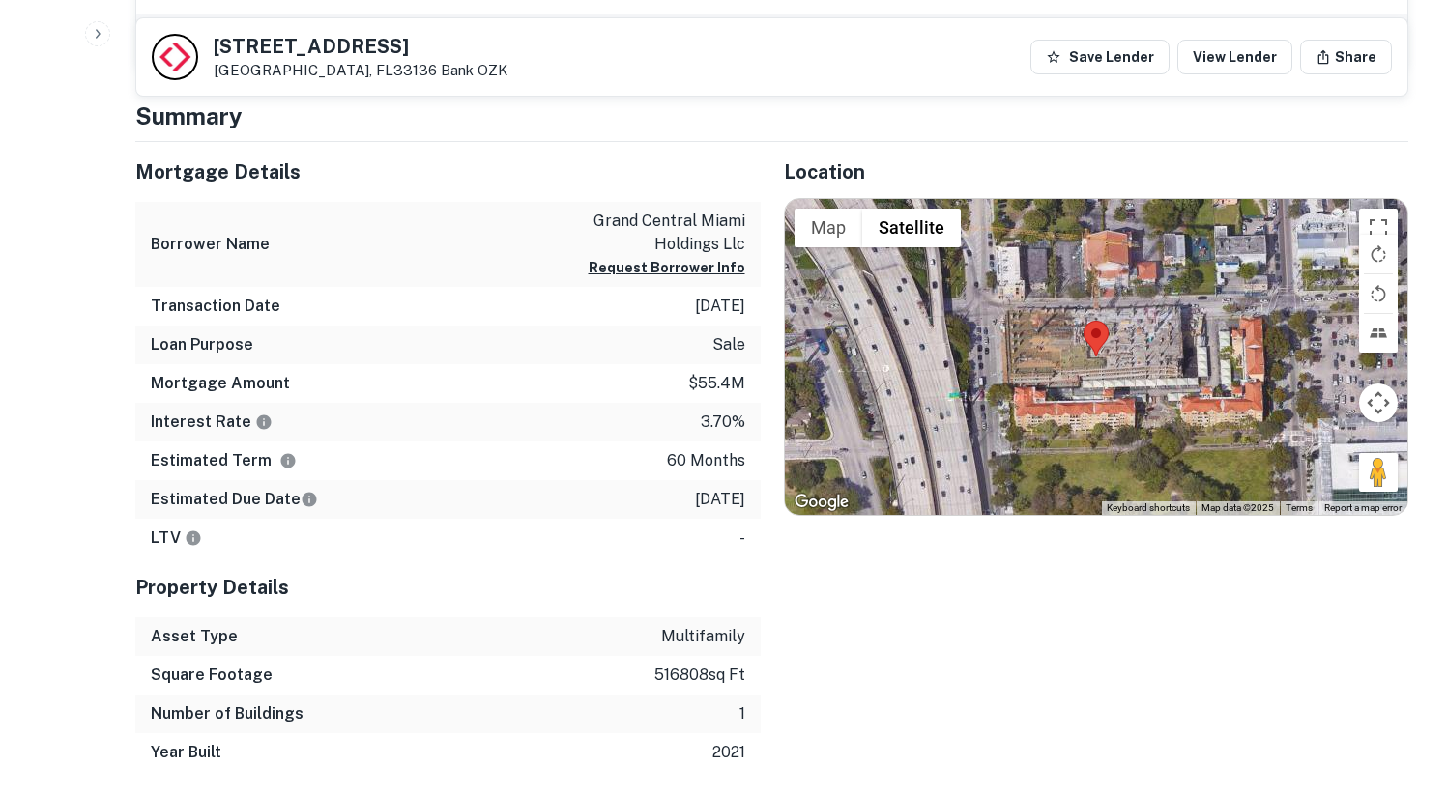
scroll to position [1007, 0]
